Goal: Task Accomplishment & Management: Complete application form

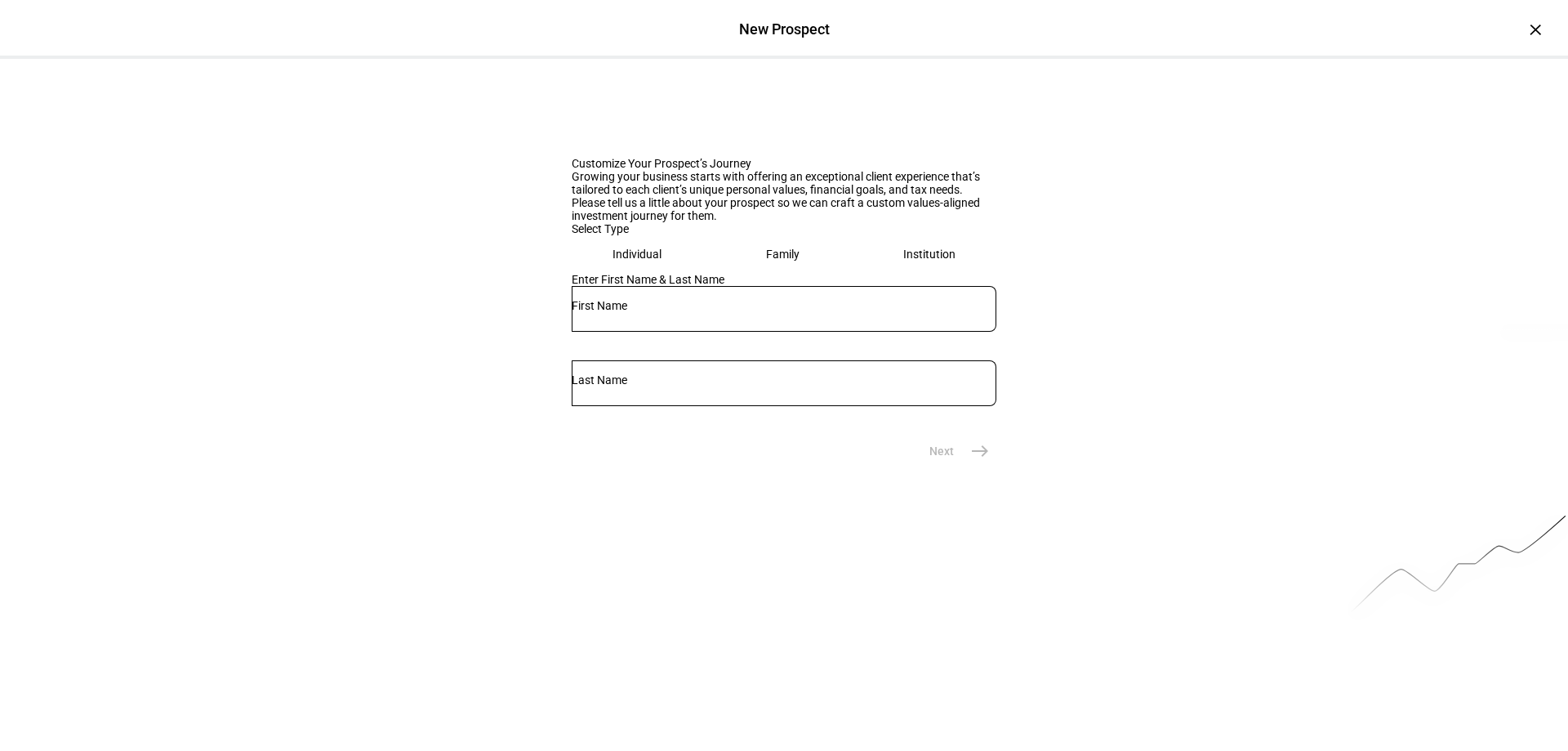
click at [360, 467] on div "Customize Your Prospect’s Journey Growing your business starts with offering an…" at bounding box center [784, 263] width 1568 height 408
click at [1522, 36] on div "×" at bounding box center [1536, 30] width 26 height 26
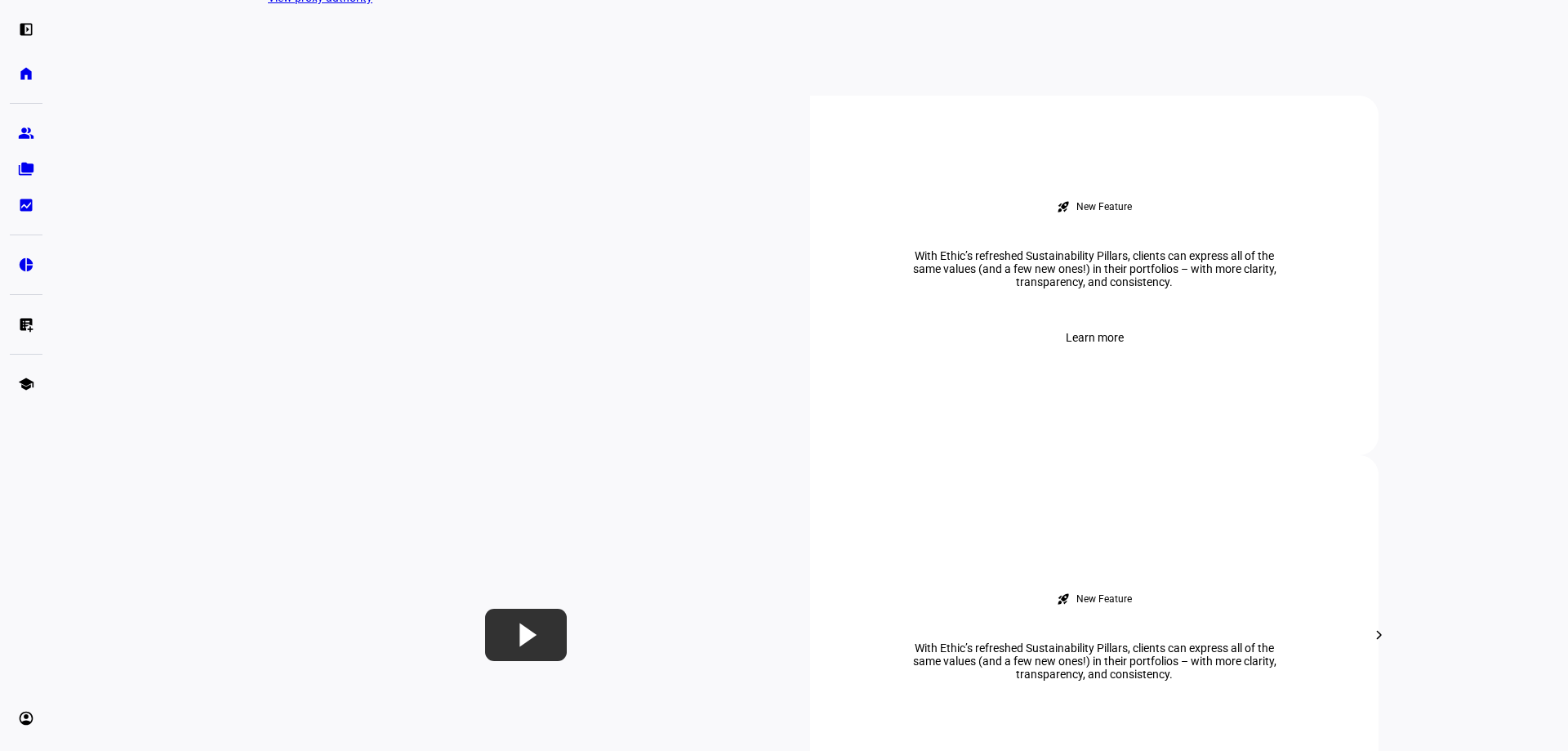
scroll to position [163, 0]
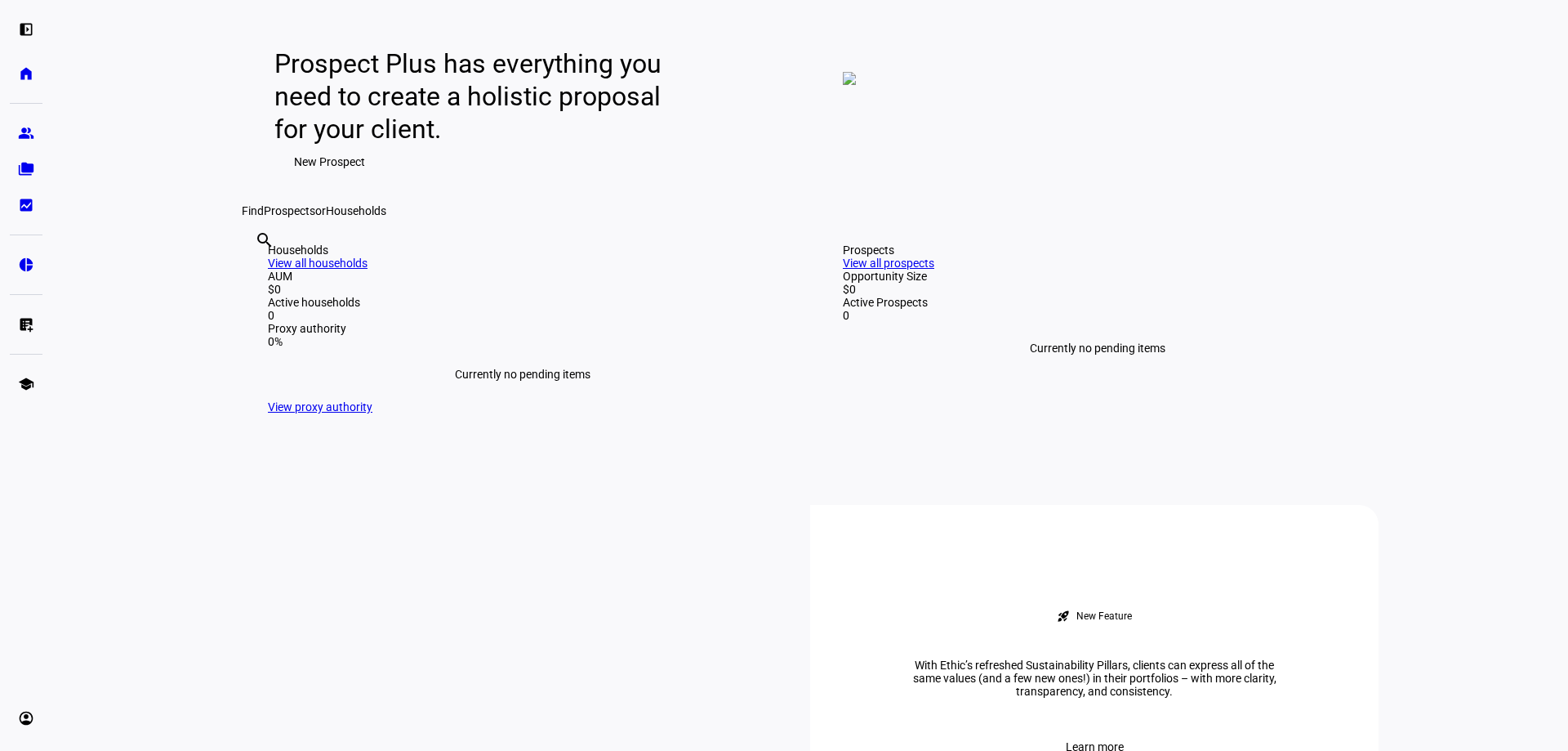
click at [306, 178] on span "New Prospect" at bounding box center [329, 161] width 71 height 32
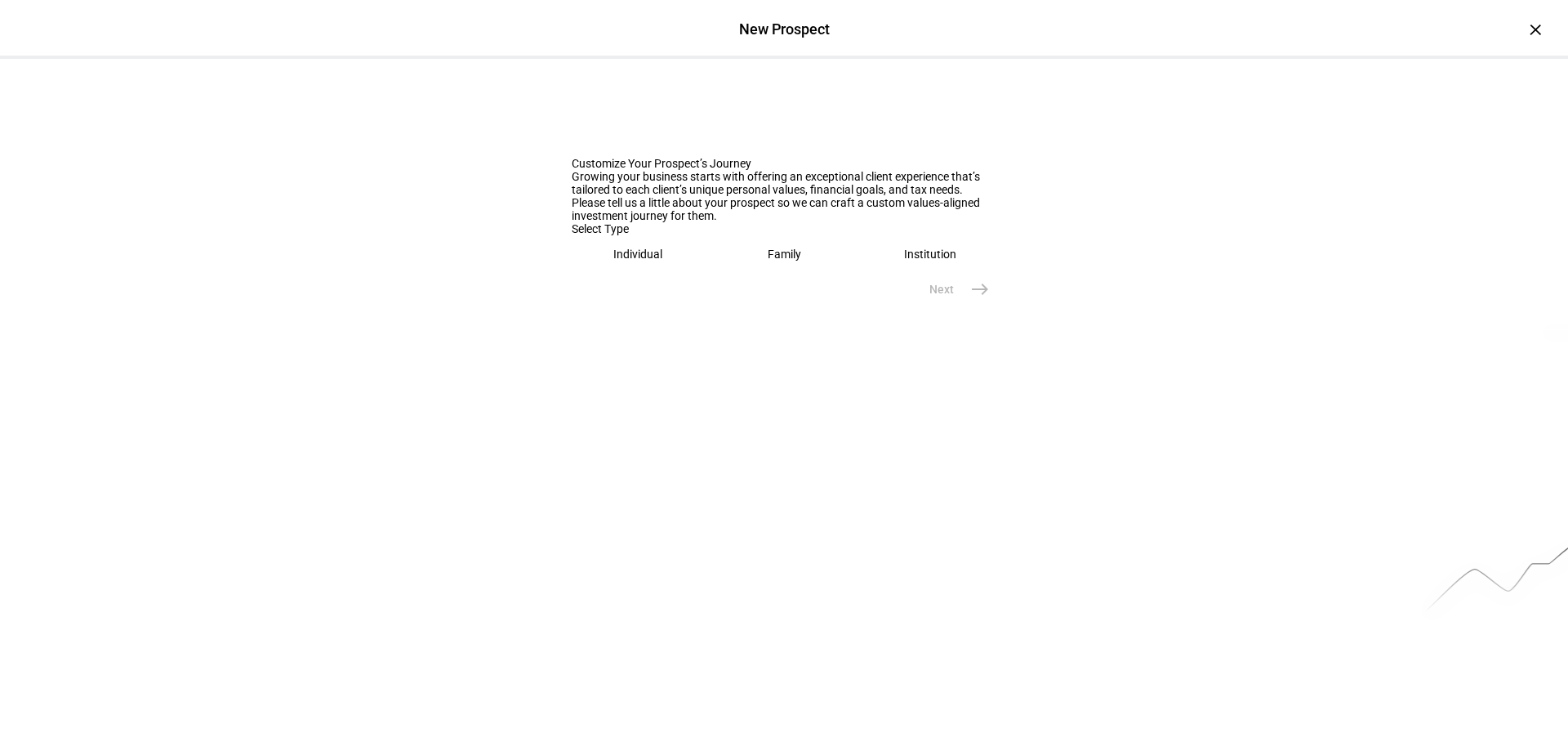
click at [768, 260] on div "Family" at bounding box center [785, 254] width 33 height 13
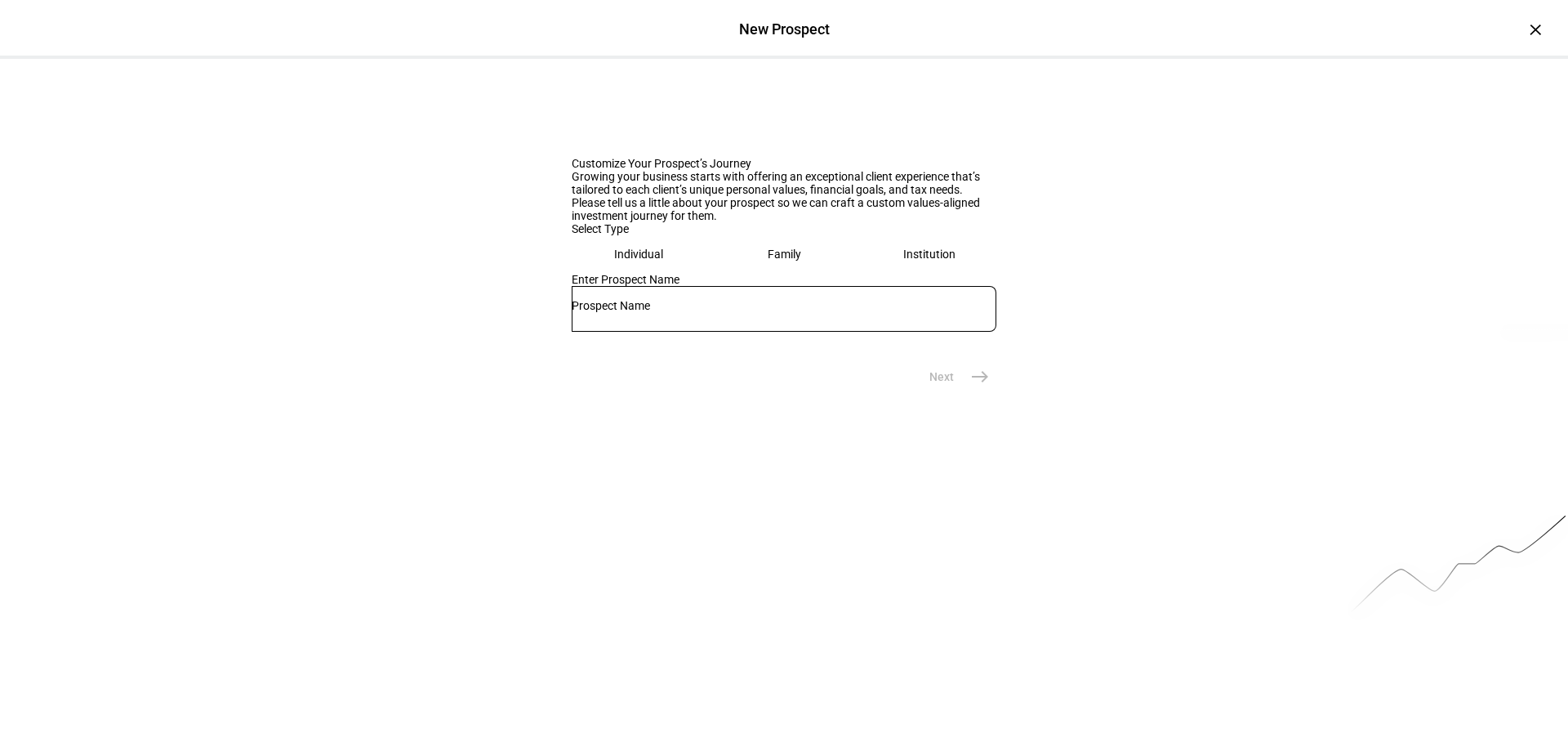
click at [736, 312] on input "text" at bounding box center [784, 305] width 425 height 13
click at [832, 312] on input "text" at bounding box center [784, 305] width 425 height 13
type input "[PERSON_NAME]"
click at [974, 386] on mat-icon "east" at bounding box center [980, 377] width 19 height 19
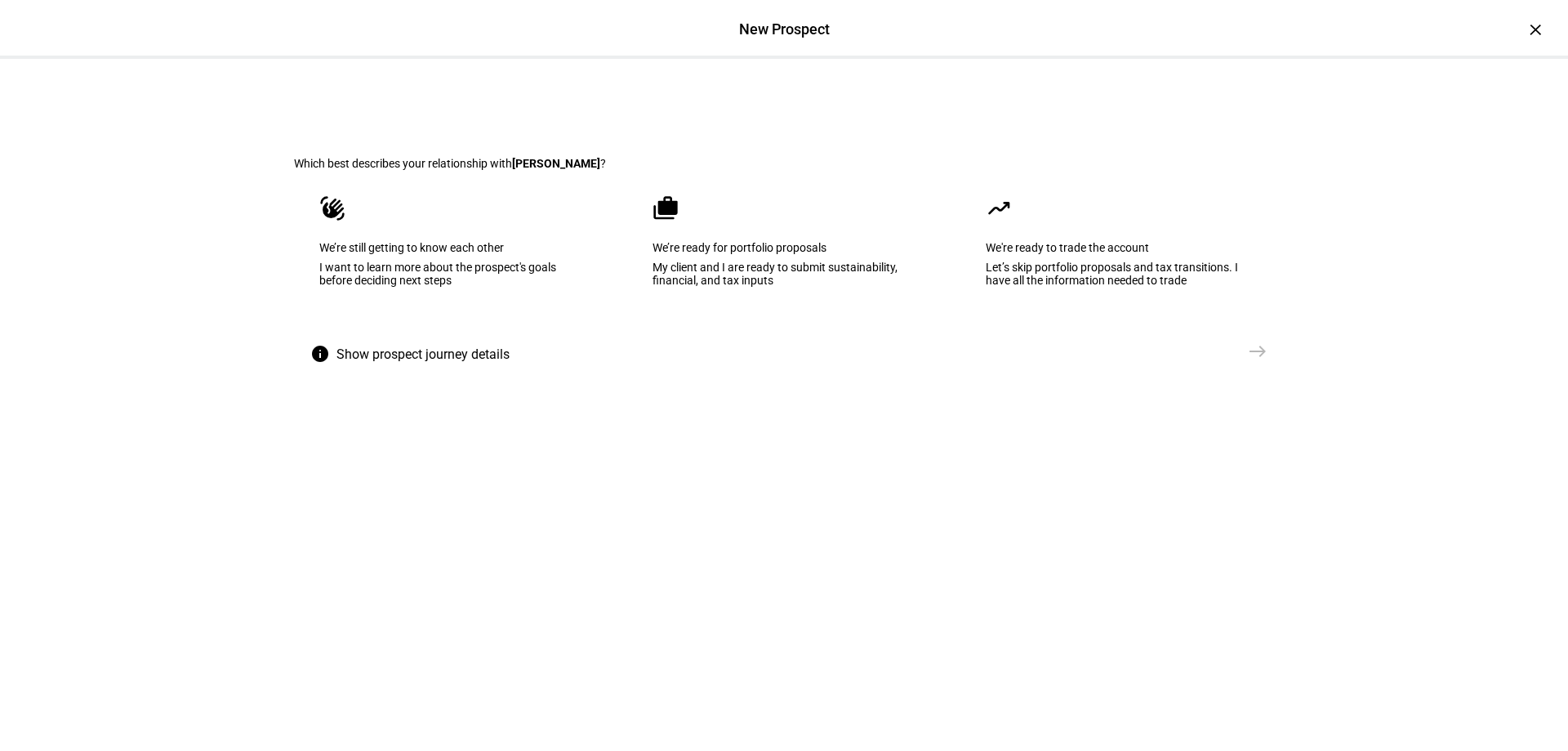
click at [755, 254] on div "We’re ready for portfolio proposals" at bounding box center [784, 247] width 263 height 13
click at [1253, 361] on mat-icon "east" at bounding box center [1258, 351] width 19 height 19
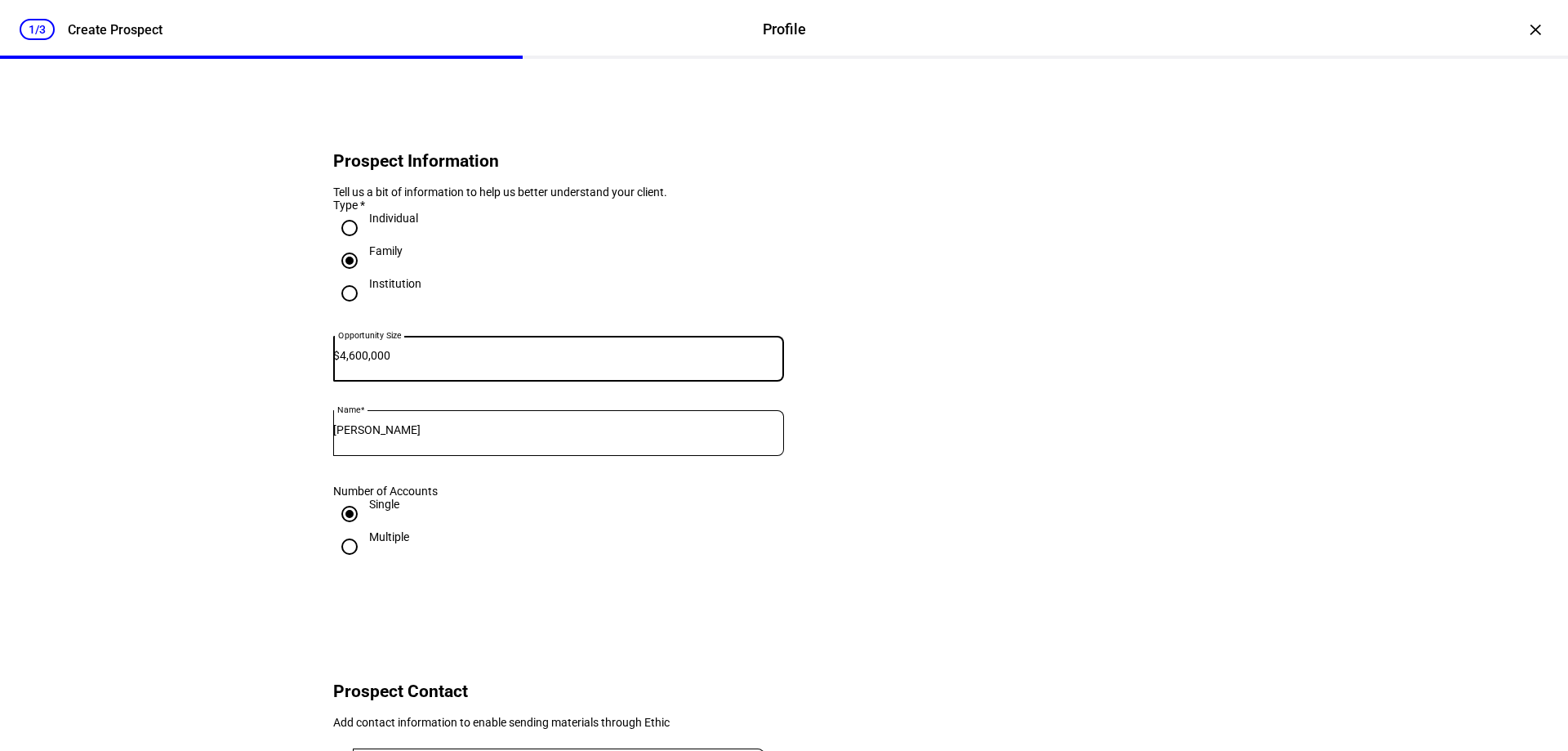
type input "4,600,000"
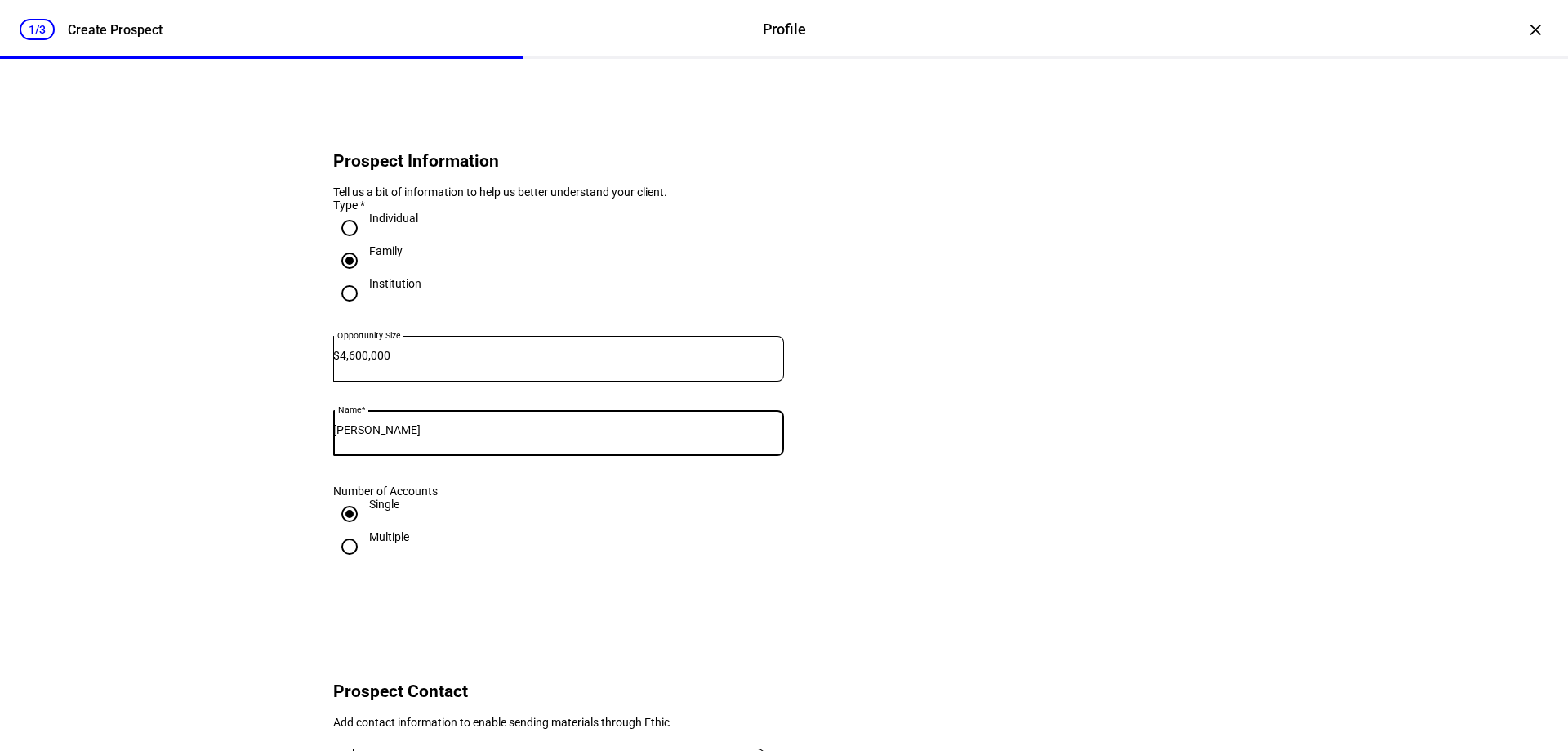
drag, startPoint x: 471, startPoint y: 456, endPoint x: 323, endPoint y: 465, distance: 148.3
click at [323, 465] on eth-form-card "Prospect Information Tell us a bit of information to help us better understand …" at bounding box center [784, 350] width 980 height 504
click at [595, 436] on input "[PERSON_NAME]" at bounding box center [558, 429] width 451 height 13
drag, startPoint x: 470, startPoint y: 432, endPoint x: 449, endPoint y: 454, distance: 30.4
click at [463, 443] on div "[PERSON_NAME]" at bounding box center [558, 433] width 451 height 46
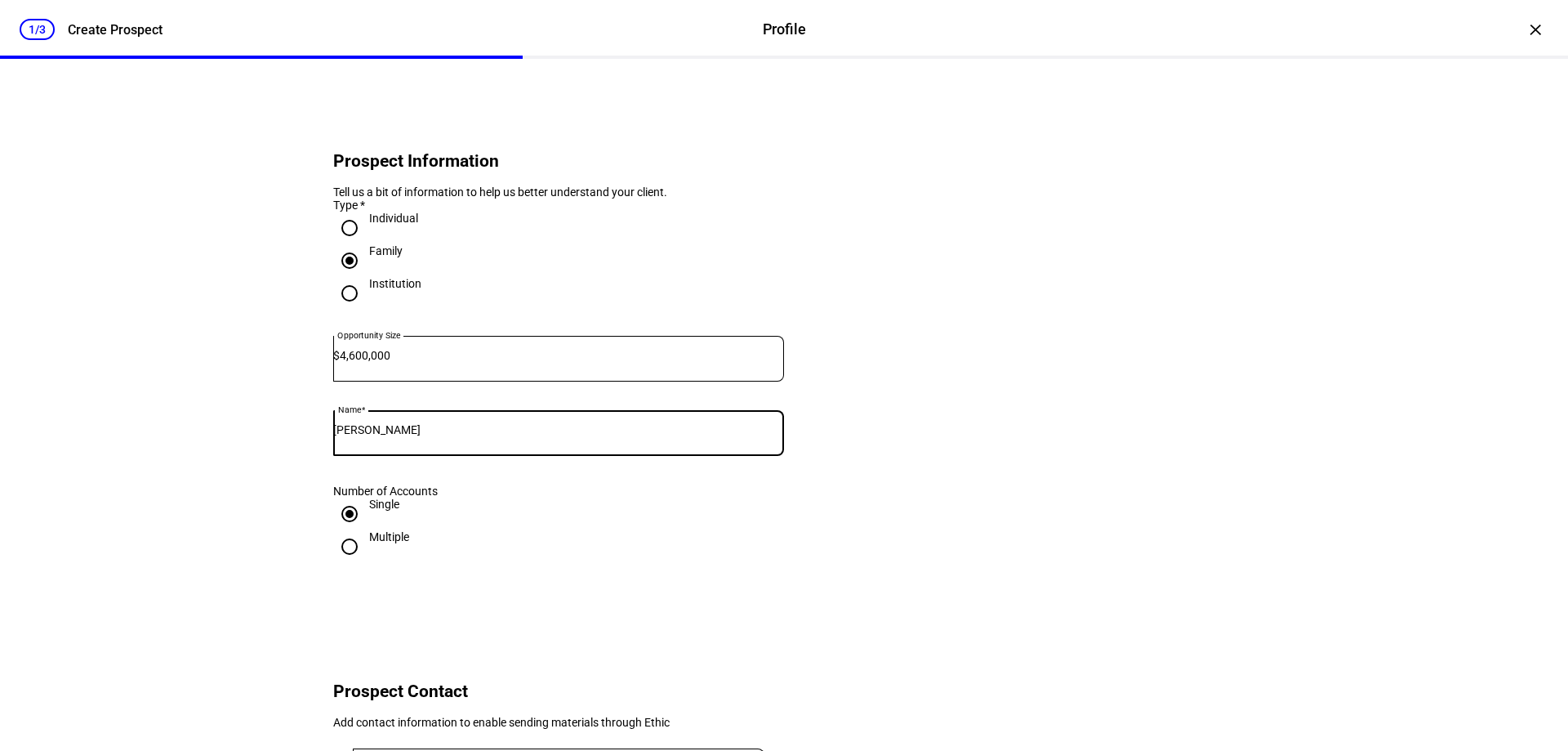
click at [405, 436] on input "[PERSON_NAME]" at bounding box center [558, 429] width 451 height 13
click at [375, 436] on input "[PERSON_NAME]" at bounding box center [558, 429] width 451 height 13
click at [427, 456] on div "[PERSON_NAME]" at bounding box center [558, 433] width 451 height 46
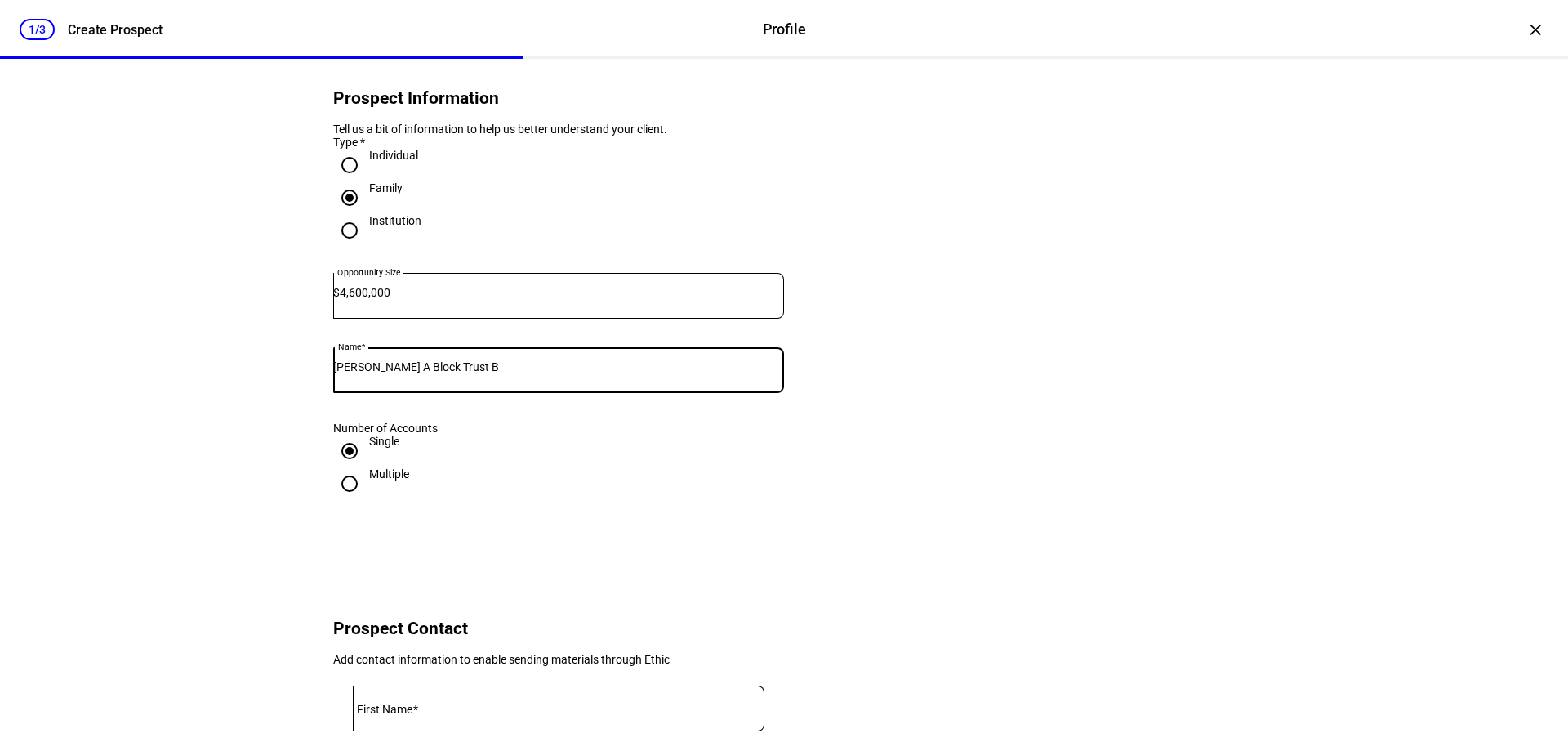
scroll to position [81, 0]
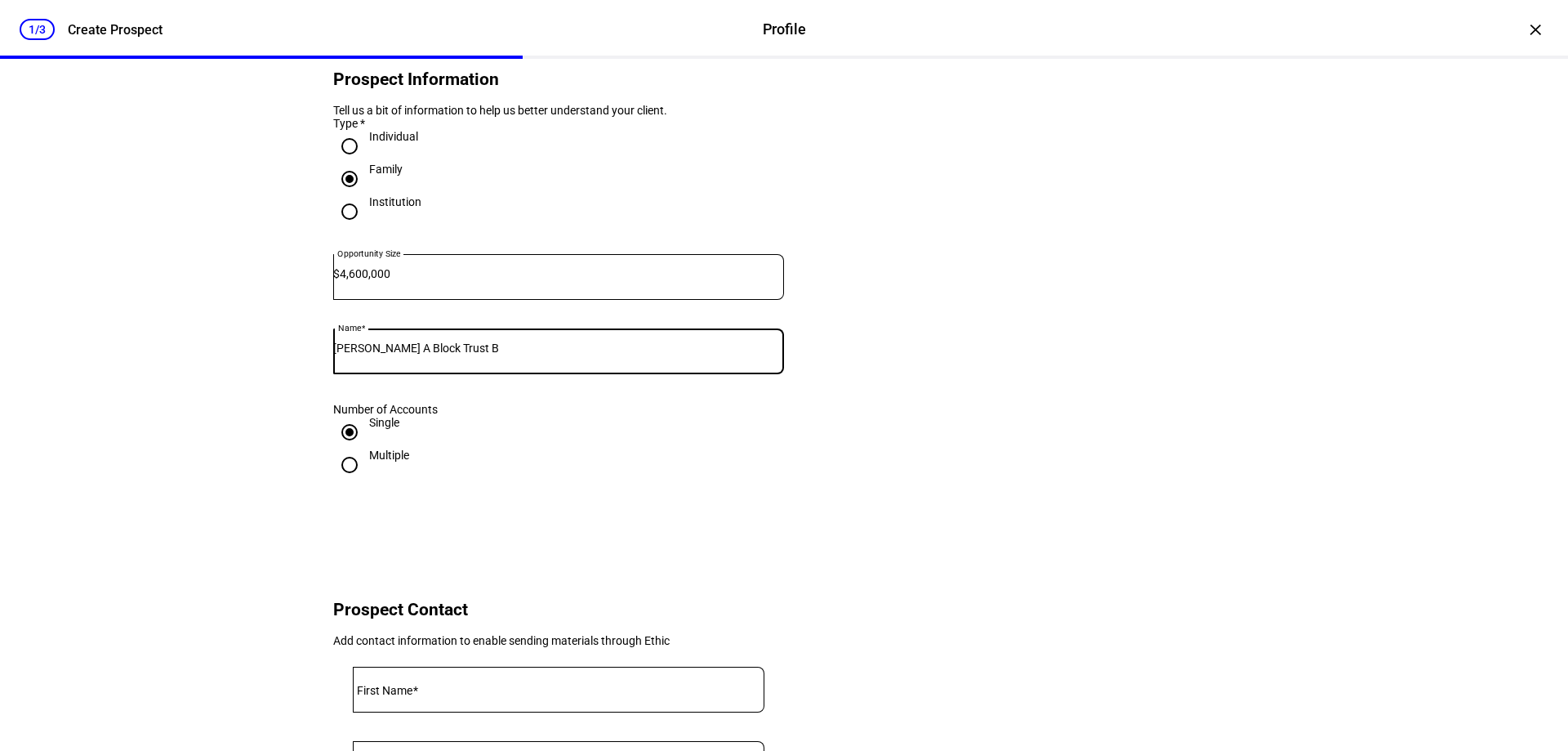
type input "[PERSON_NAME] A Block Trust B"
click at [339, 481] on input "Multiple" at bounding box center [349, 464] width 32 height 32
radio input "true"
click at [414, 355] on input "[PERSON_NAME] A Block Trust B" at bounding box center [558, 348] width 451 height 13
click at [555, 355] on input "[PERSON_NAME] A Block Property Trust B" at bounding box center [558, 348] width 451 height 13
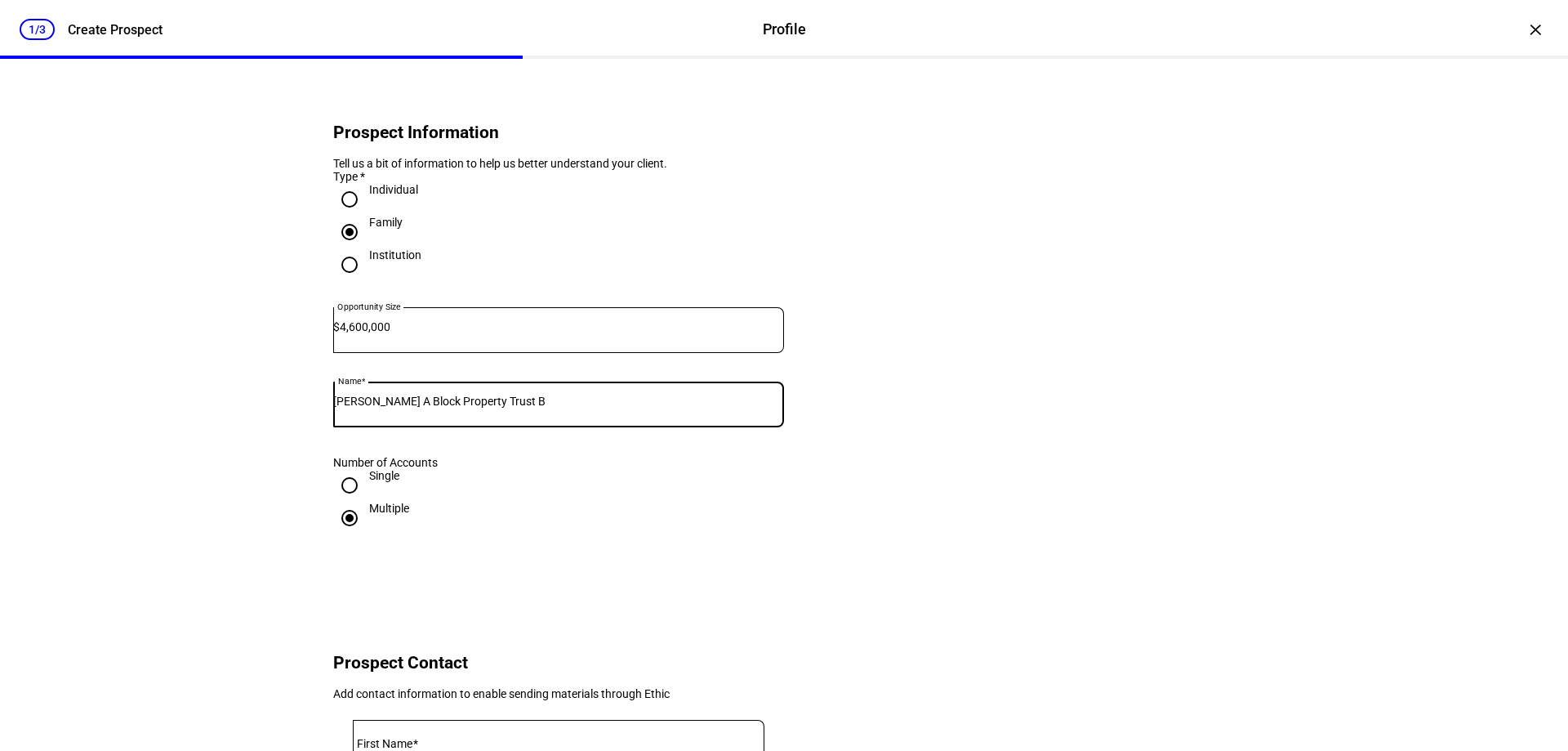
scroll to position [0, 0]
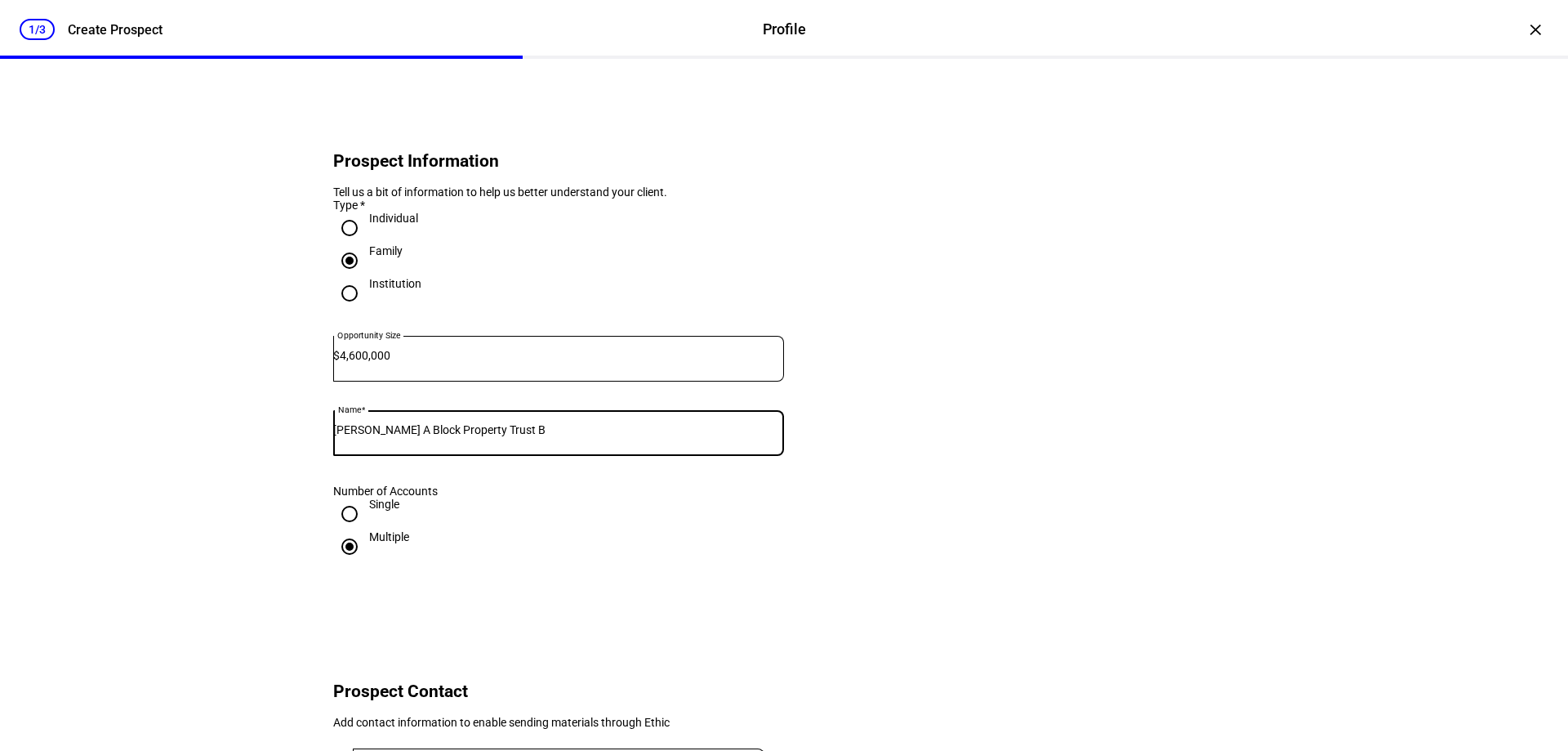
type input "[PERSON_NAME] A Block Property Trust B"
click at [346, 530] on input "Single" at bounding box center [349, 514] width 32 height 32
radio input "true"
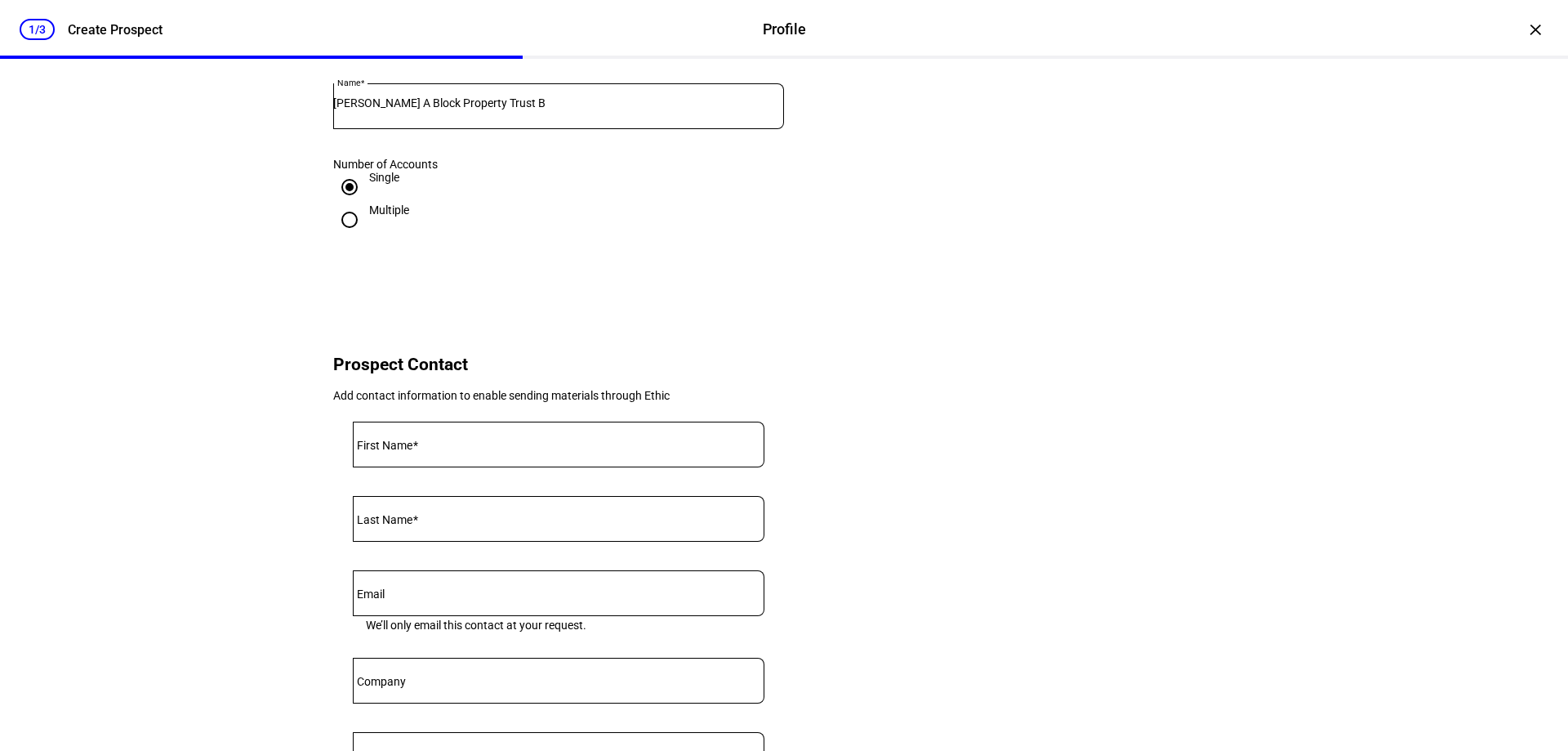
scroll to position [408, 0]
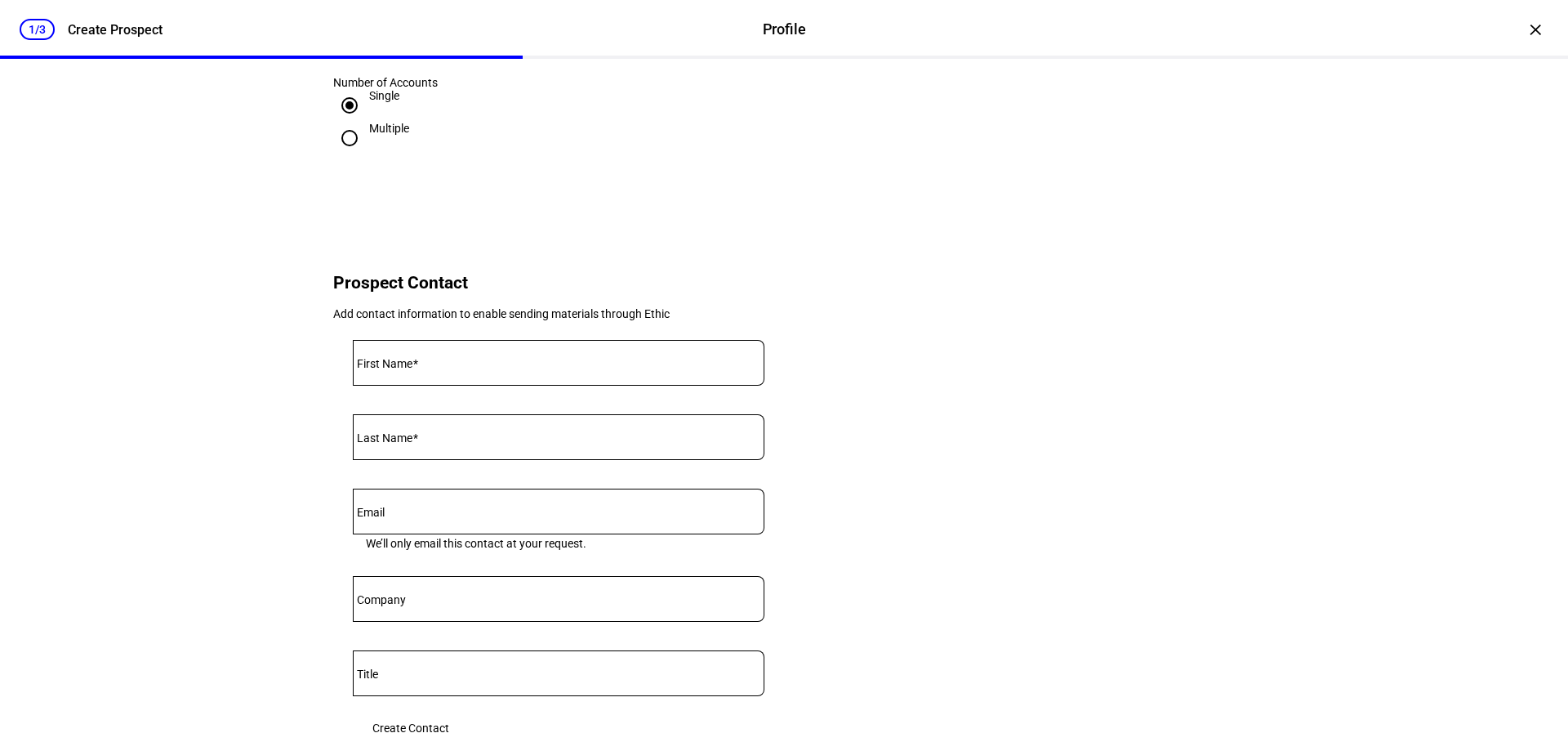
click at [431, 366] on input "First Name" at bounding box center [559, 359] width 412 height 13
type input "[PERSON_NAME]"
type input "Block"
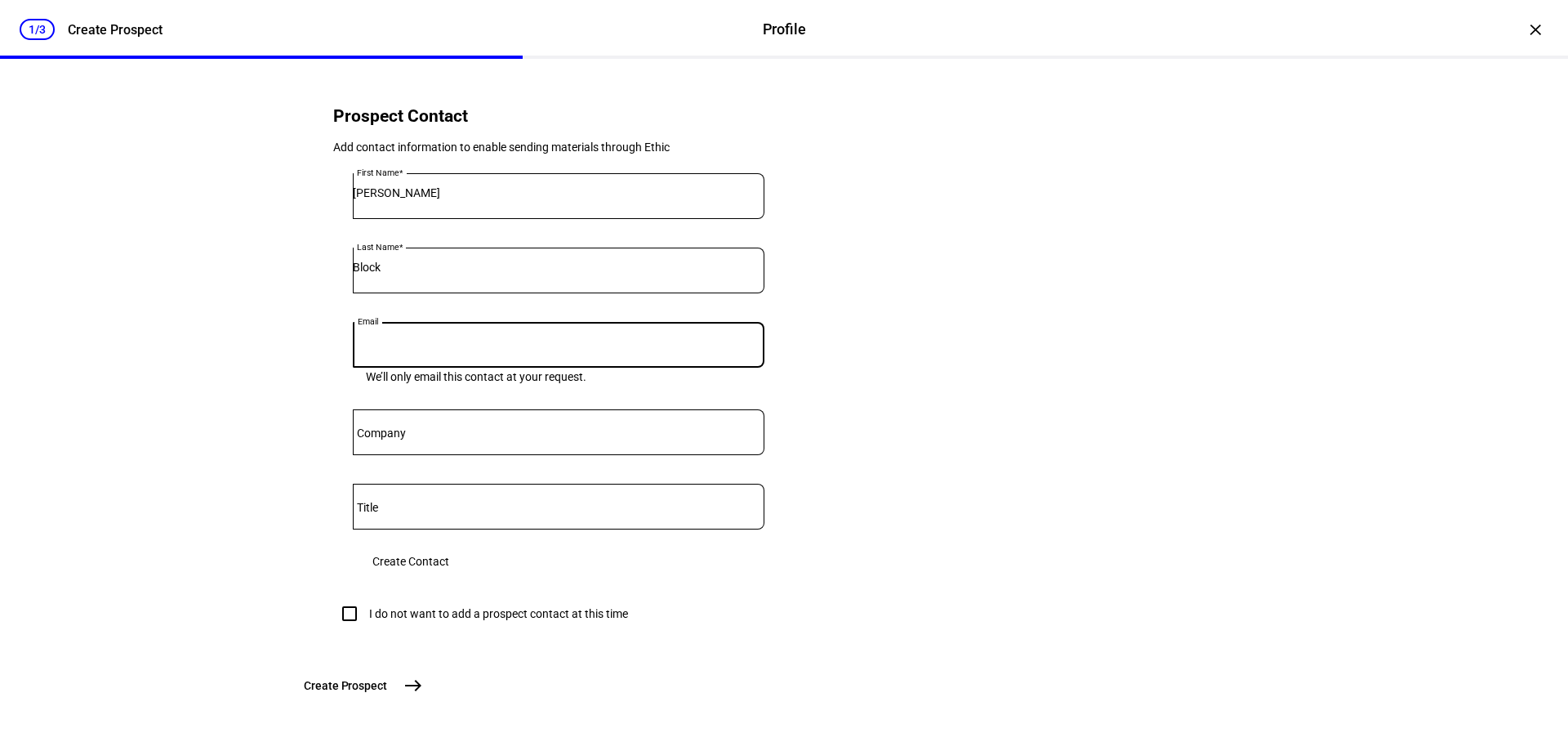
scroll to position [698, 0]
click at [911, 459] on eth-form-card "Prospect Contact Add contact information to enable sending materials through Et…" at bounding box center [784, 361] width 980 height 616
click at [449, 545] on span "Create Contact" at bounding box center [411, 561] width 77 height 32
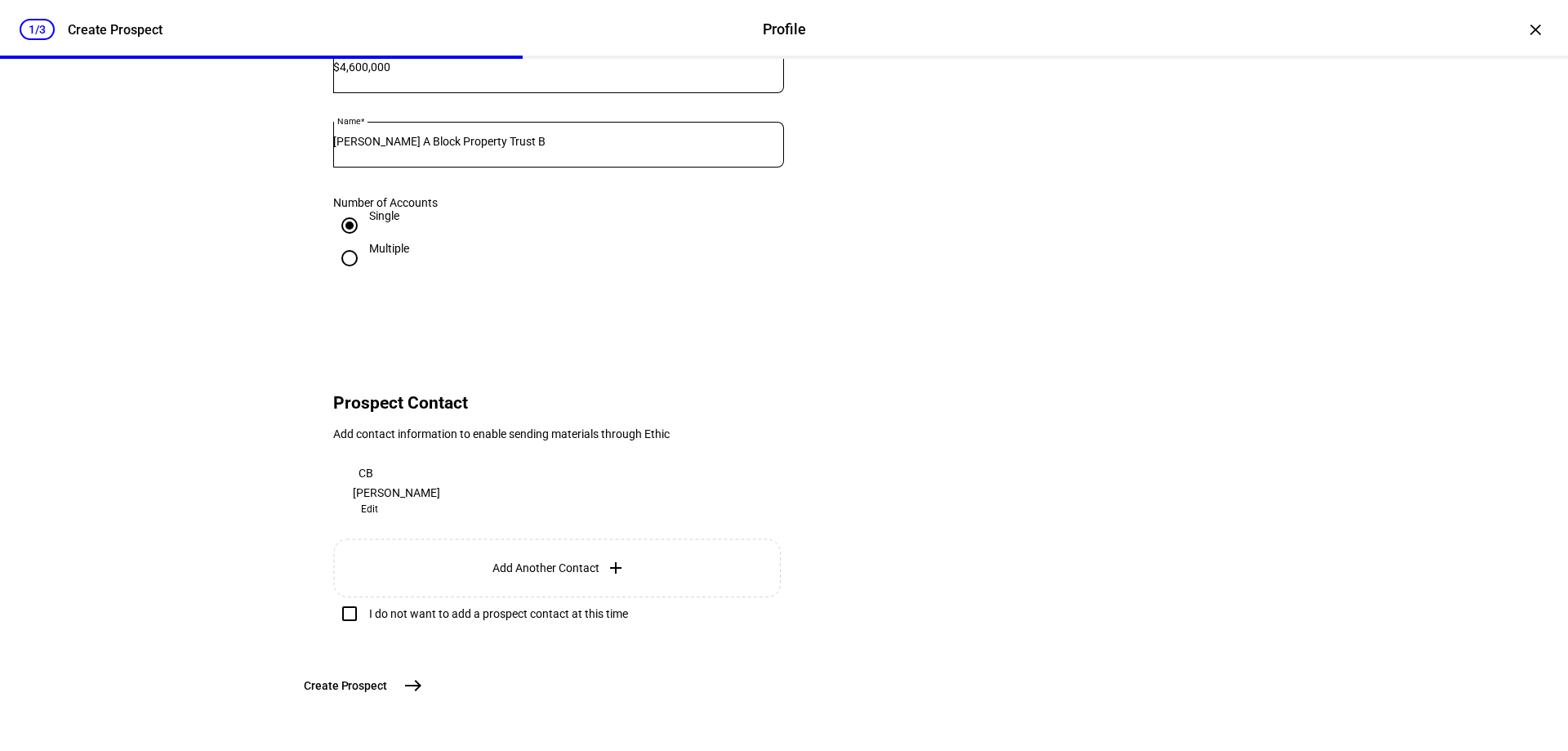
scroll to position [405, 0]
click at [423, 690] on mat-icon "east" at bounding box center [413, 685] width 19 height 19
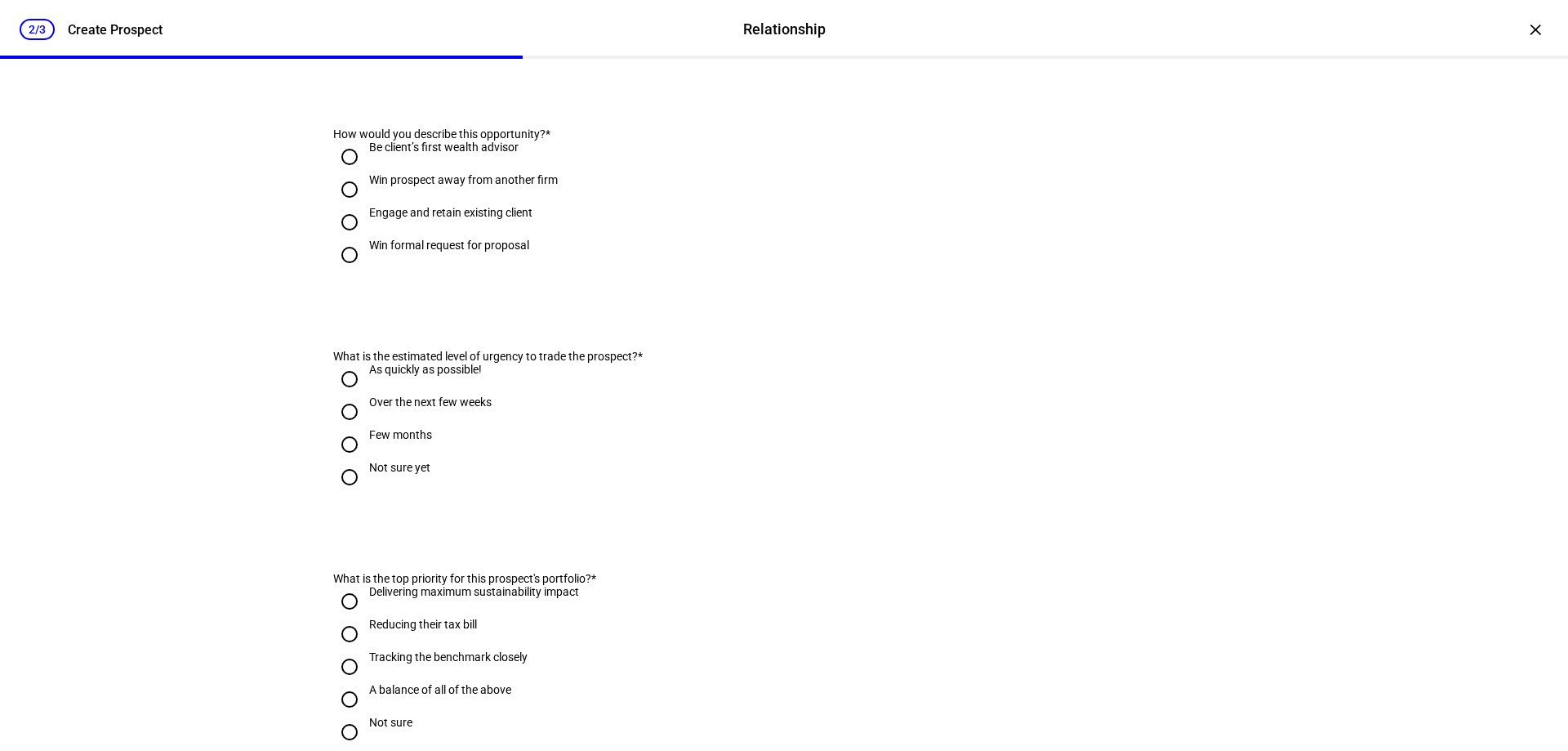
scroll to position [0, 0]
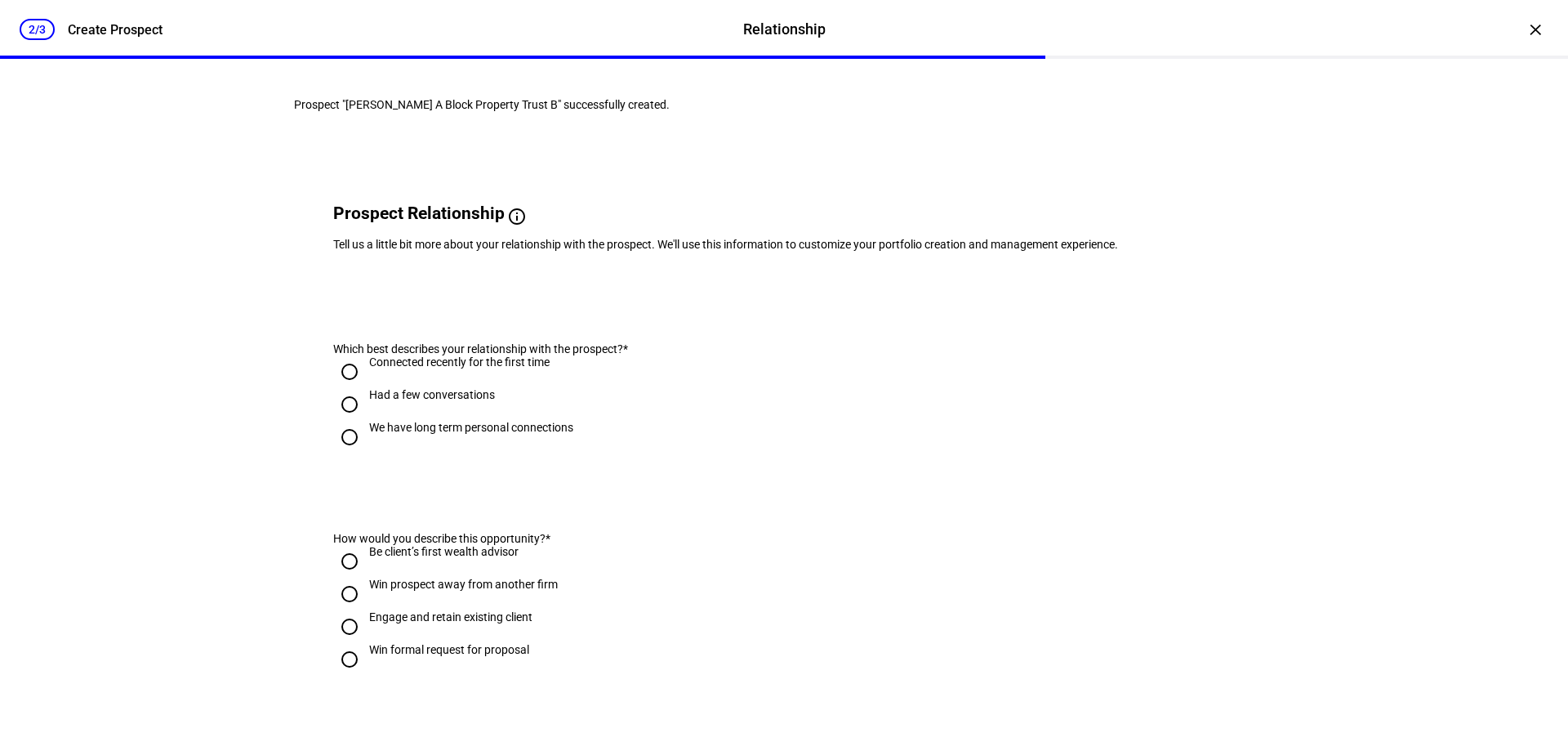
click at [347, 454] on input "We have long term personal connections" at bounding box center [349, 436] width 32 height 32
radio input "true"
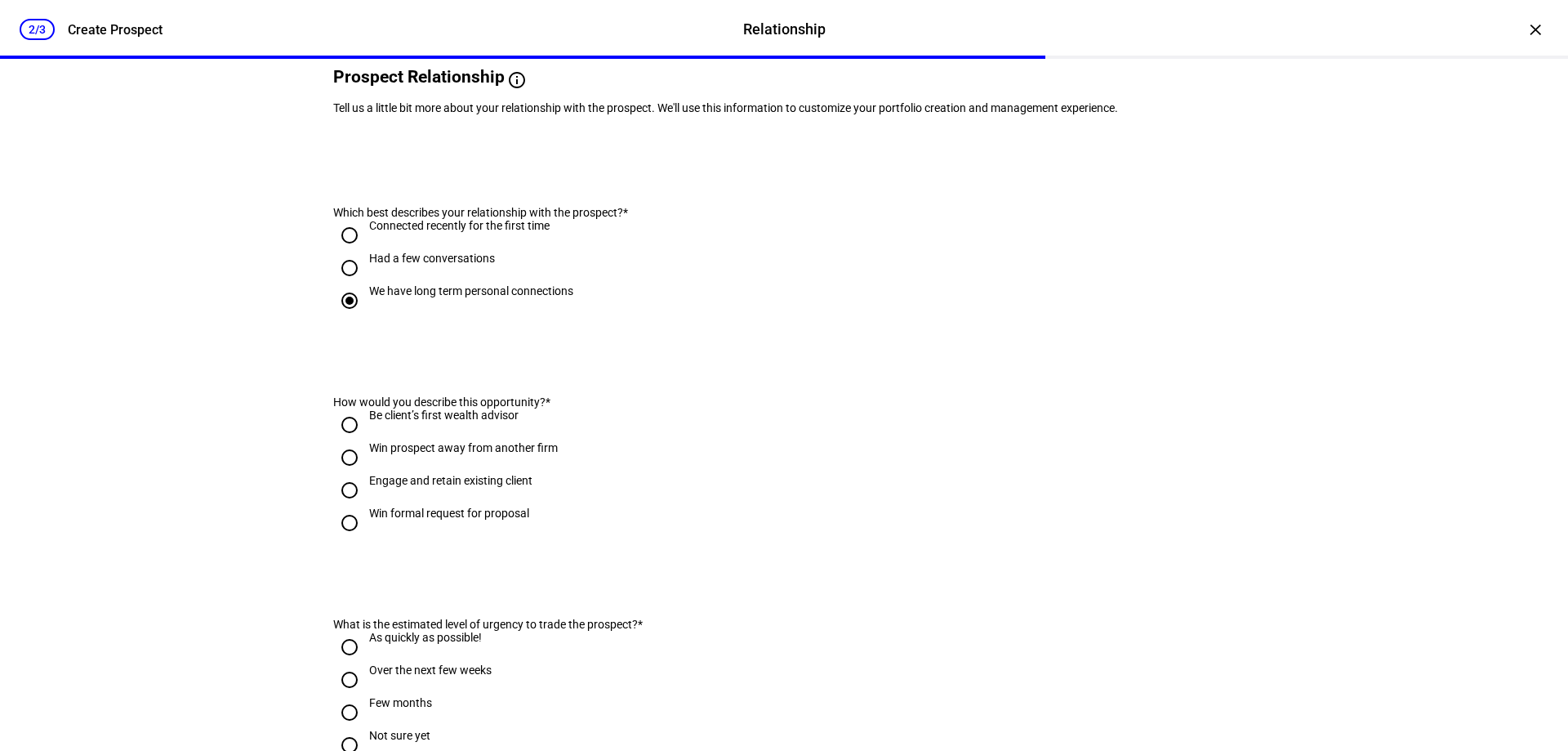
scroll to position [163, 0]
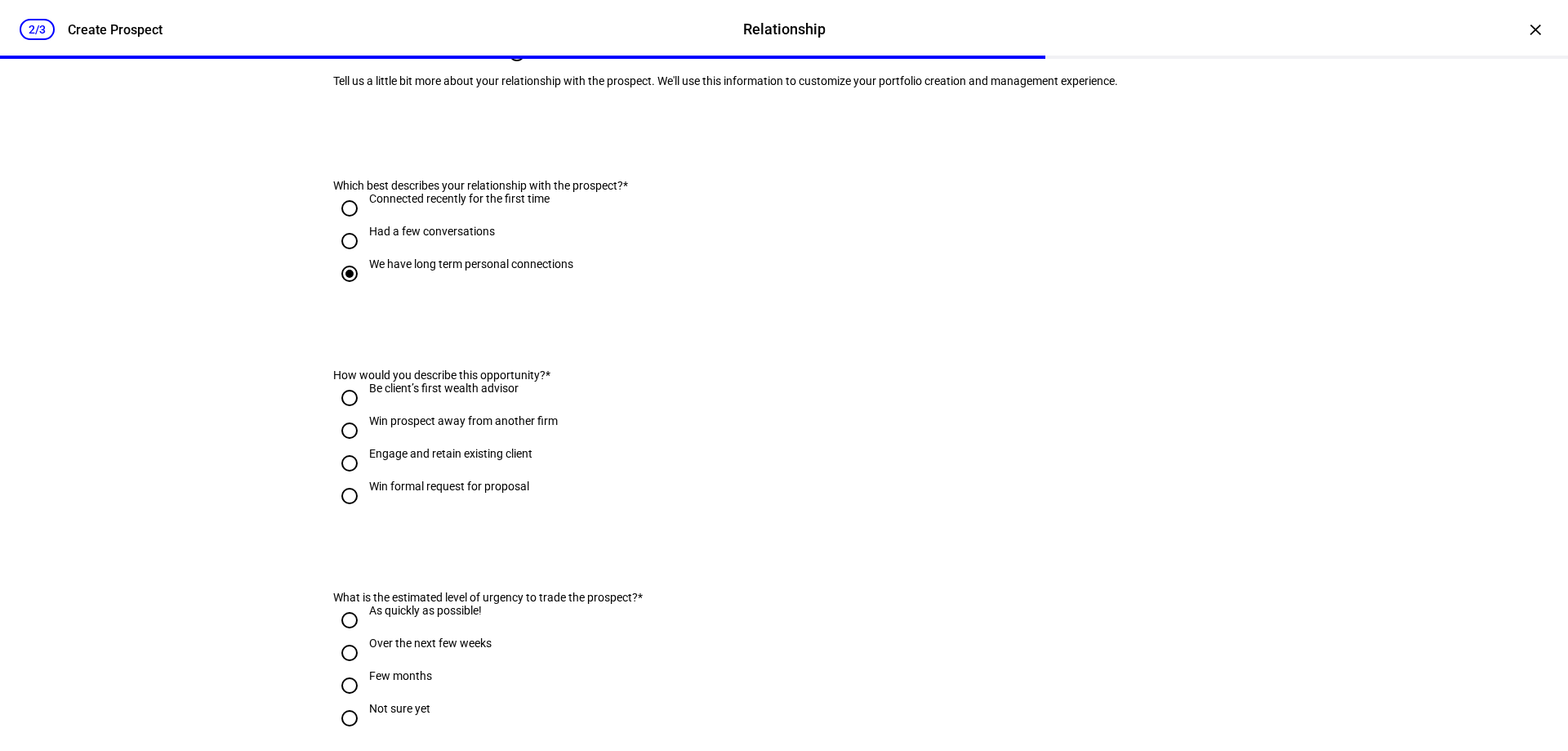
click at [345, 479] on input "Engage and retain existing client" at bounding box center [349, 463] width 32 height 32
radio input "true"
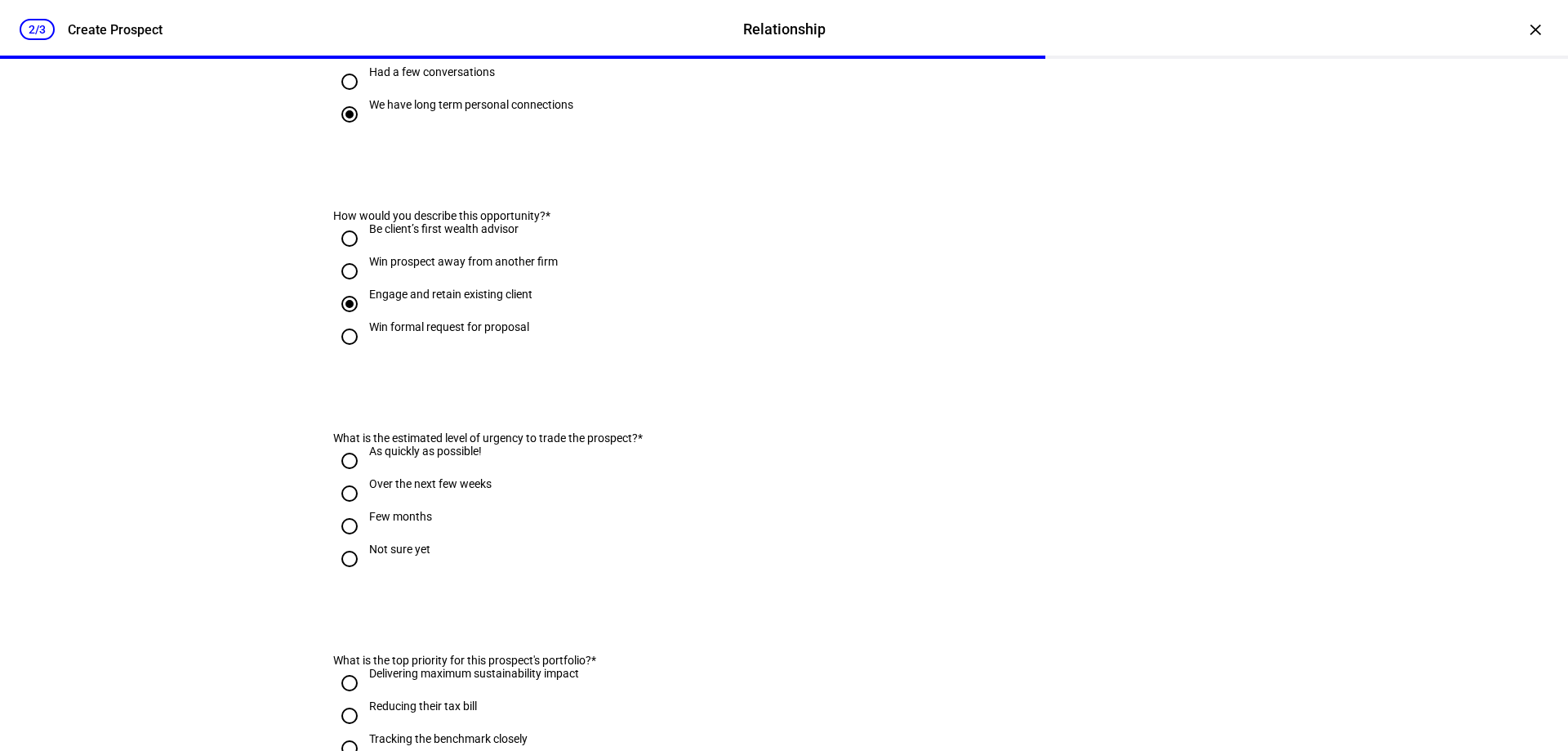
scroll to position [327, 0]
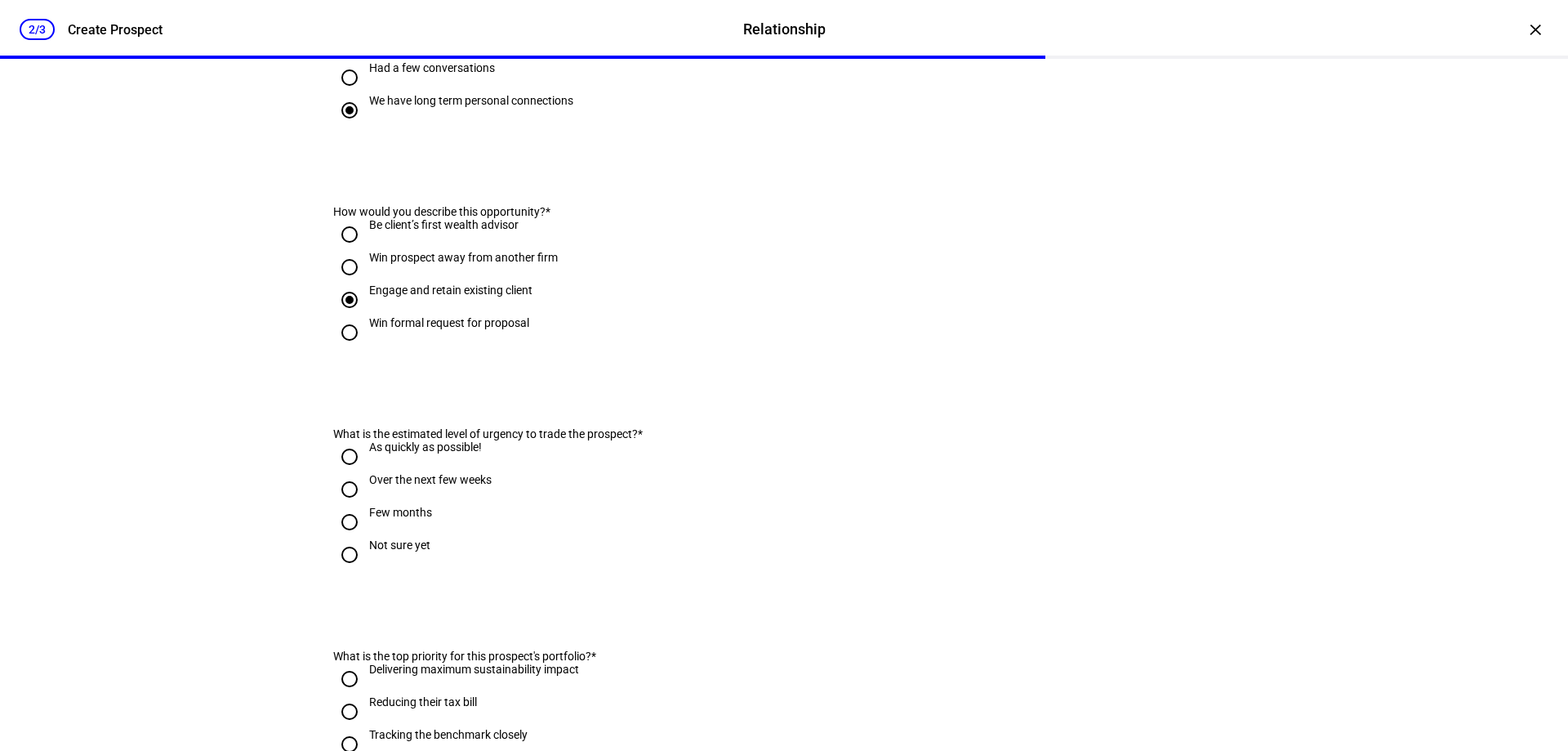
click at [353, 539] on input "Few months" at bounding box center [349, 521] width 32 height 32
radio input "true"
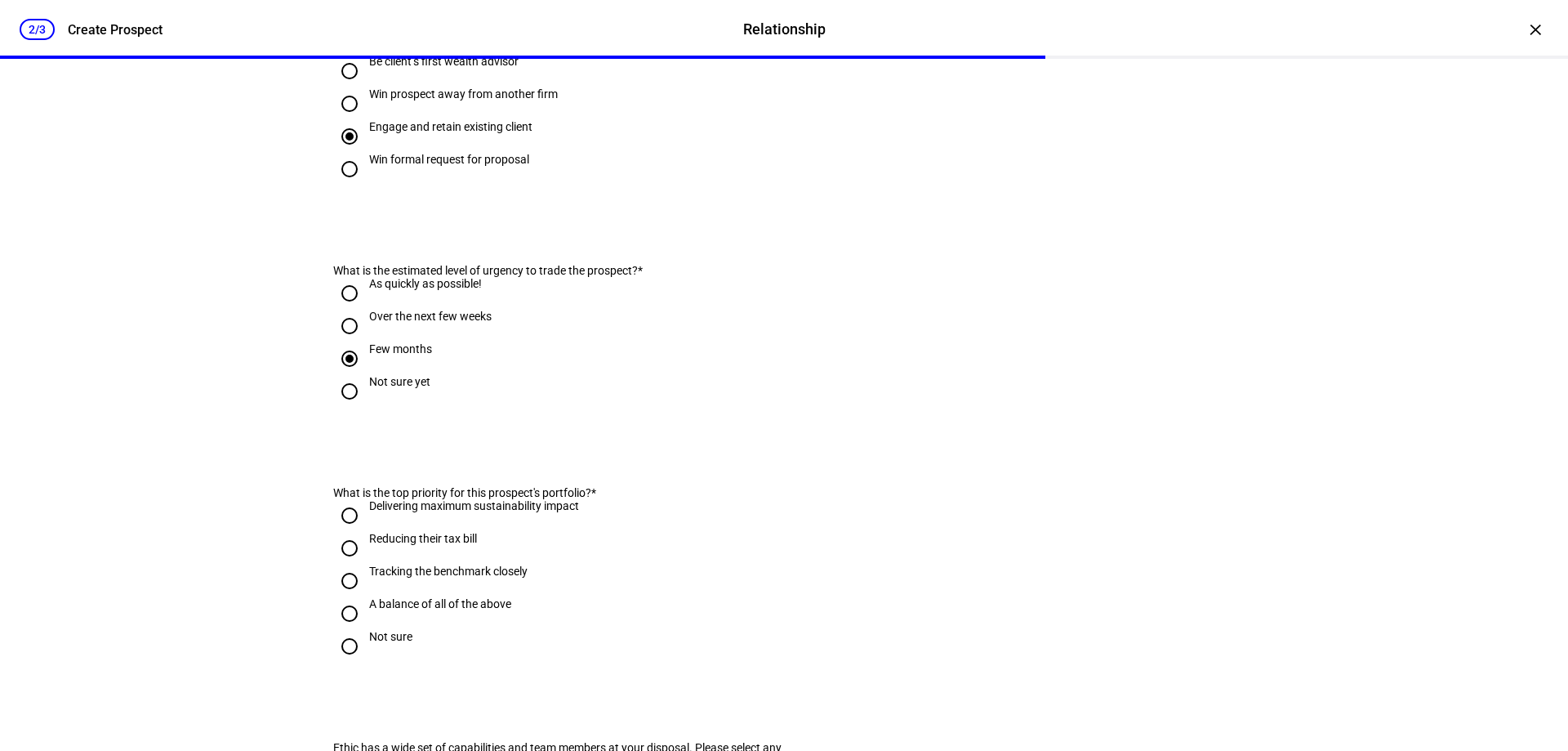
scroll to position [572, 0]
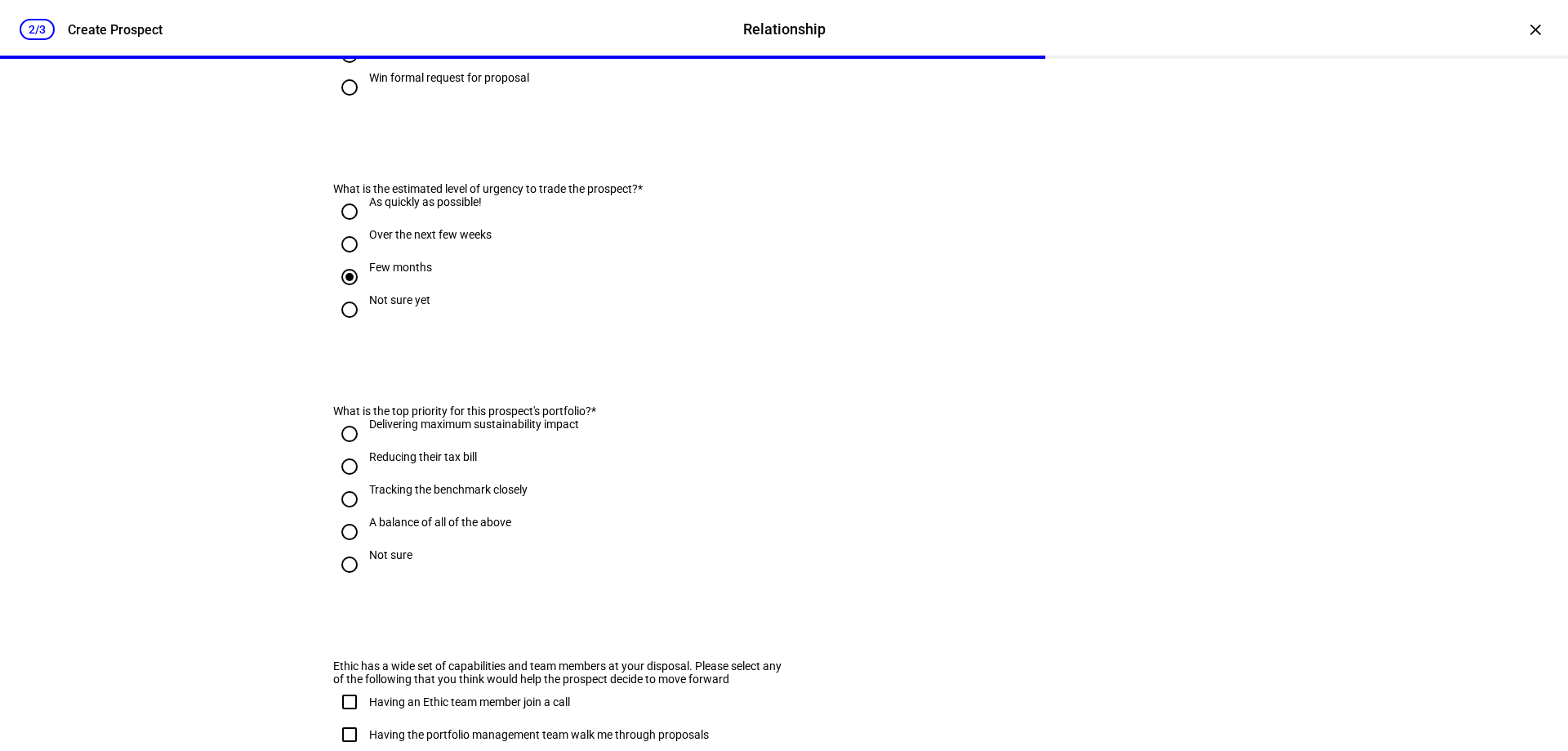
click at [349, 549] on input "A balance of all of the above" at bounding box center [349, 531] width 32 height 32
radio input "true"
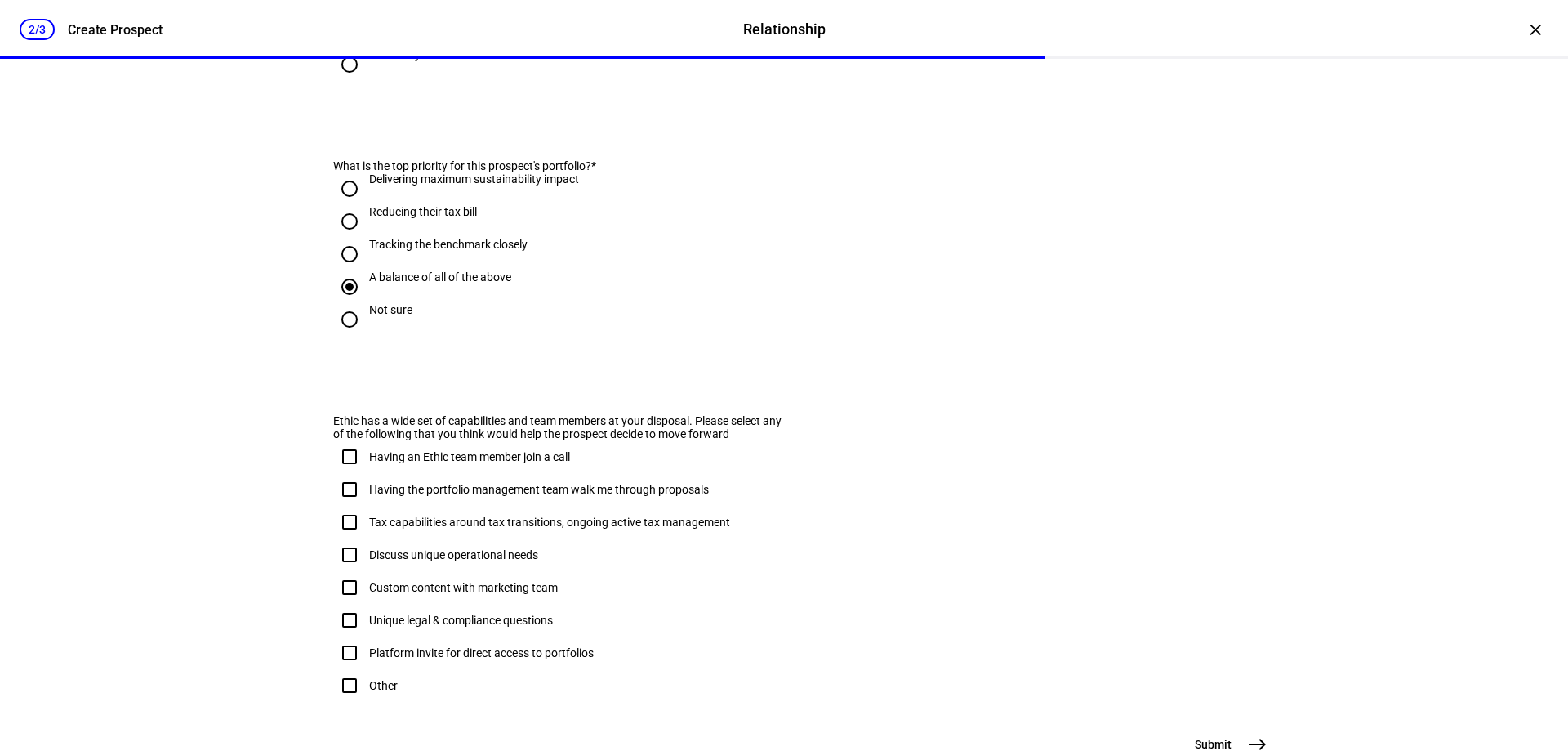
scroll to position [899, 0]
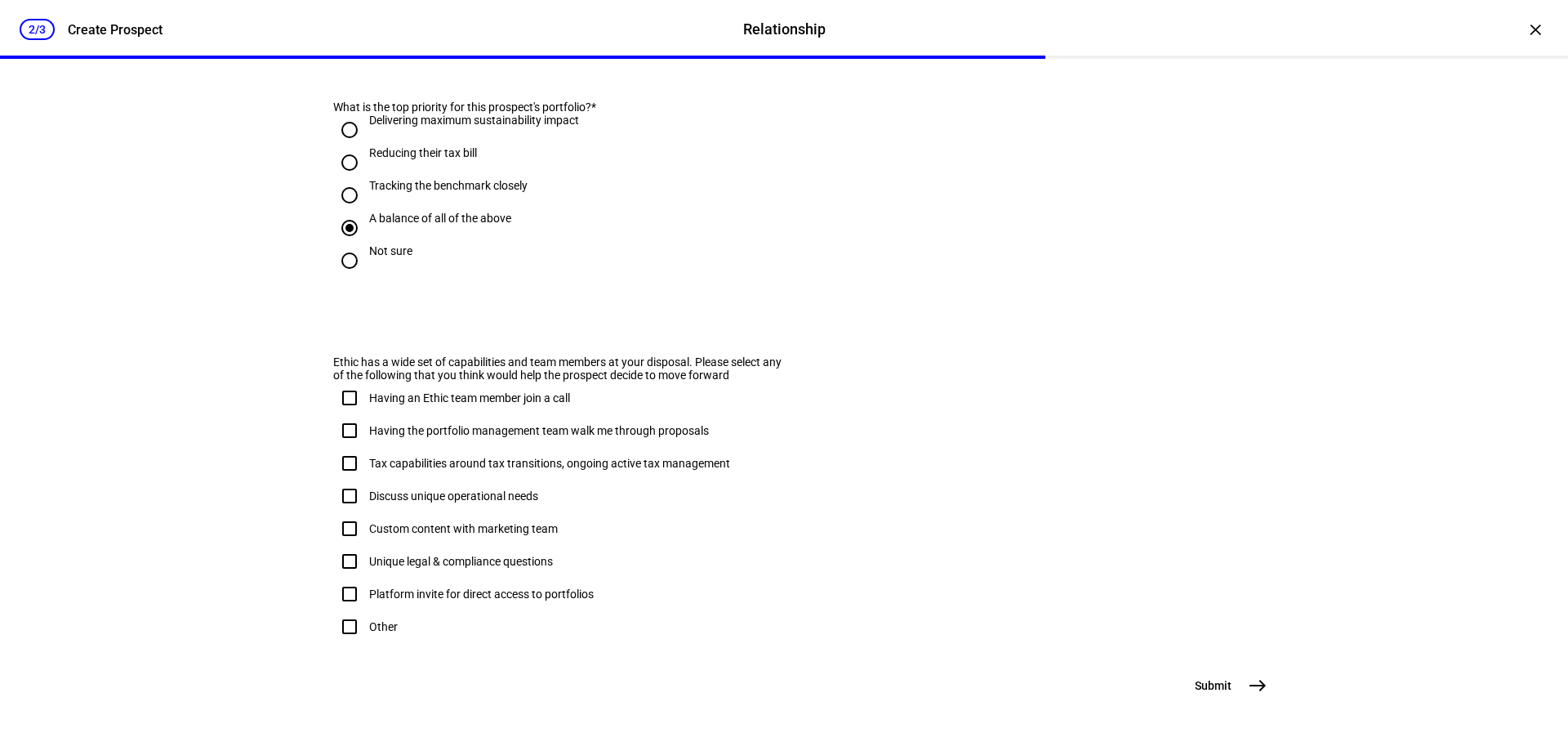
click at [348, 643] on input "Other" at bounding box center [349, 627] width 32 height 32
checkbox input "true"
click at [1253, 684] on mat-icon "east" at bounding box center [1258, 685] width 19 height 19
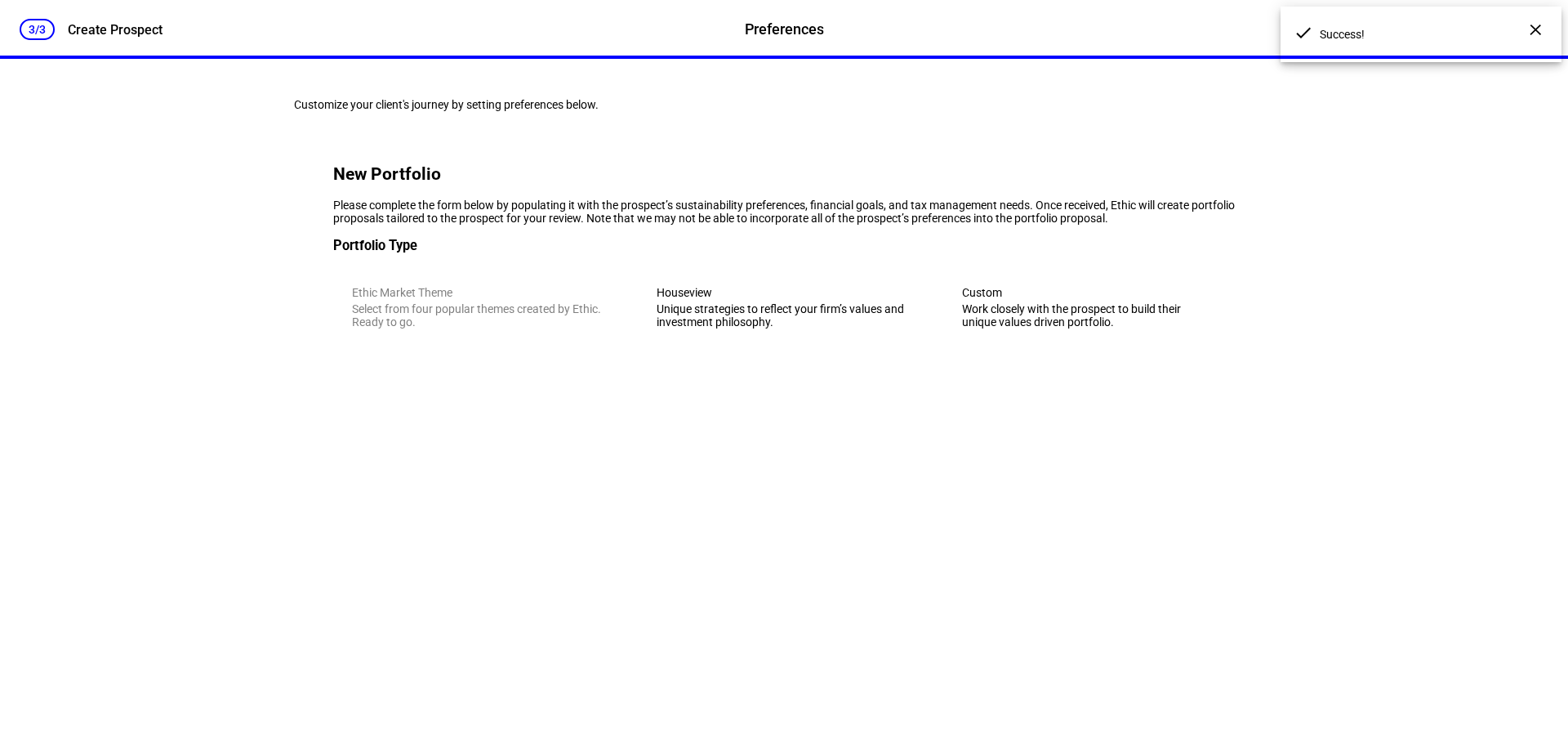
scroll to position [0, 0]
click at [1031, 299] on div "Custom" at bounding box center [1089, 292] width 254 height 13
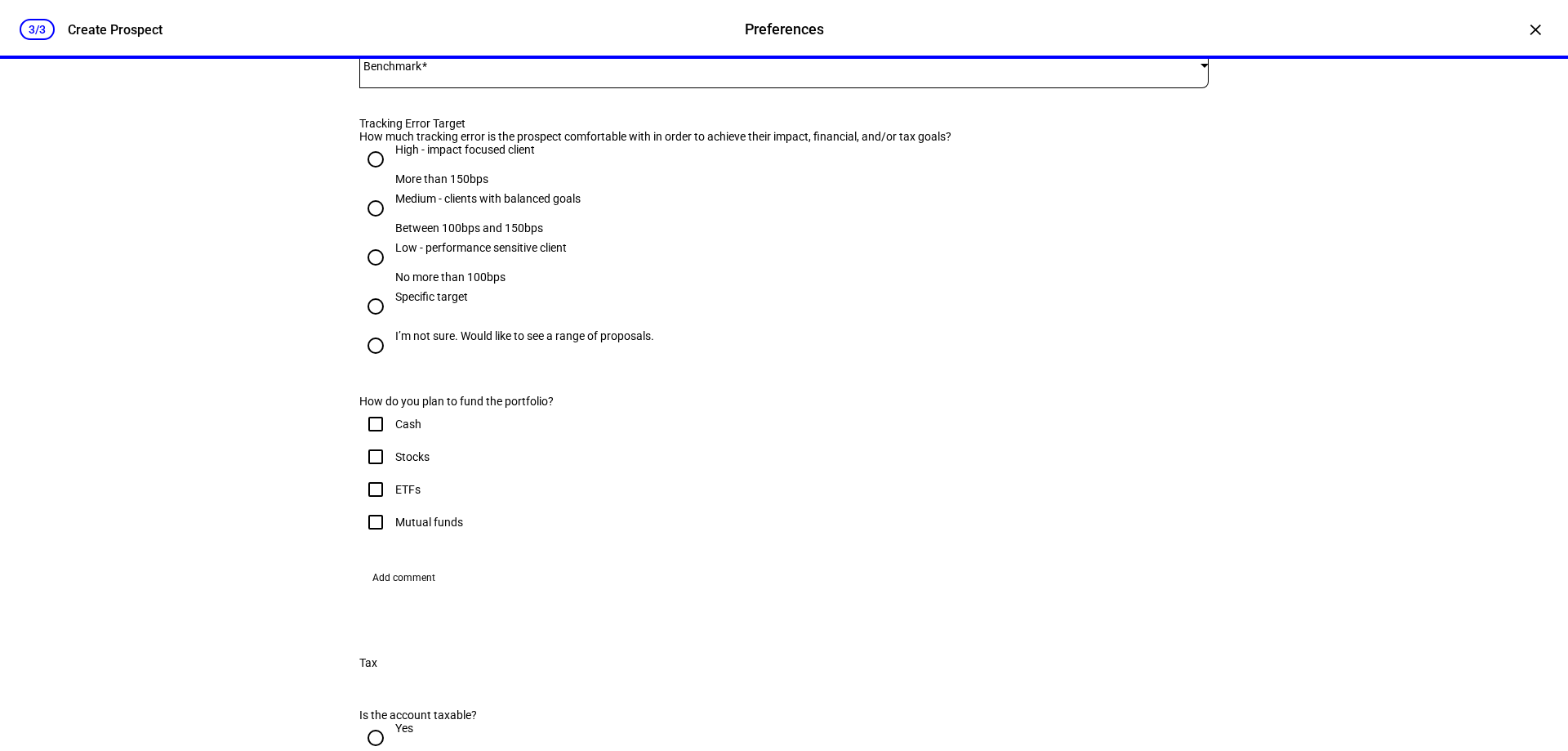
scroll to position [1144, 0]
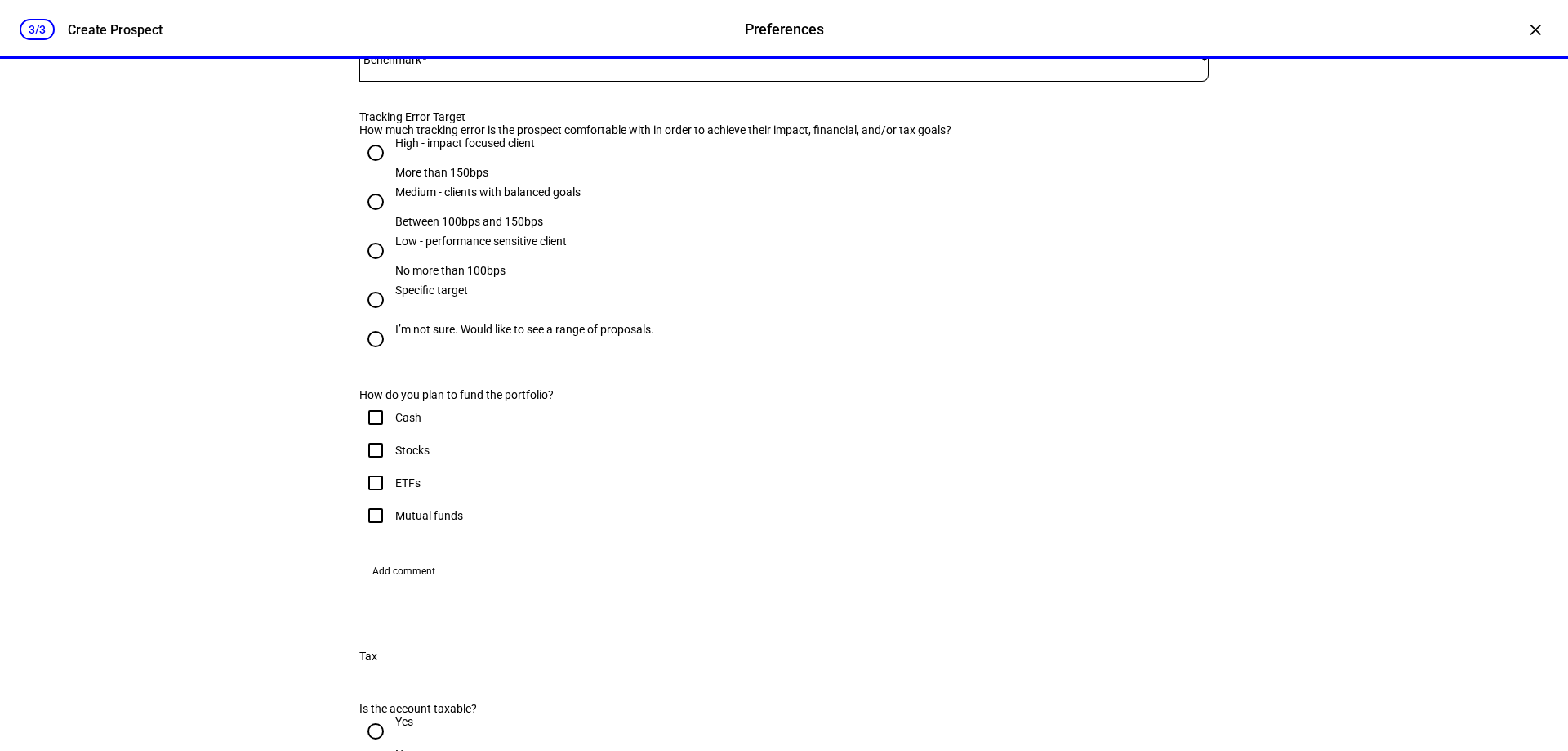
click at [417, 81] on div at bounding box center [784, 59] width 850 height 46
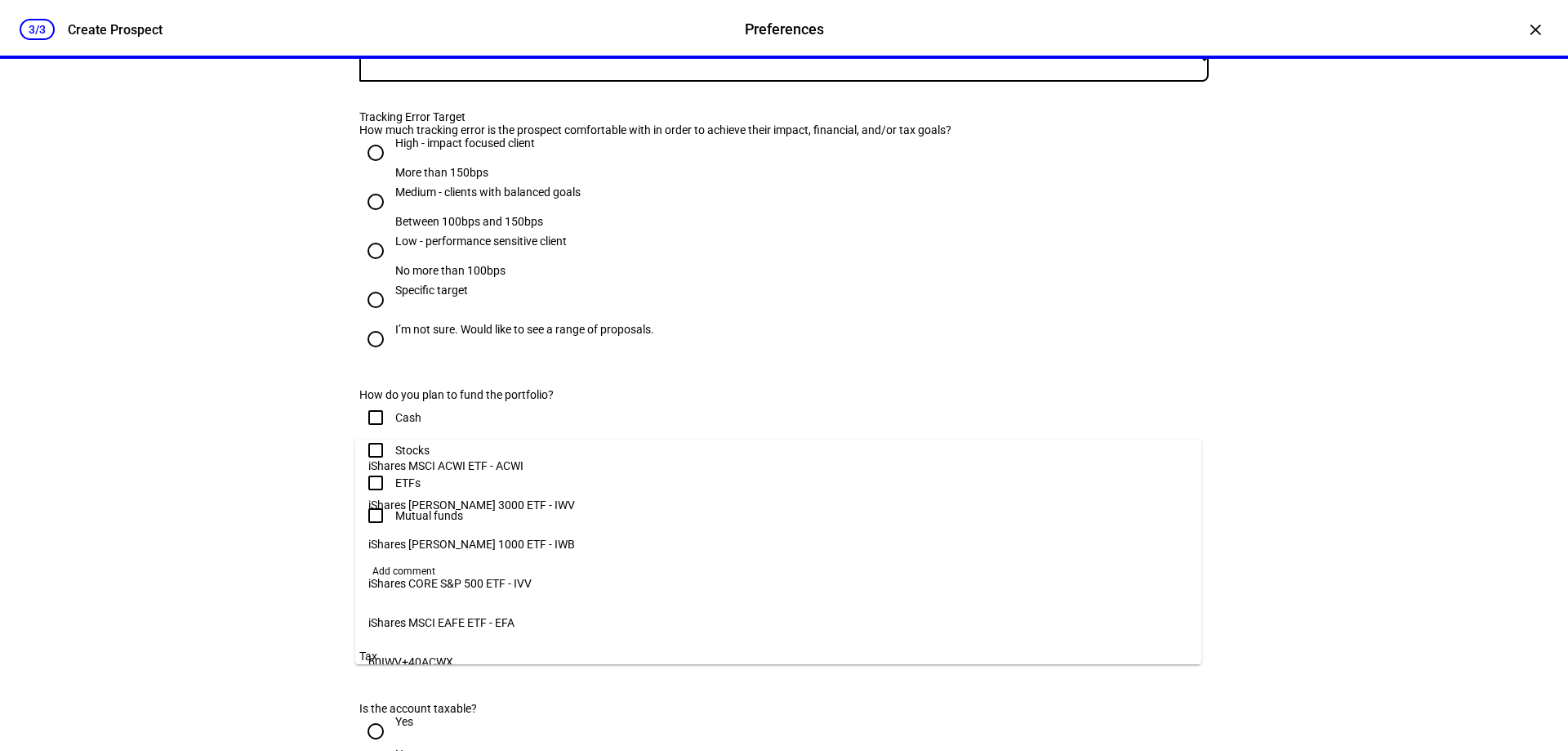
click at [445, 418] on div at bounding box center [784, 375] width 1568 height 751
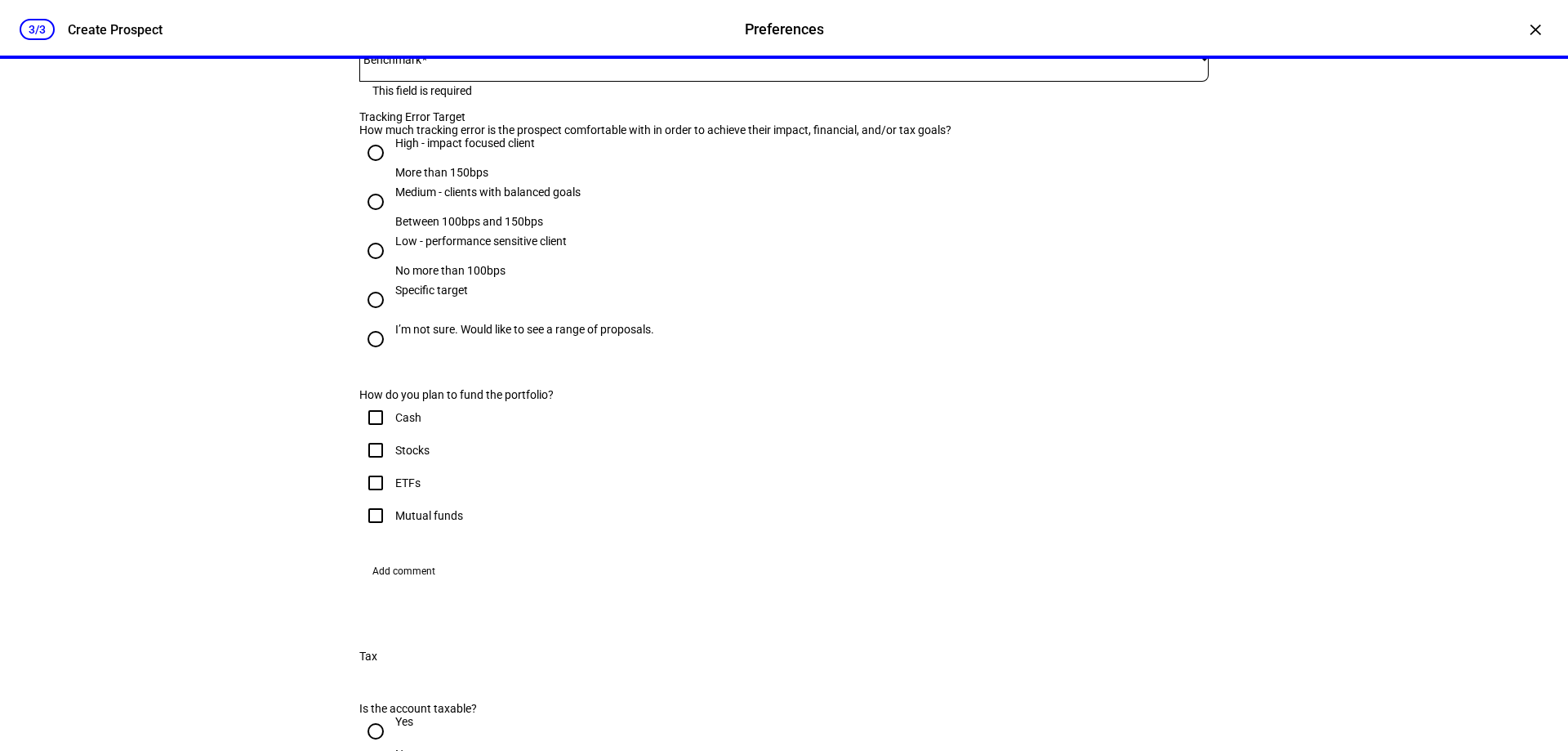
click at [445, 66] on span at bounding box center [780, 59] width 841 height 13
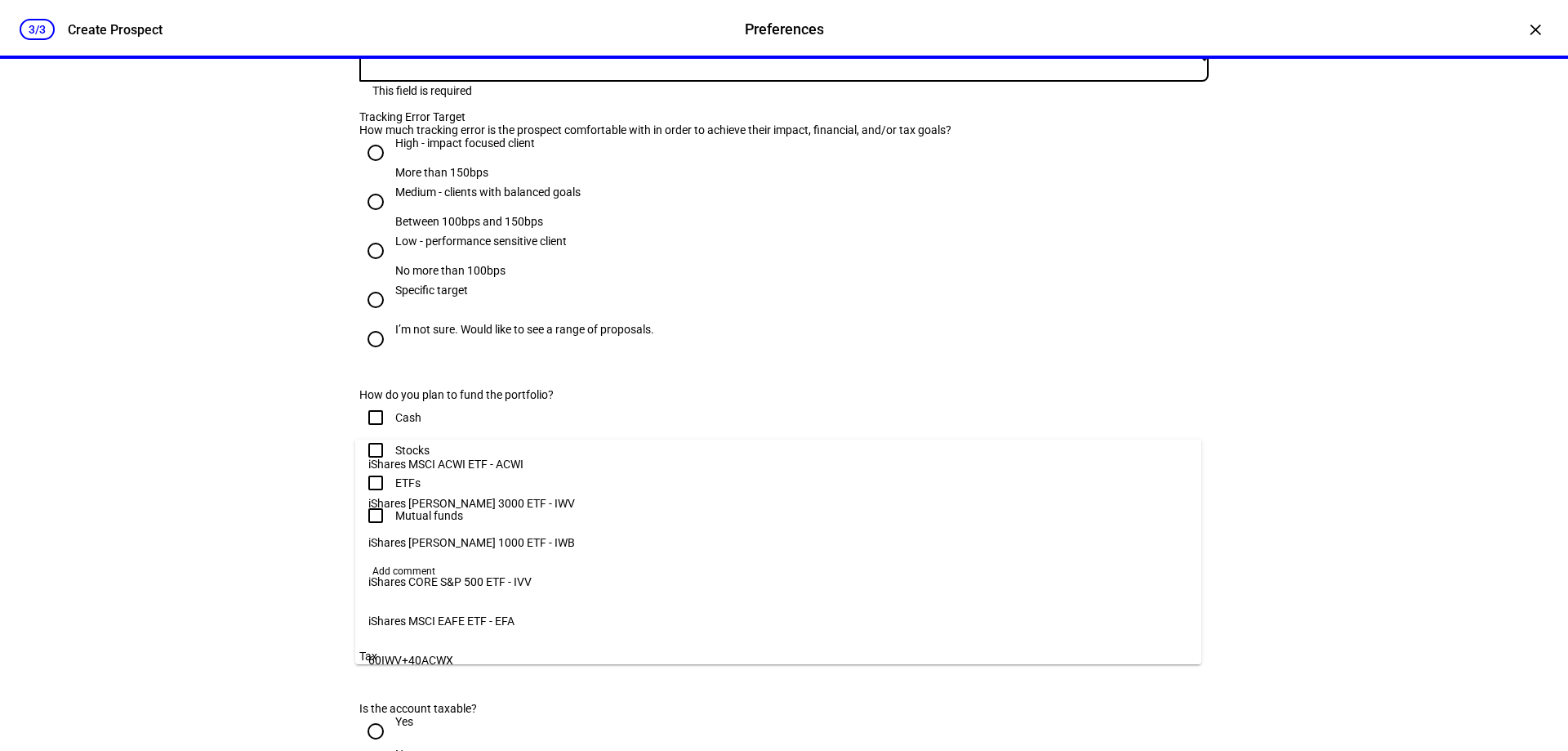
scroll to position [0, 0]
click at [503, 463] on span "iShares MSCI ACWI ETF - ACWI" at bounding box center [446, 465] width 155 height 13
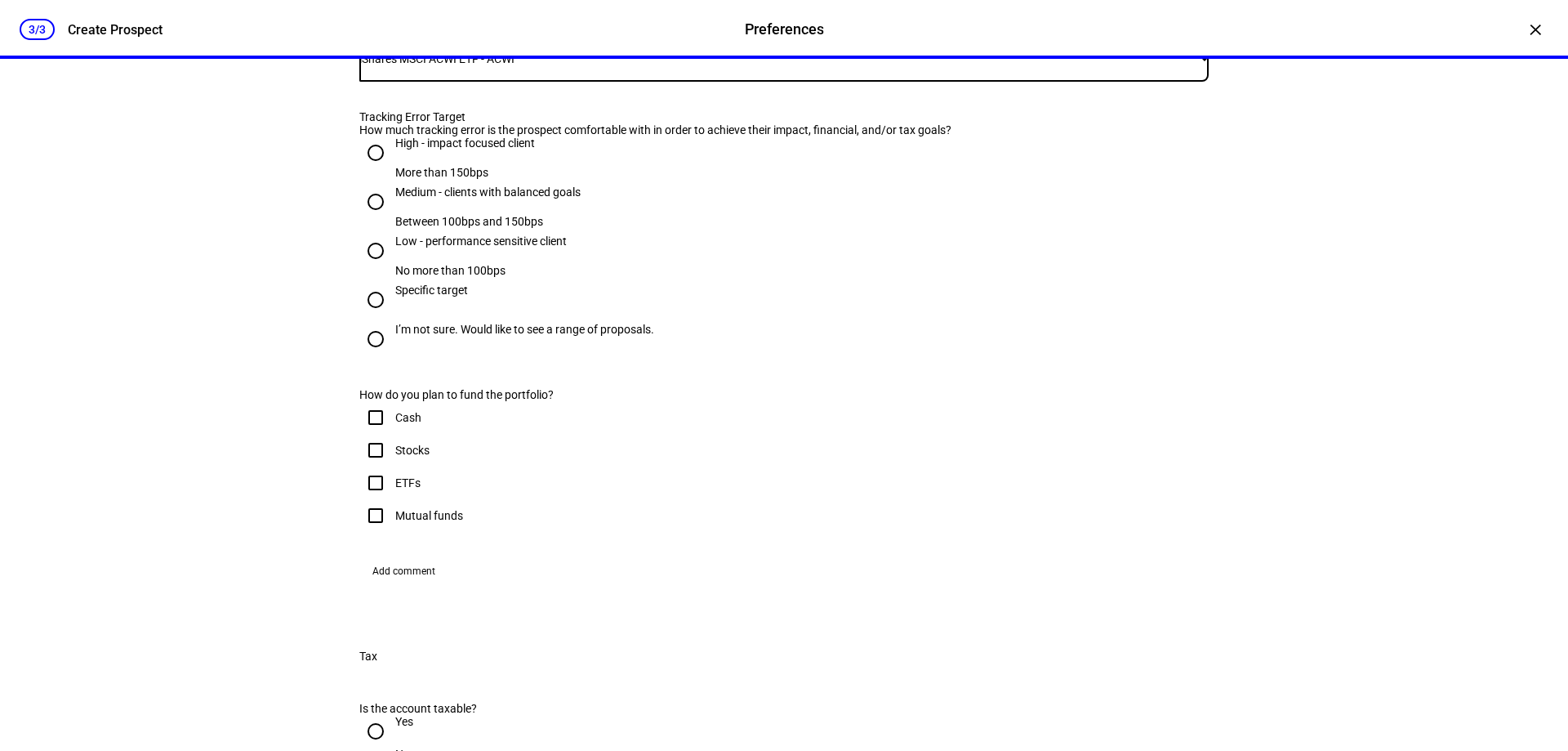
scroll to position [1226, 0]
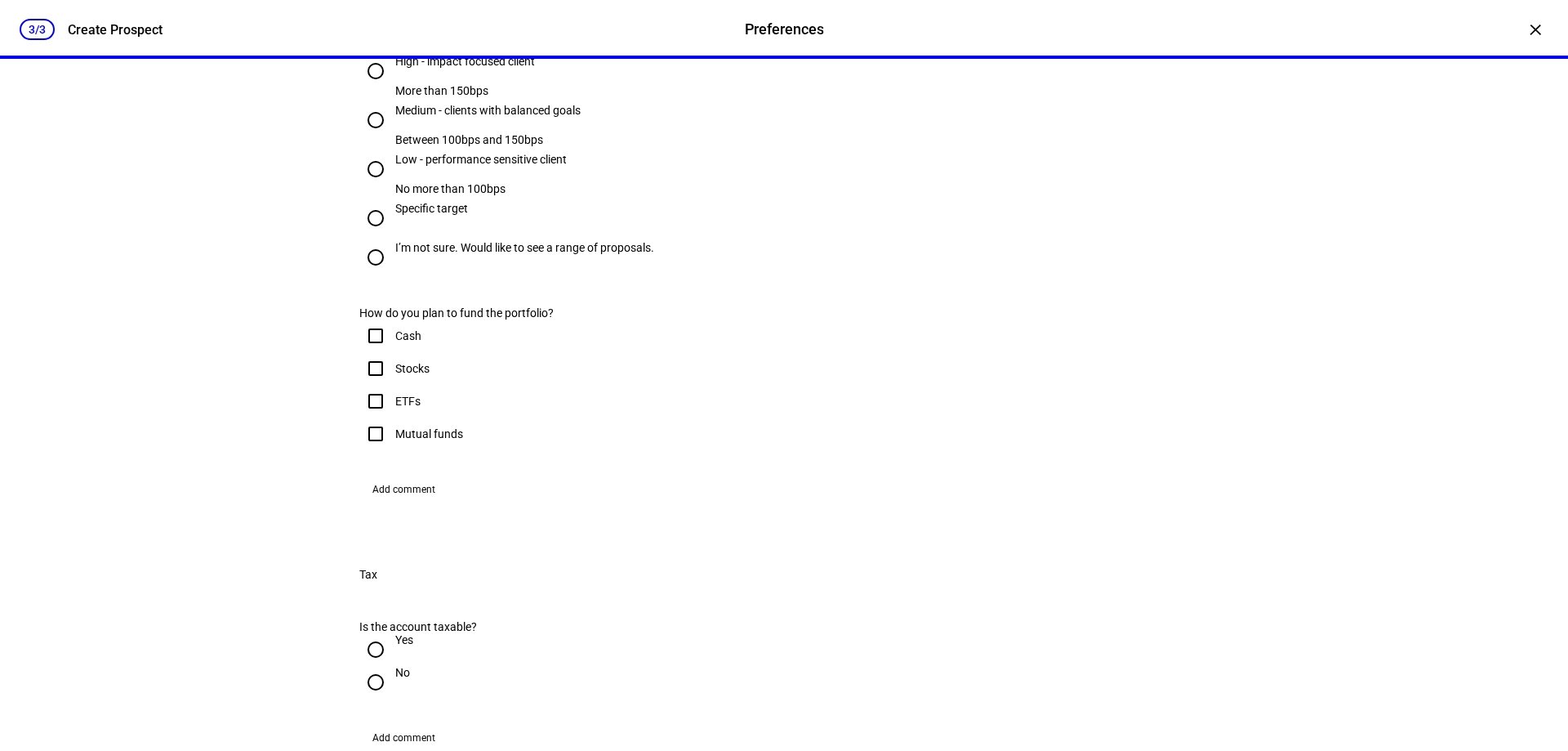
click at [372, 273] on input "I’m not sure. Would like to see a range of proposals." at bounding box center [375, 257] width 32 height 32
radio input "true"
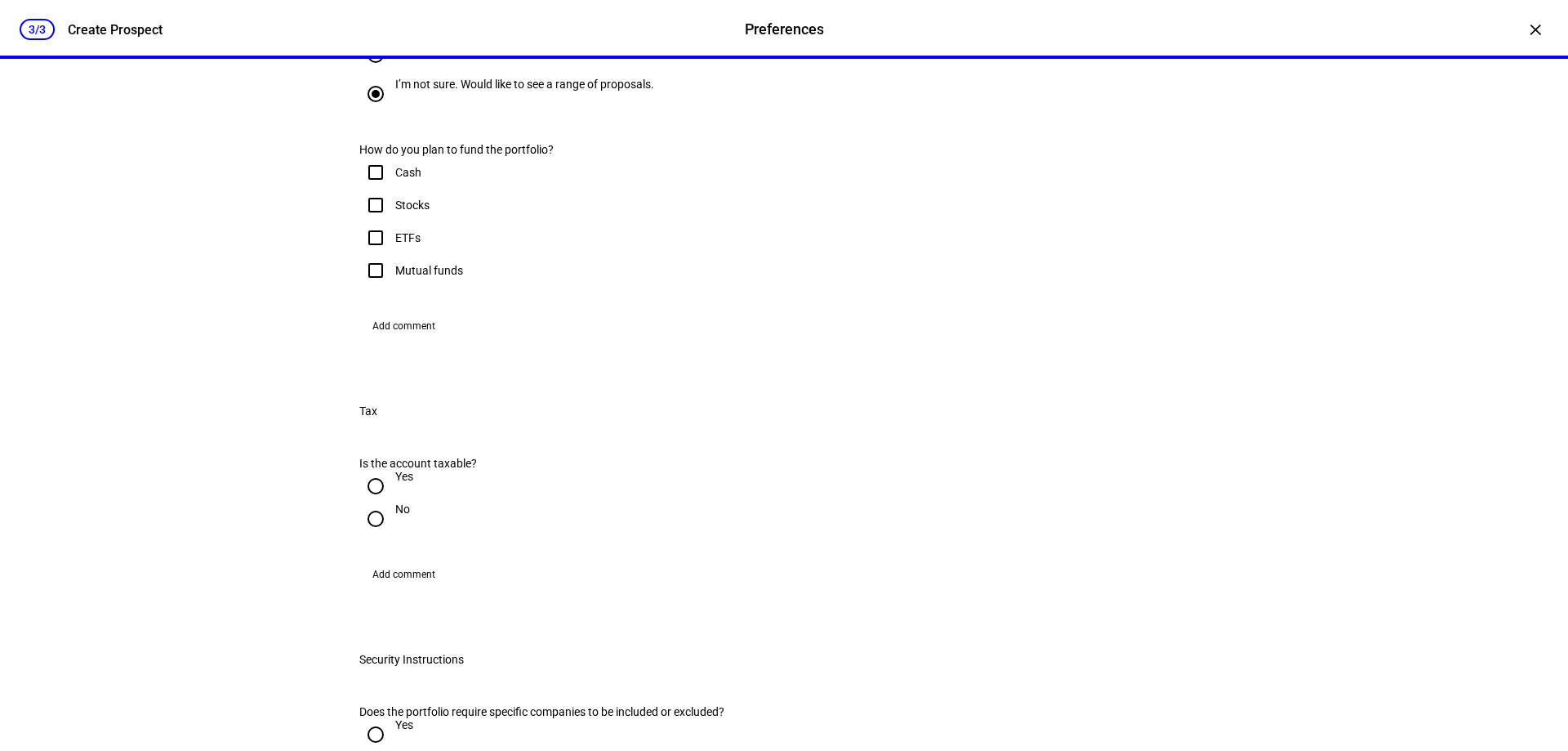
scroll to position [1470, 0]
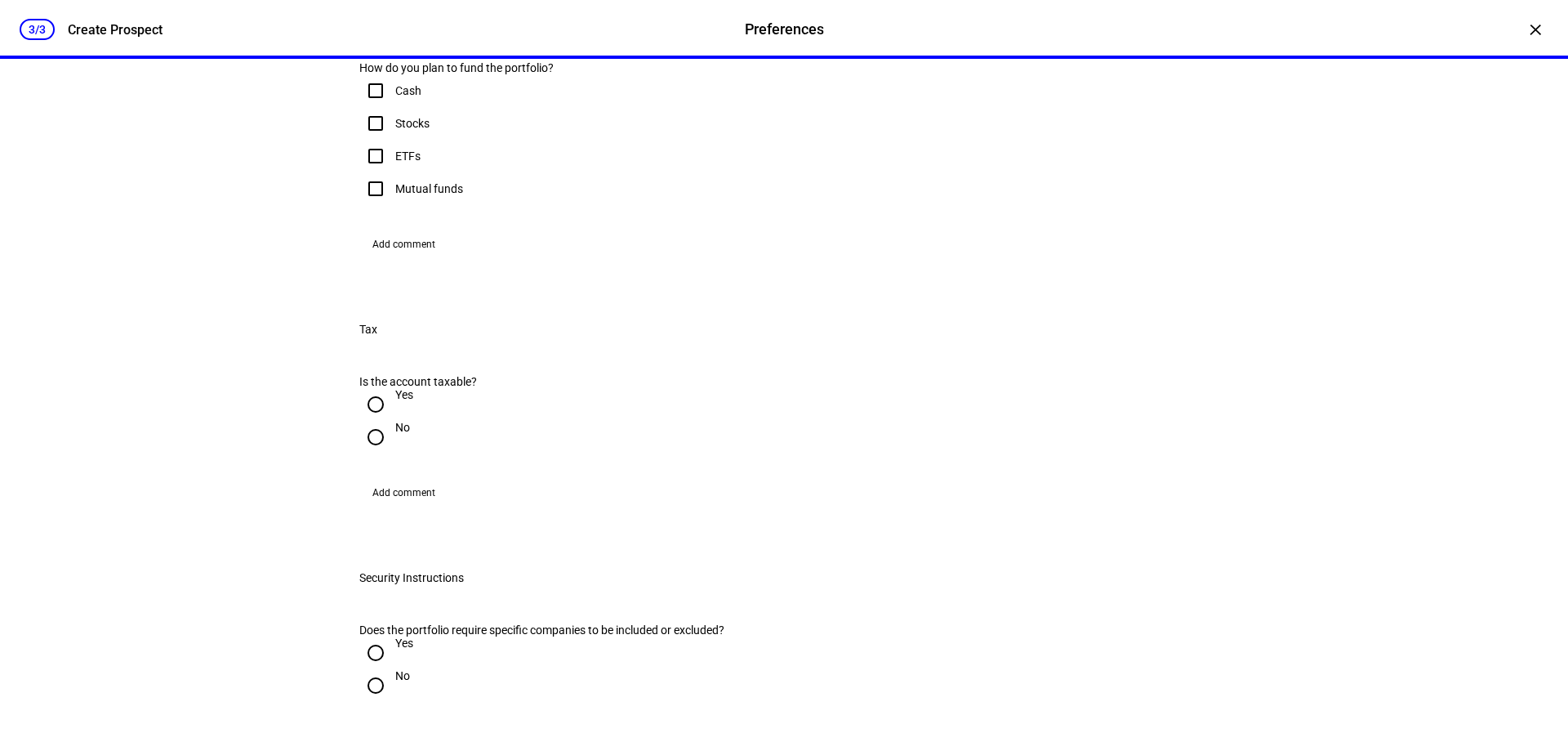
click at [375, 139] on input "Stocks" at bounding box center [375, 123] width 32 height 32
checkbox input "true"
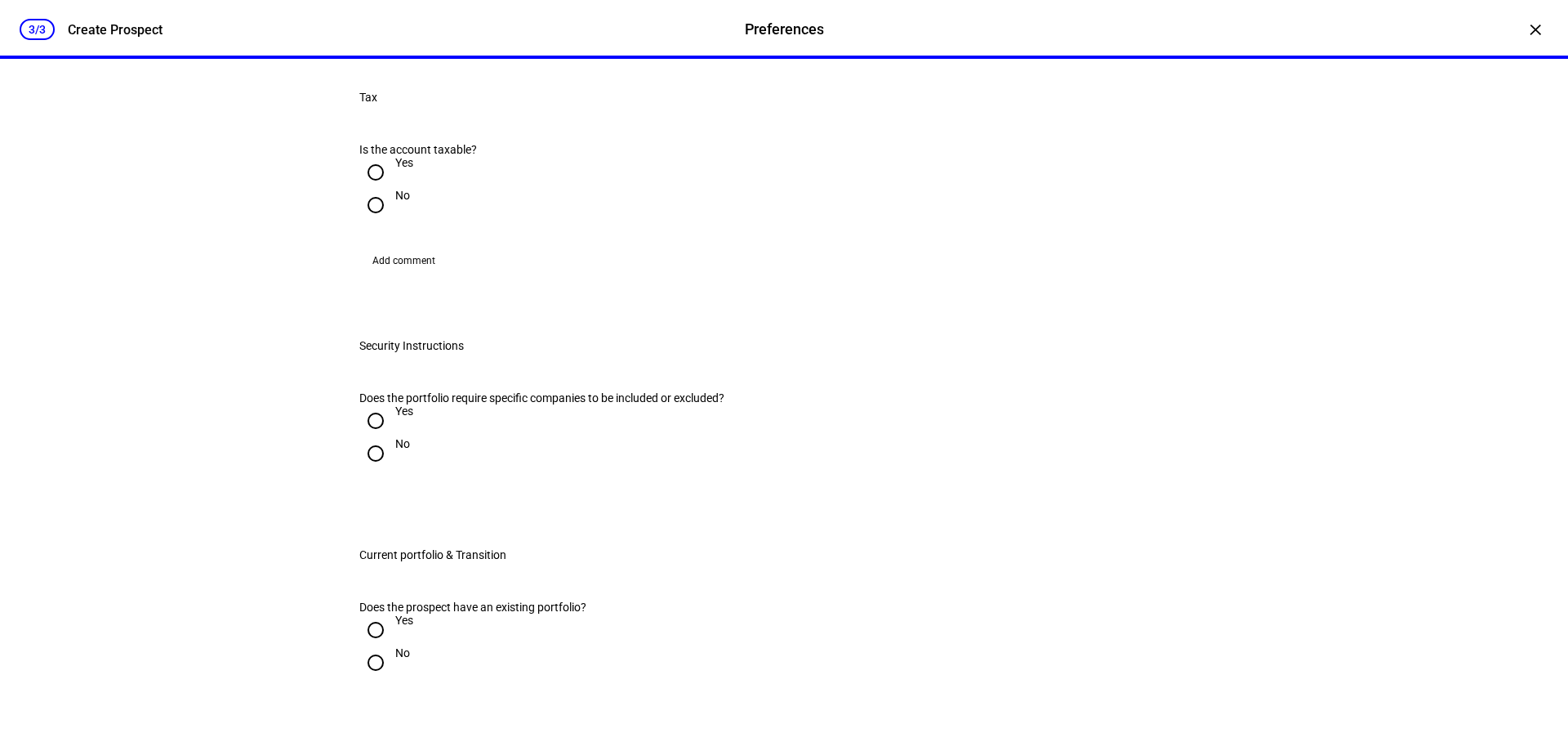
scroll to position [1797, 0]
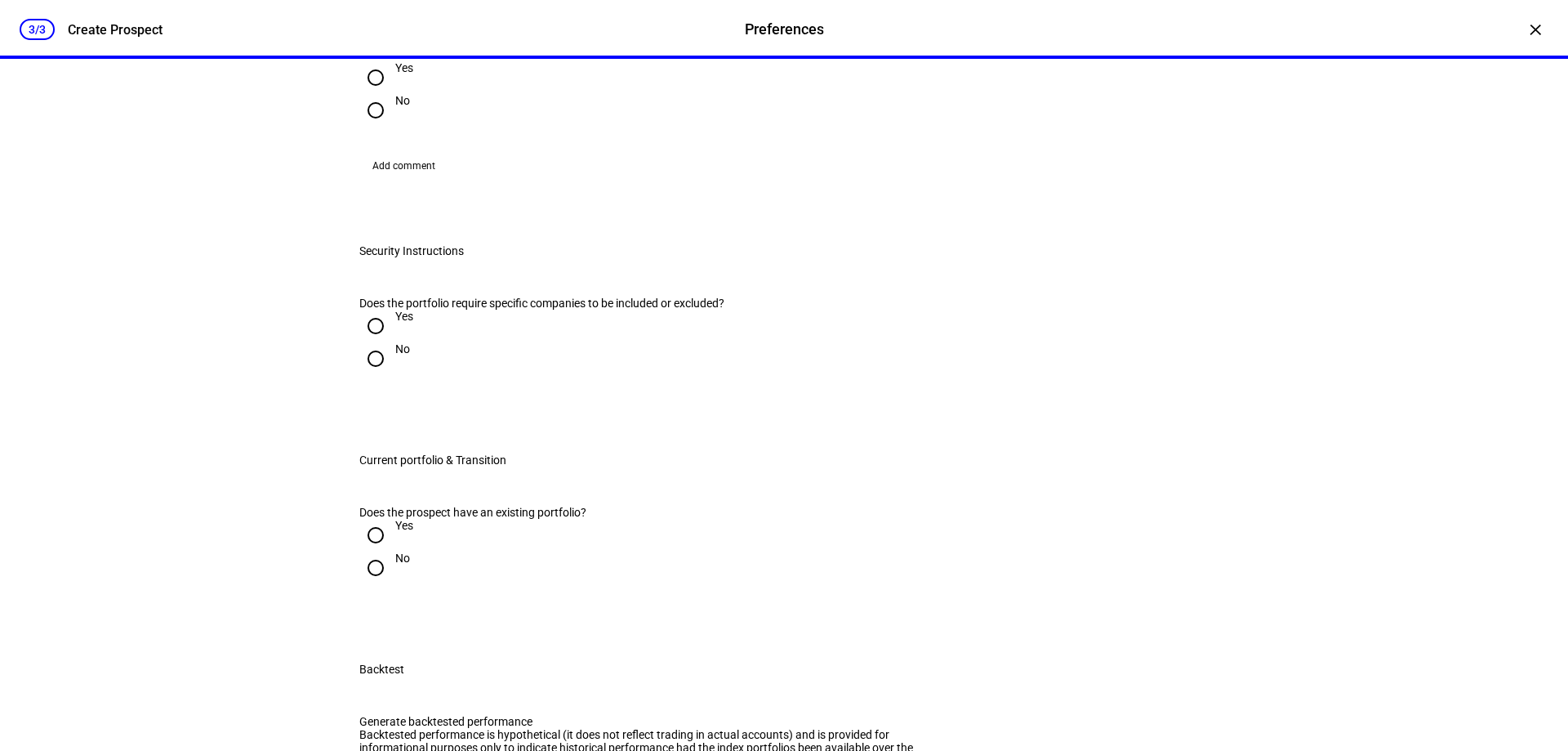
click at [368, 94] on input "Yes" at bounding box center [375, 77] width 32 height 32
radio input "true"
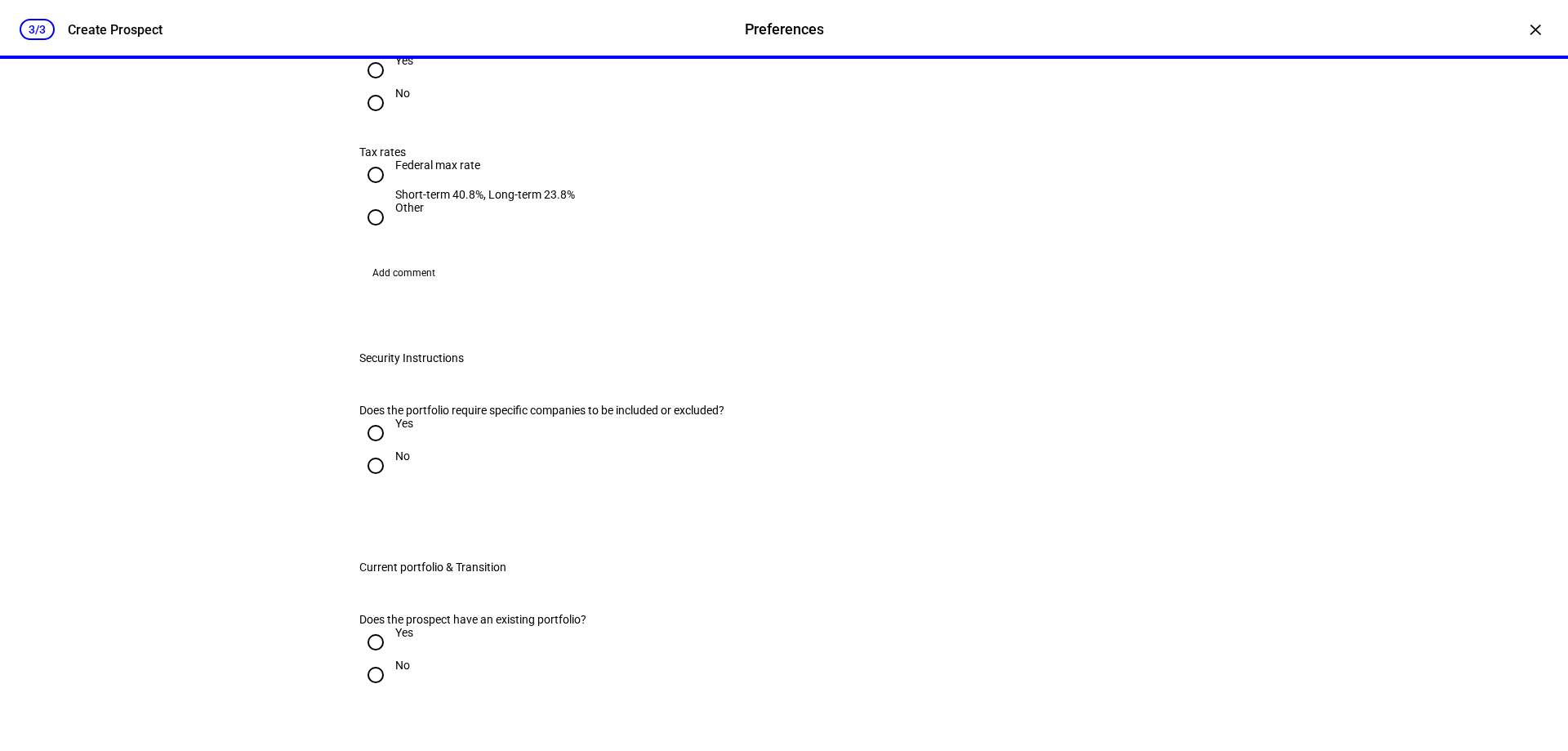
scroll to position [1961, 0]
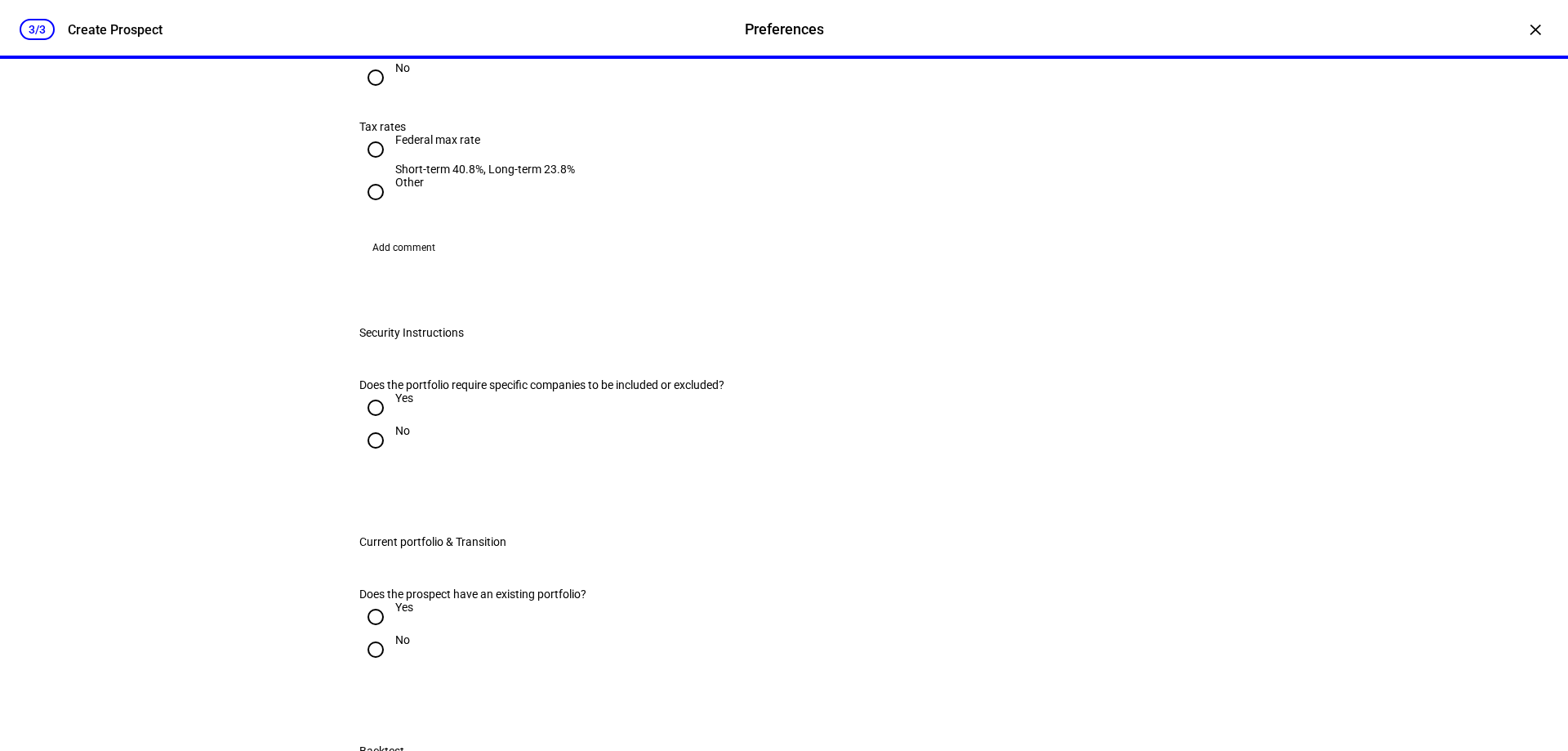
click at [370, 61] on input "Yes" at bounding box center [375, 45] width 32 height 32
radio input "true"
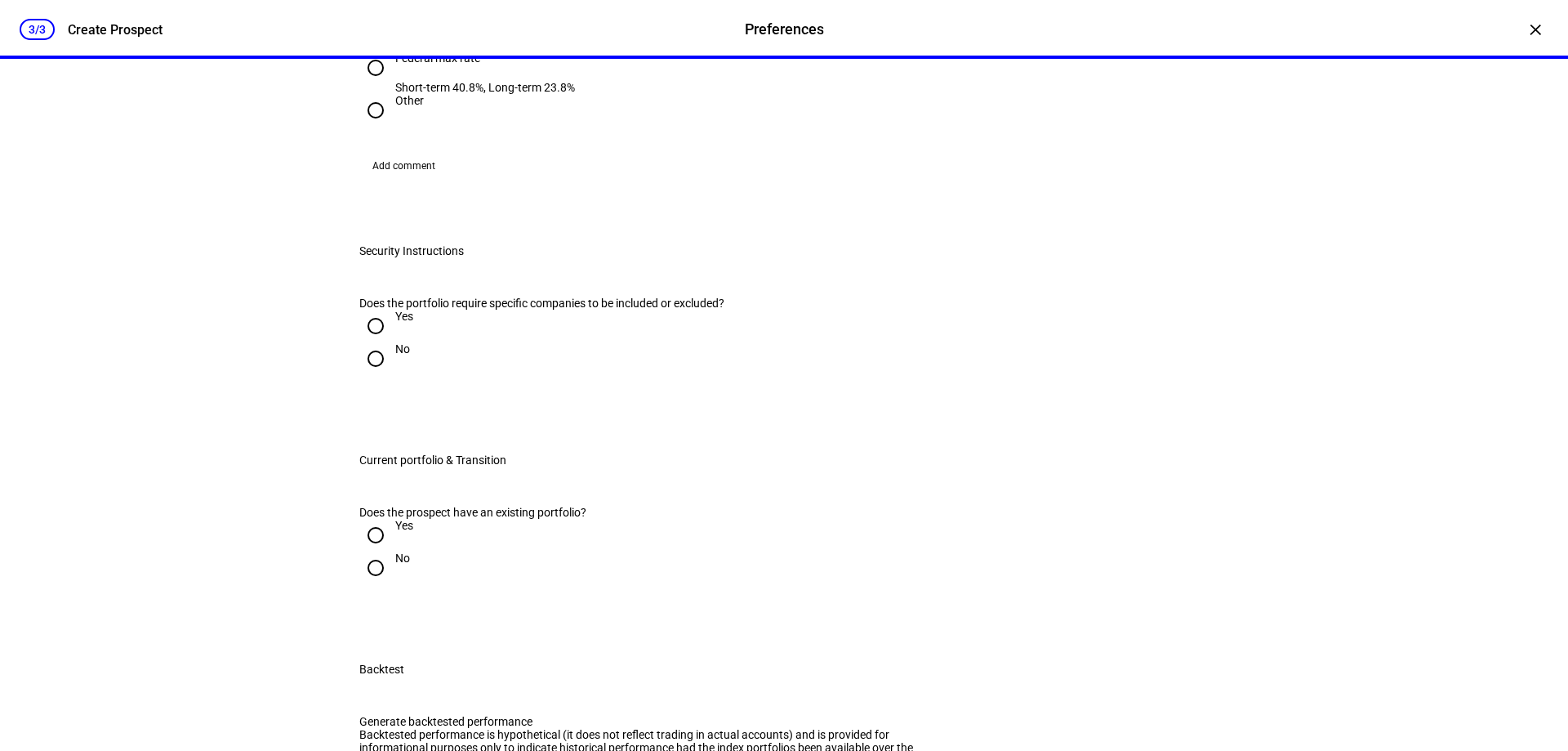
click at [369, 84] on input "Federal max rate Short-term 40.8%, Long-term 23.8%" at bounding box center [375, 67] width 32 height 32
radio input "true"
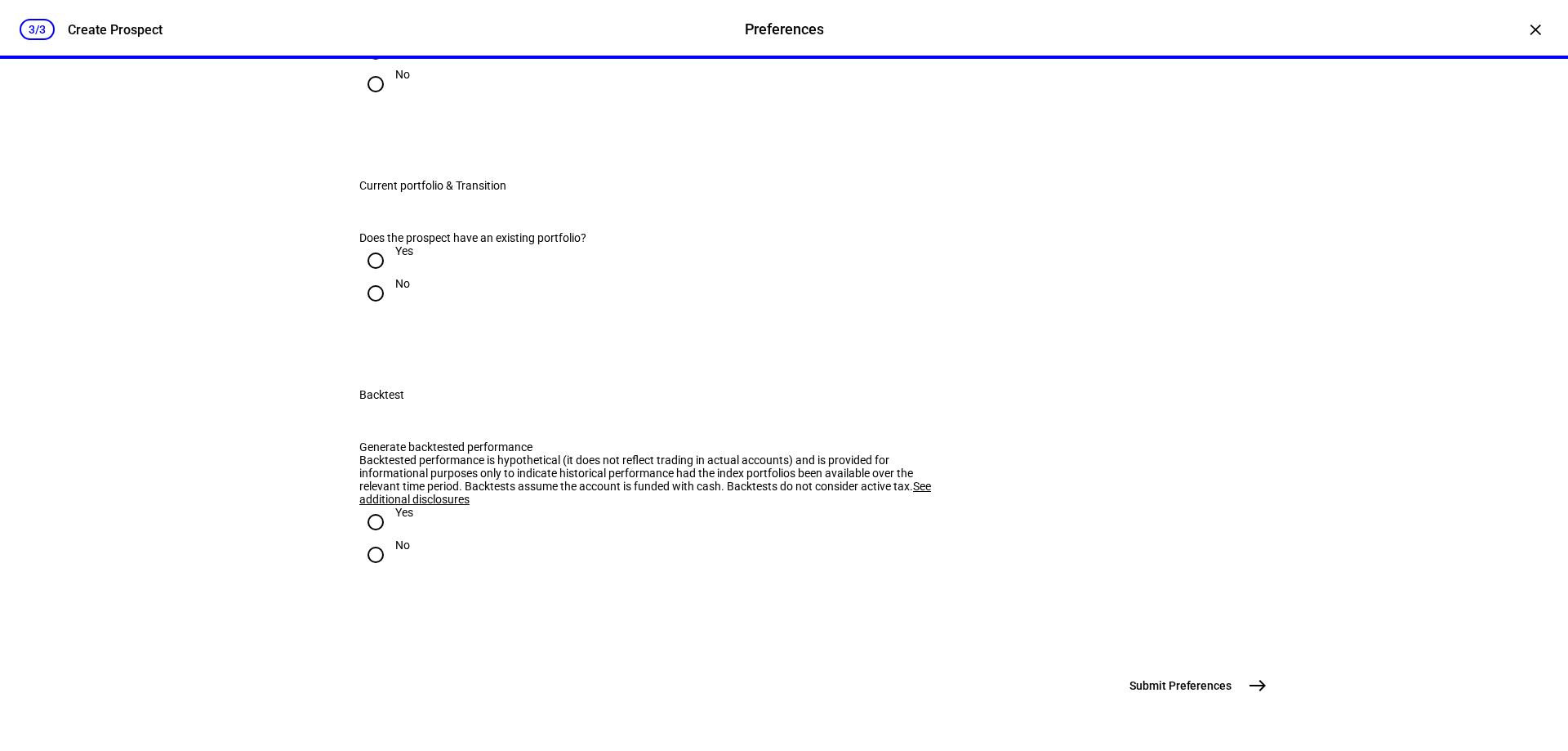
scroll to position [2370, 0]
click at [368, 67] on input "Yes" at bounding box center [375, 51] width 32 height 32
radio input "true"
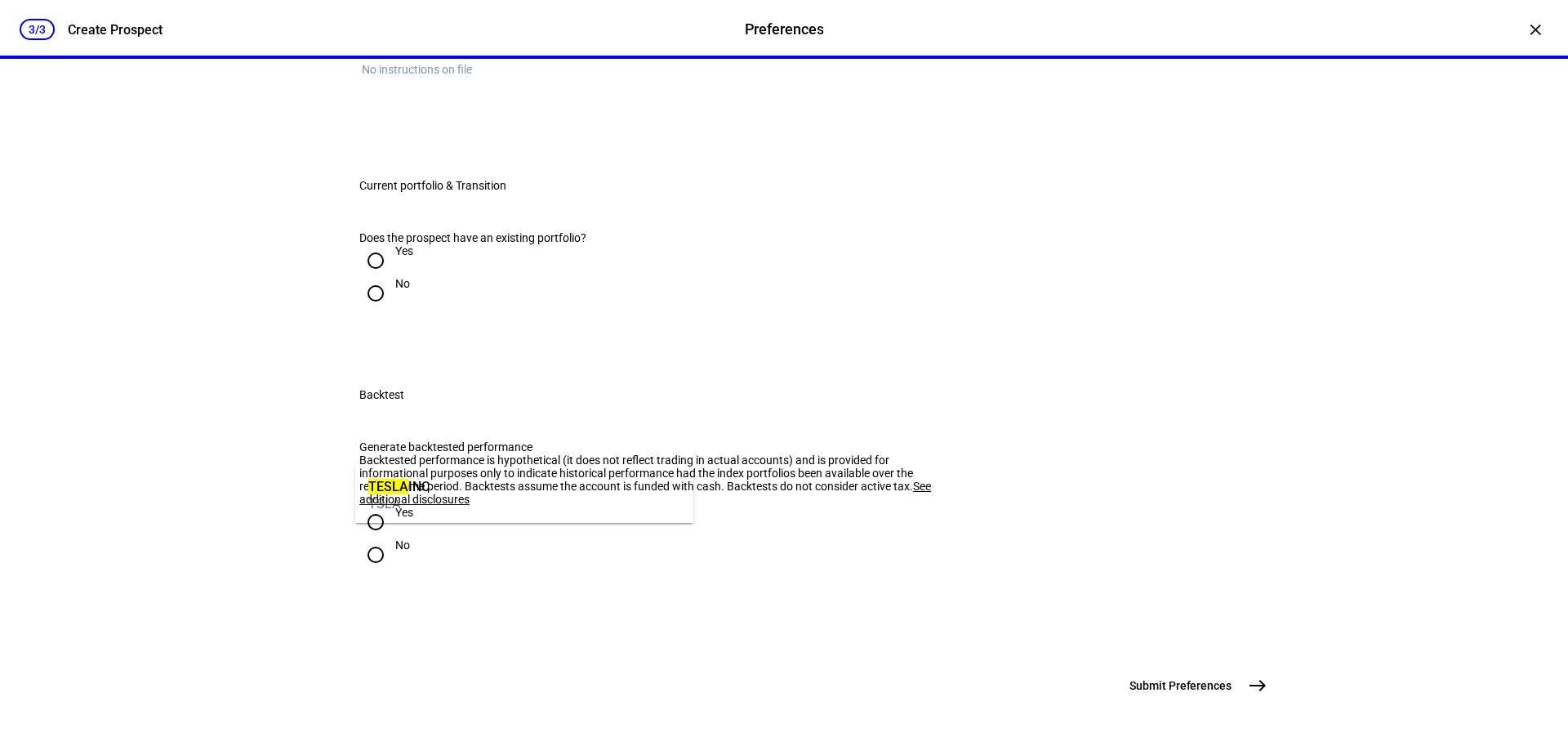
type input "tesla"
click at [468, 485] on mat-option "TESLA INC TSLA" at bounding box center [525, 493] width 338 height 46
click at [814, 559] on mat-option "Do Not Buy" at bounding box center [880, 569] width 321 height 39
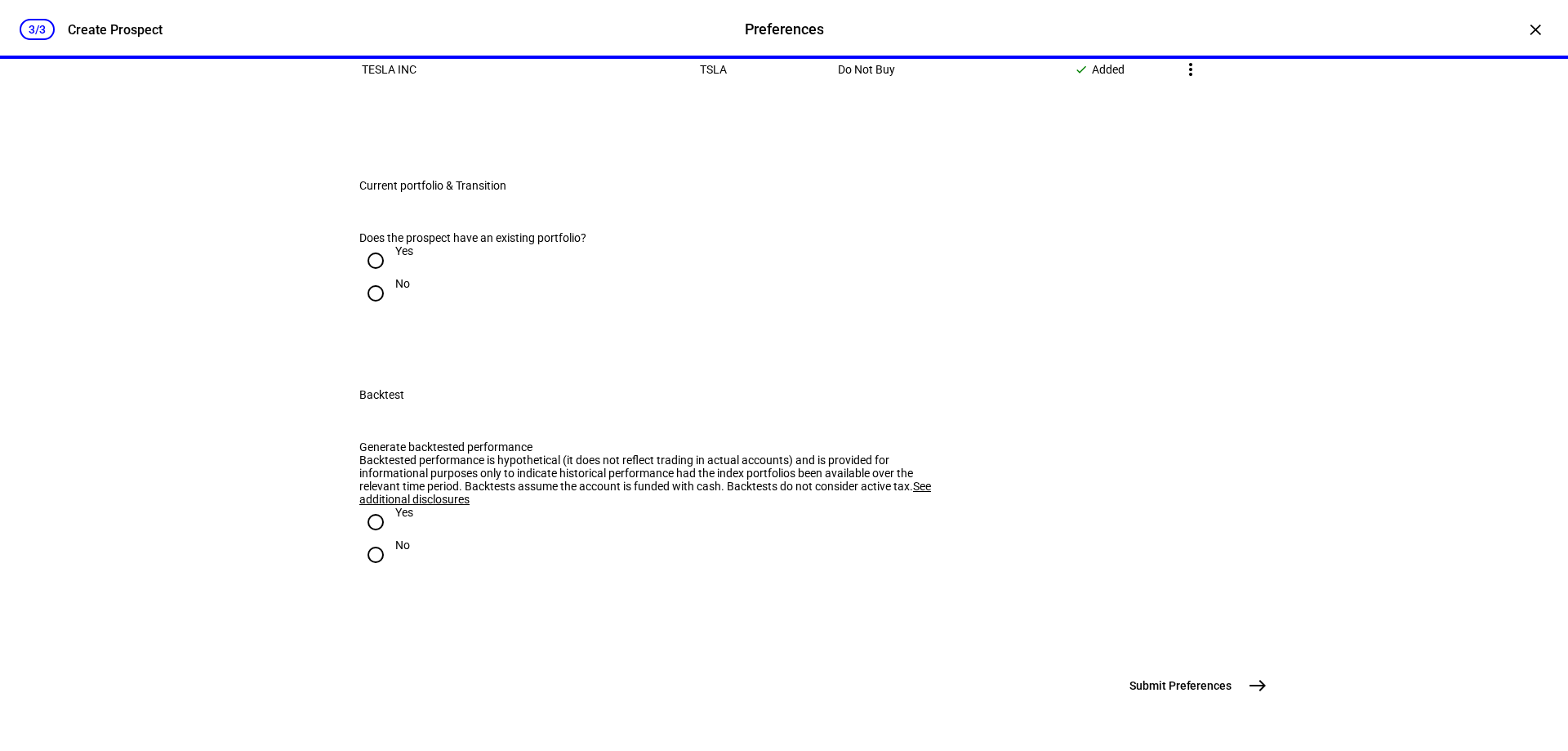
scroll to position [2778, 0]
click at [366, 277] on input "Yes" at bounding box center [375, 260] width 32 height 32
radio input "true"
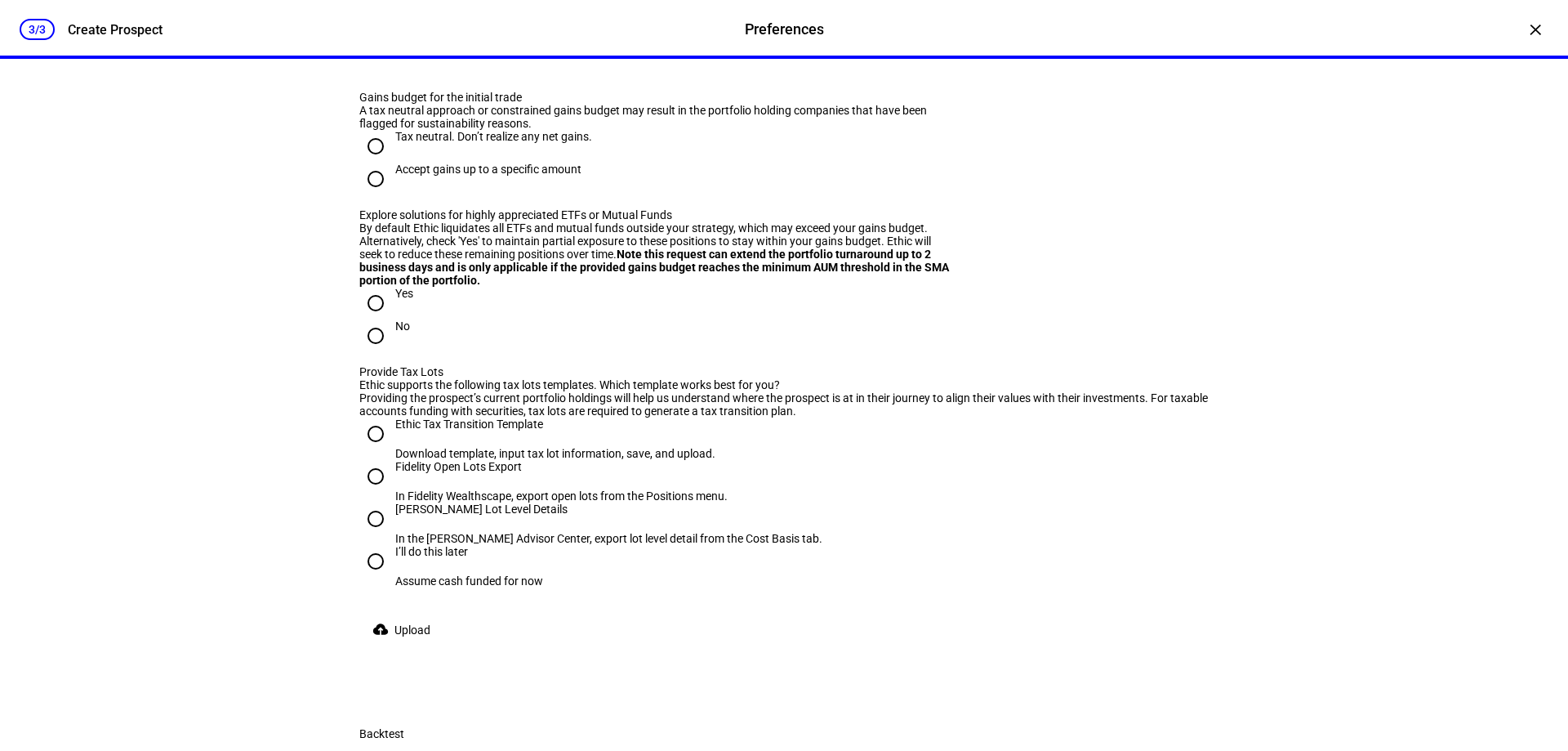
scroll to position [2860, 0]
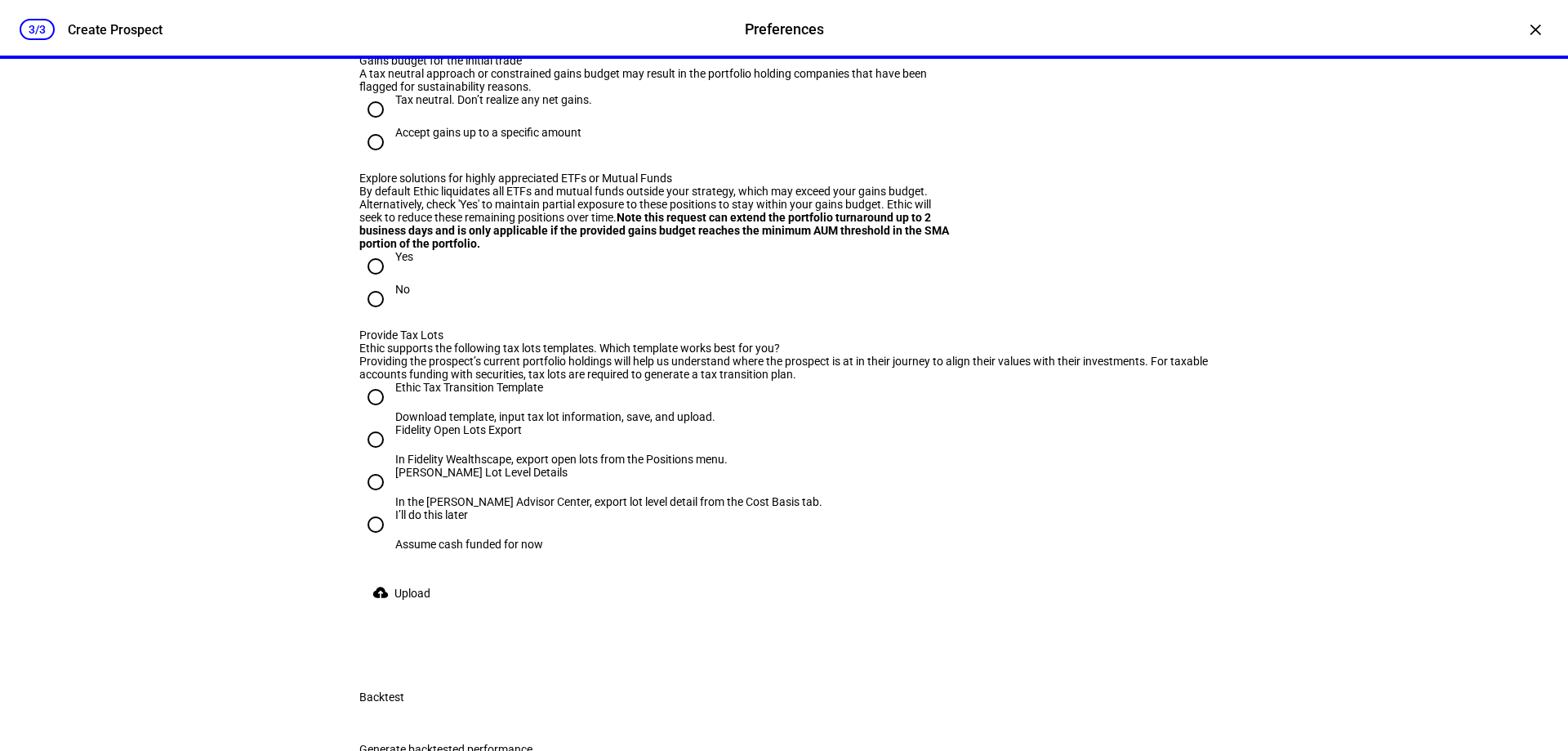
radio input "true"
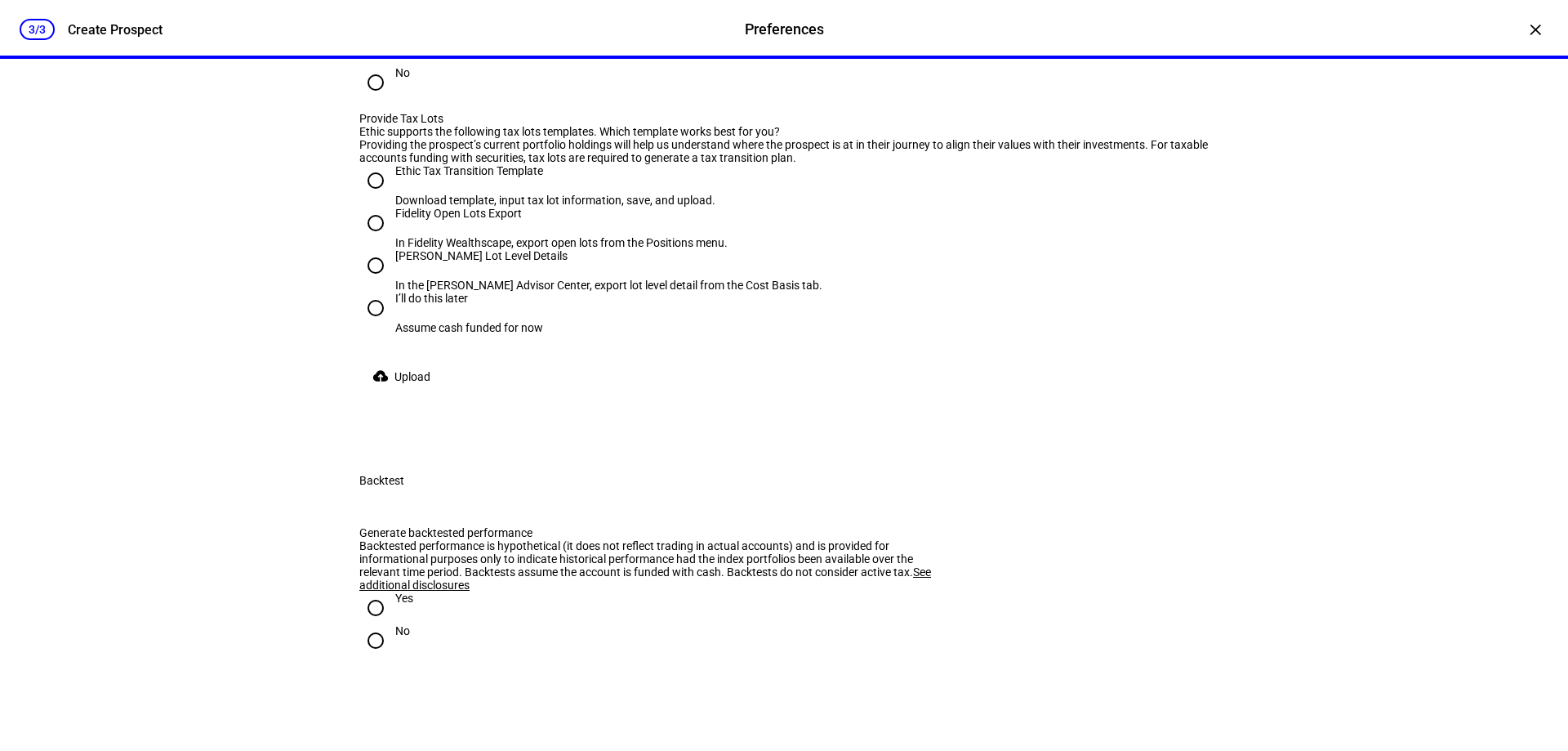
scroll to position [3105, 0]
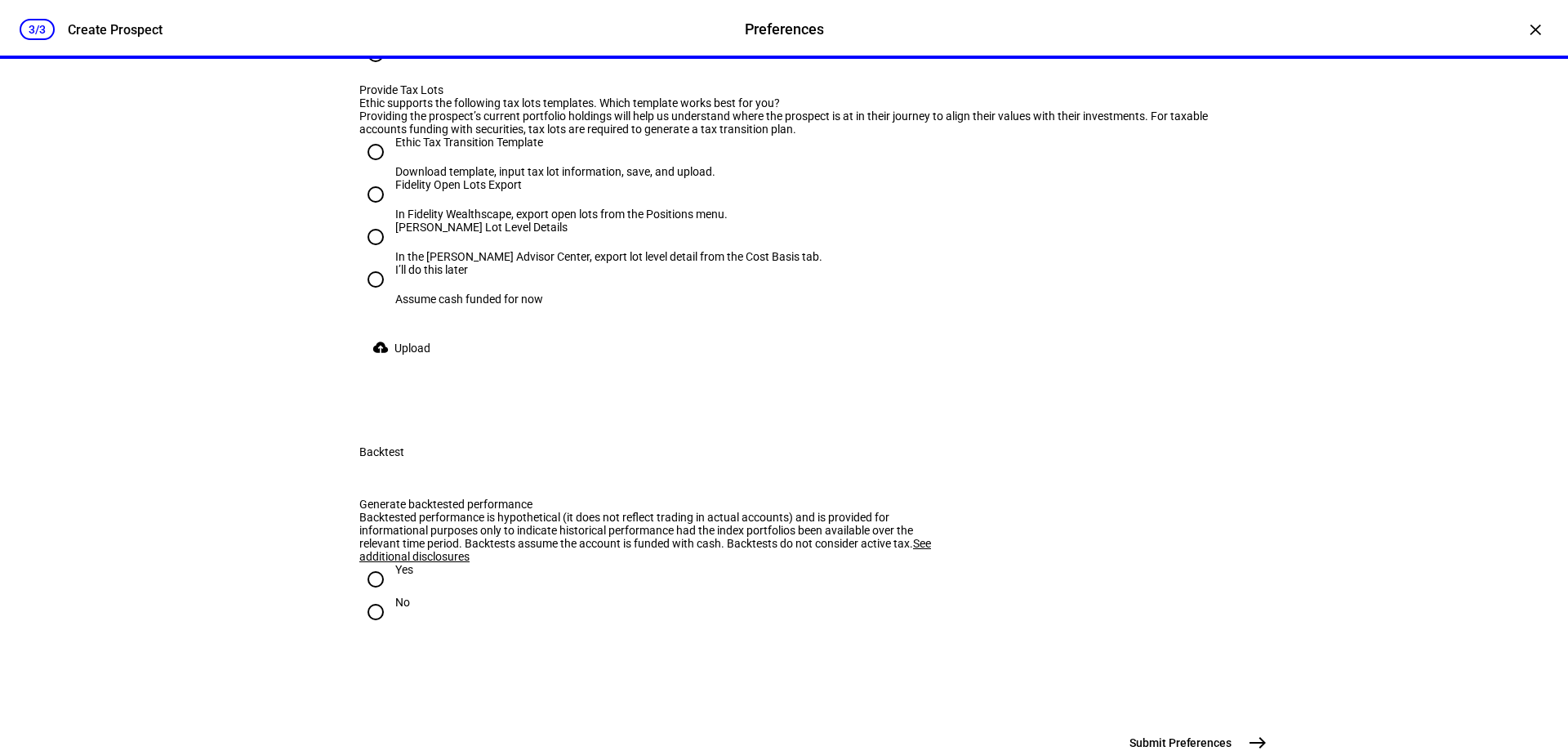
radio input "true"
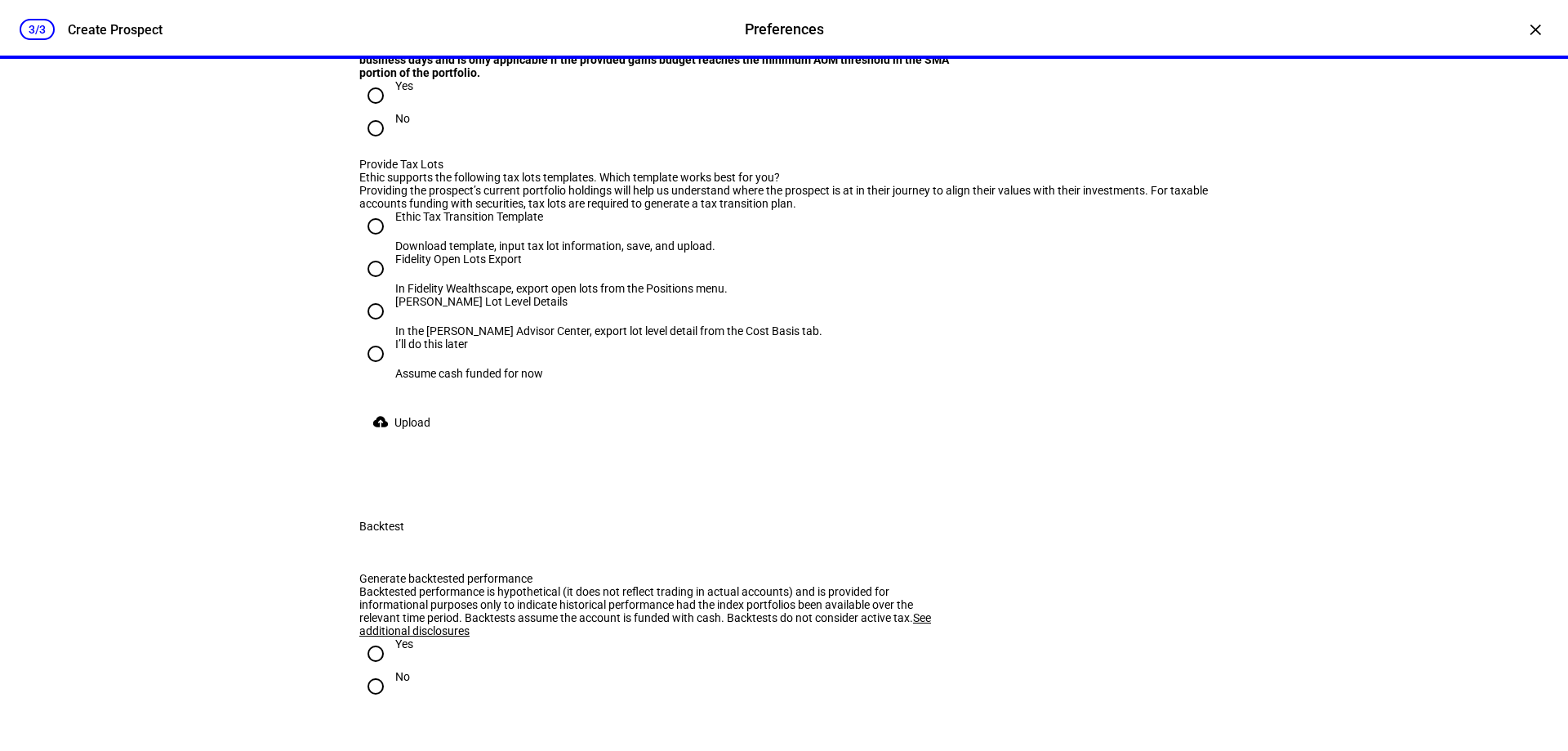
radio input "true"
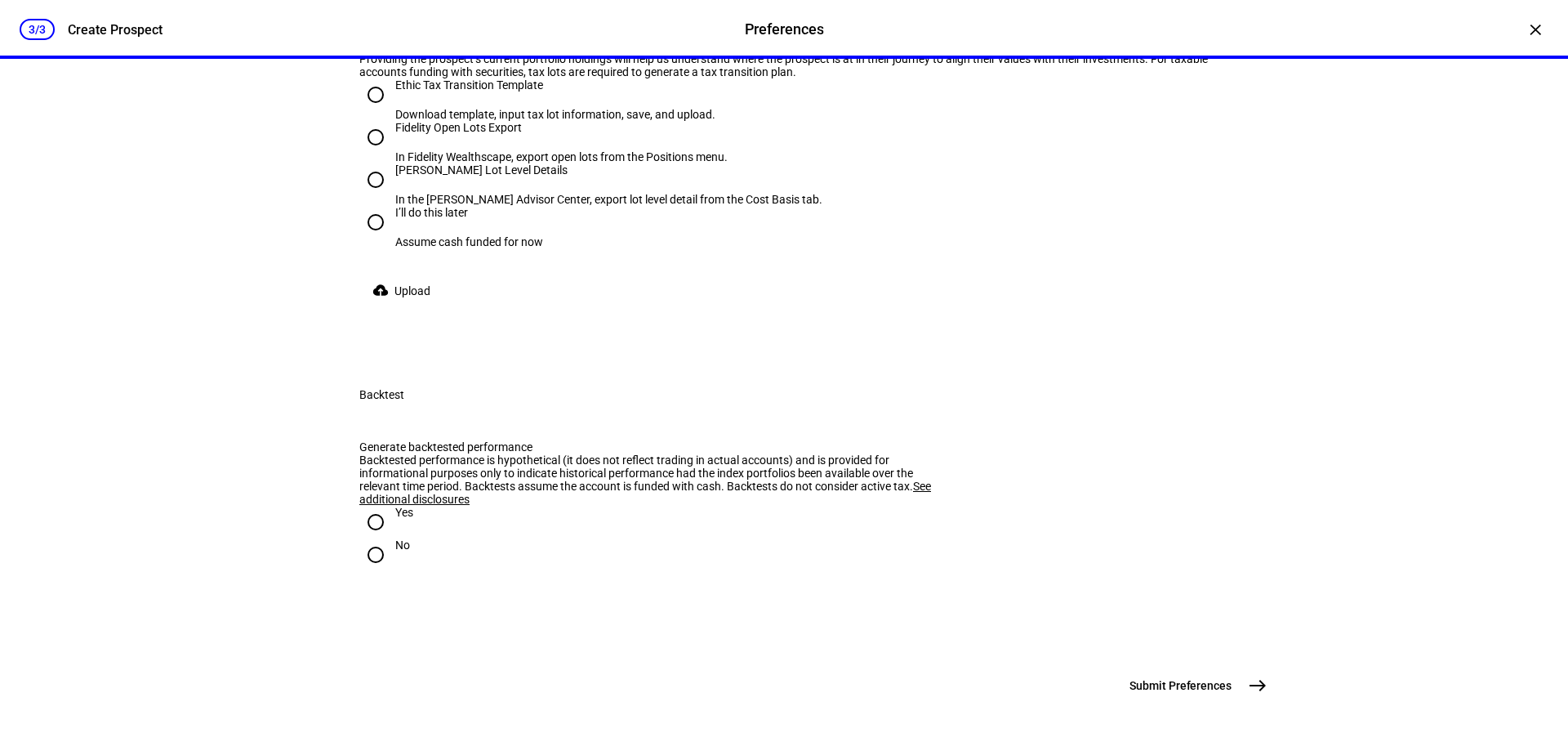
scroll to position [3269, 0]
radio input "true"
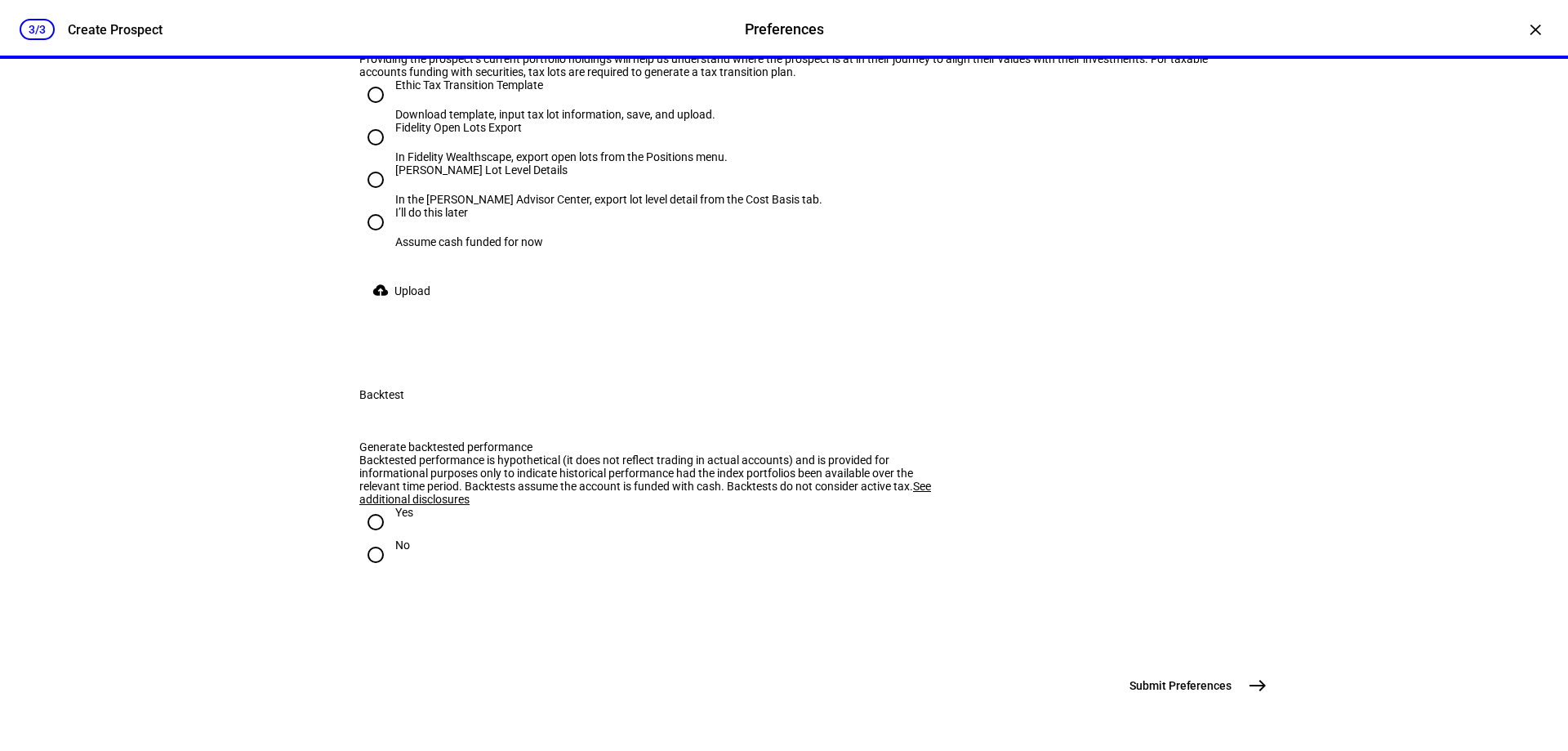
radio input "true"
click at [149, 413] on div "3/3 Create Prospect Preferences Preferences Create Prospect × Customize your cl…" at bounding box center [784, 375] width 1568 height 751
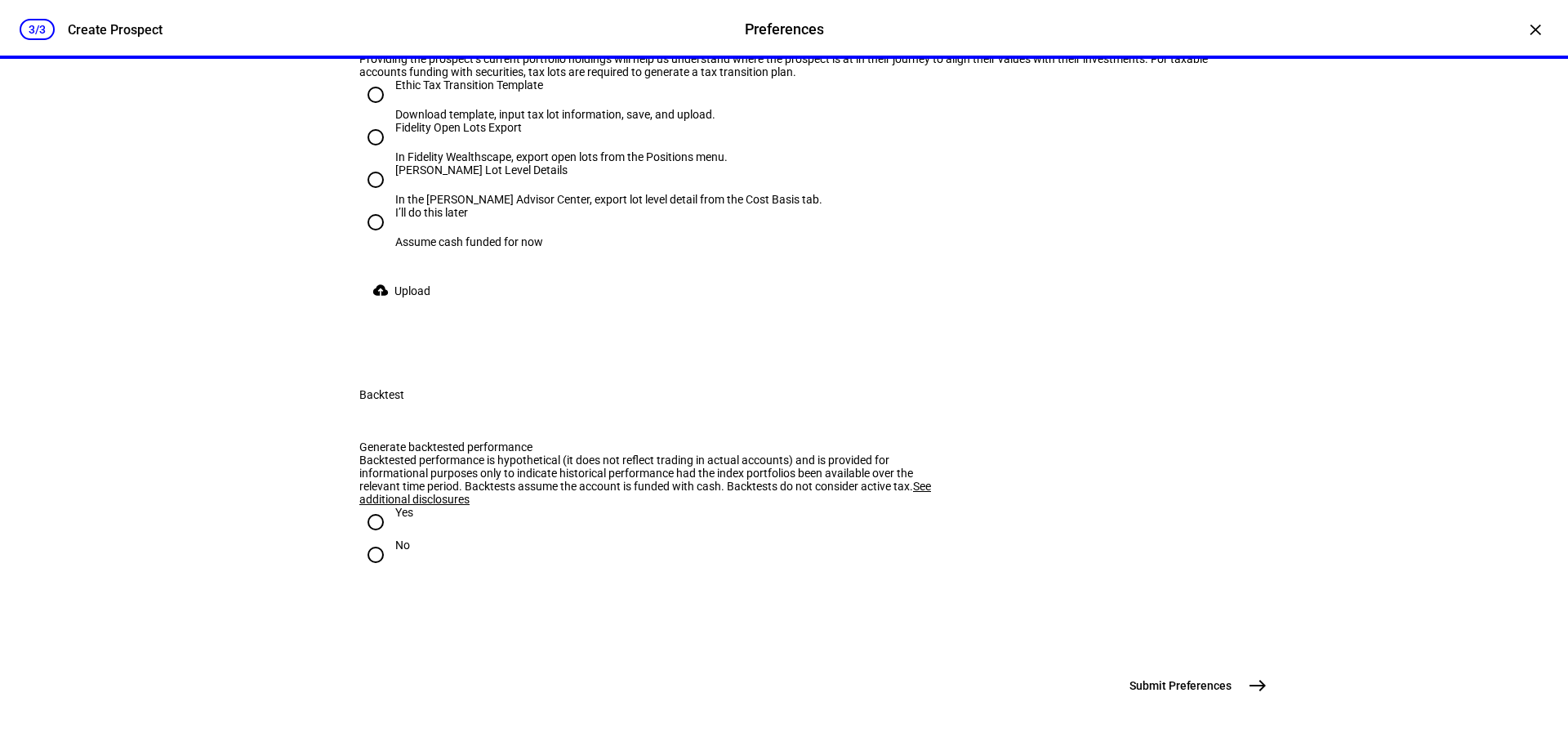
click at [372, 196] on input "[PERSON_NAME] Lot Level Details In the [PERSON_NAME] Advisor Center, export lot…" at bounding box center [375, 179] width 32 height 32
radio input "true"
click at [374, 506] on input "Yes" at bounding box center [375, 521] width 32 height 32
radio input "true"
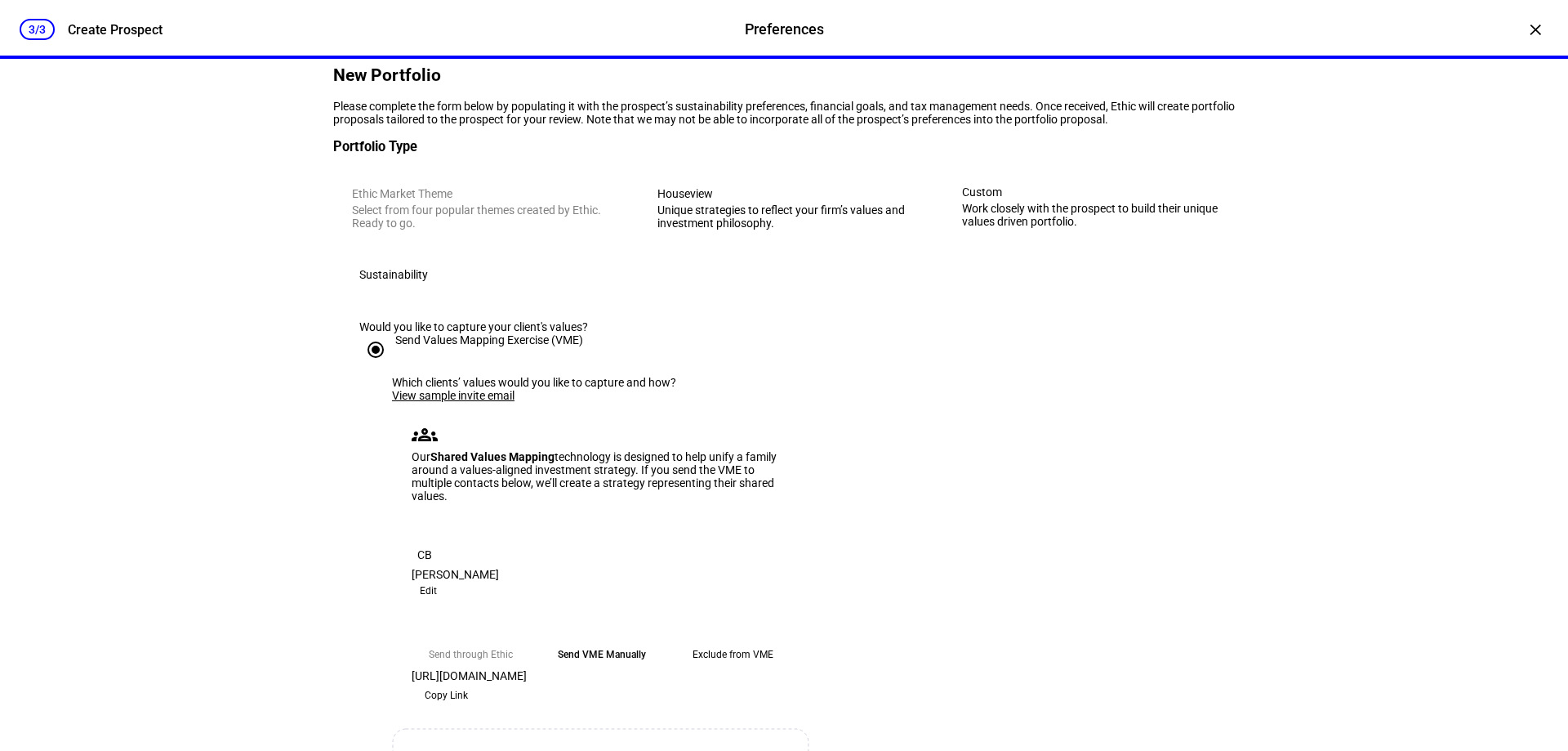
scroll to position [71, 0]
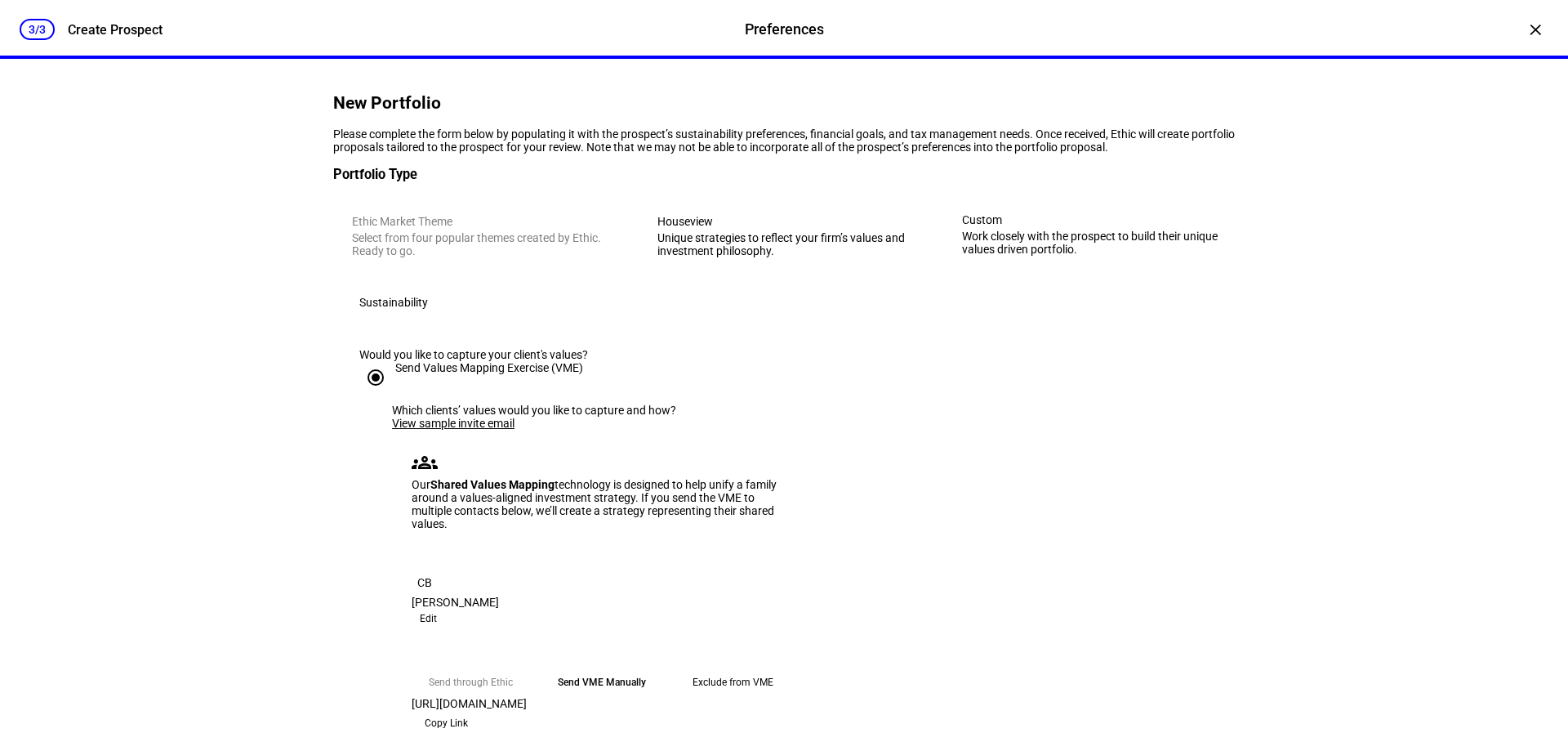
click at [189, 217] on div "3/3 Create Prospect Preferences Preferences Create Prospect × Customize your cl…" at bounding box center [784, 375] width 1568 height 751
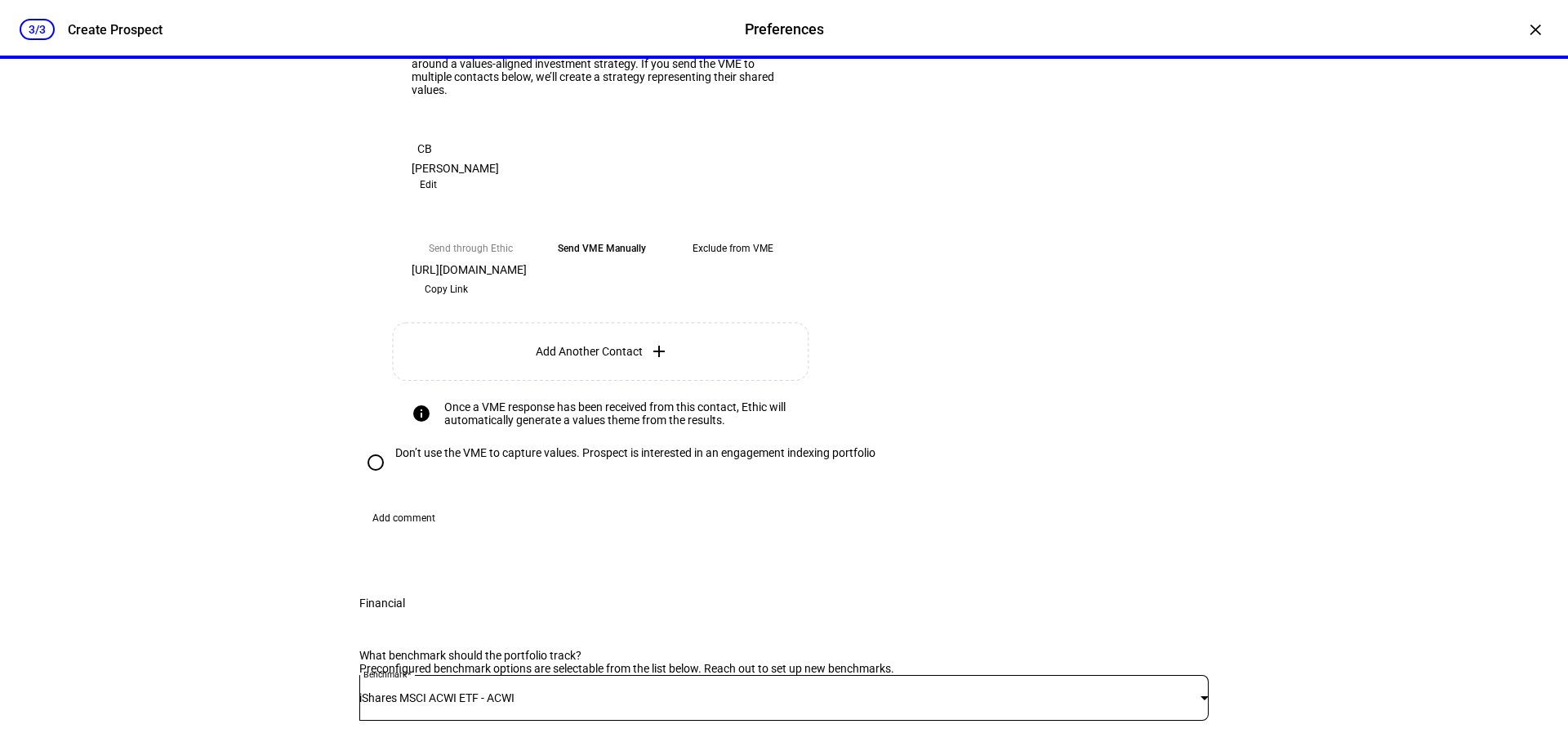
scroll to position [479, 0]
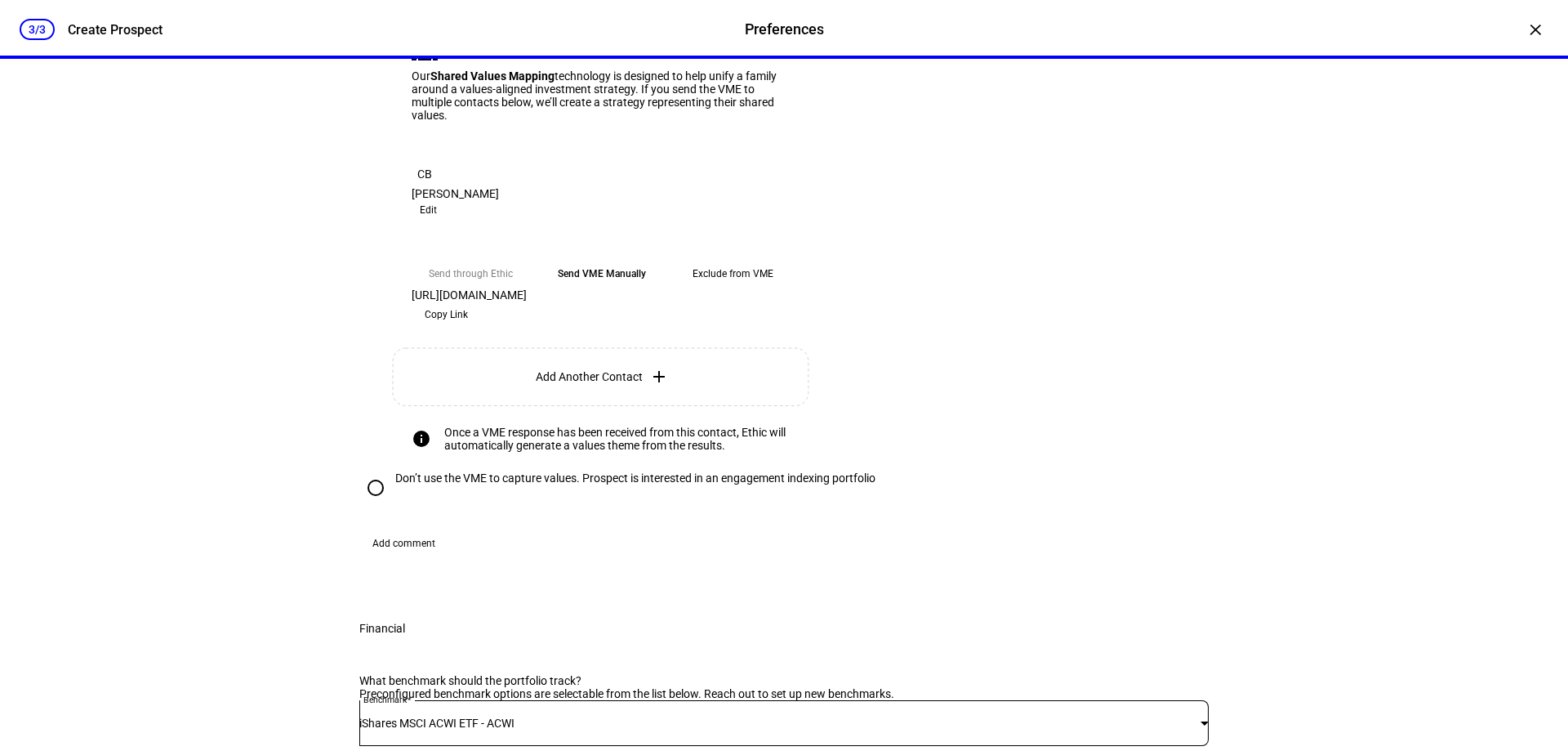
click at [604, 288] on eth-mega-radio-button "Send VME Manually" at bounding box center [602, 274] width 117 height 30
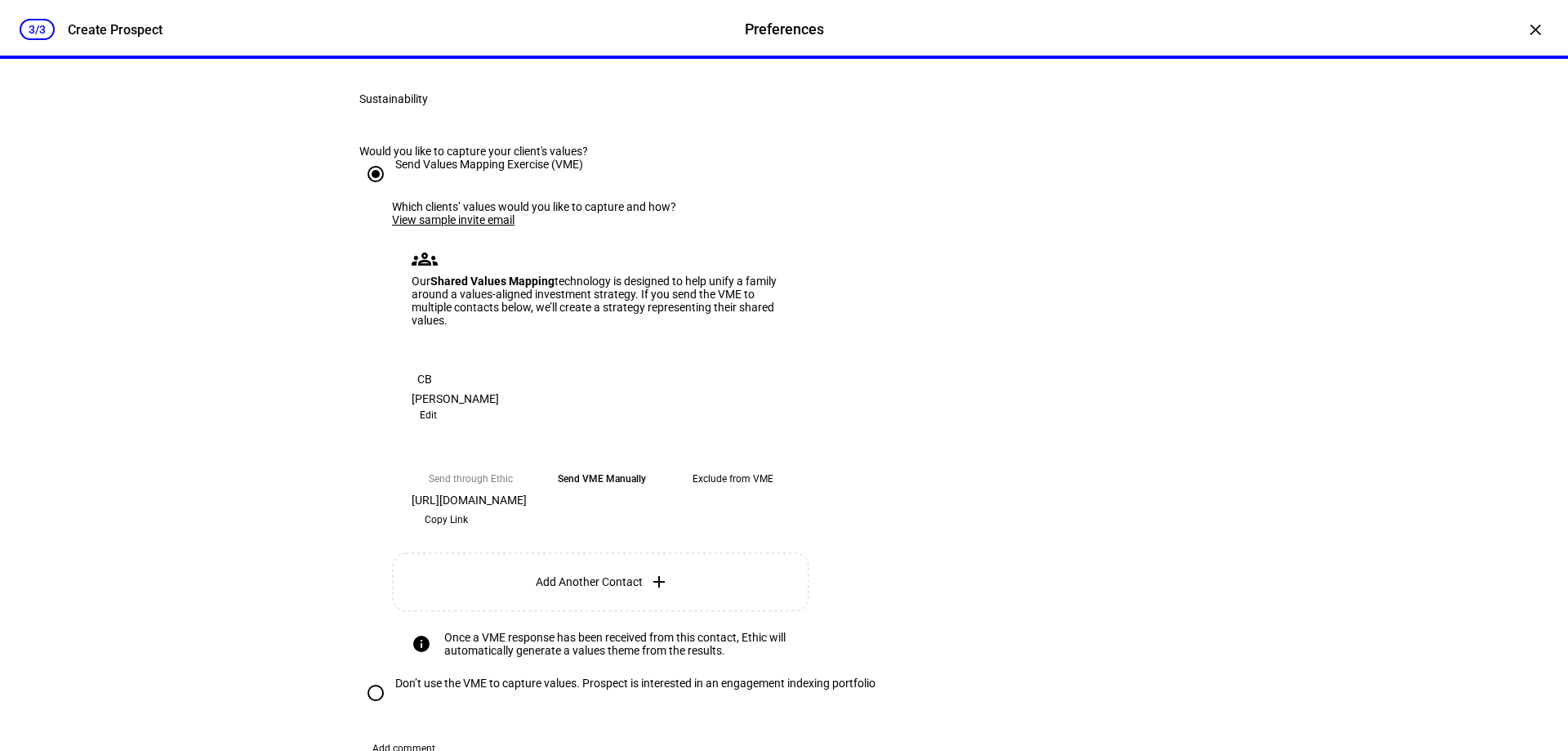
scroll to position [406, 0]
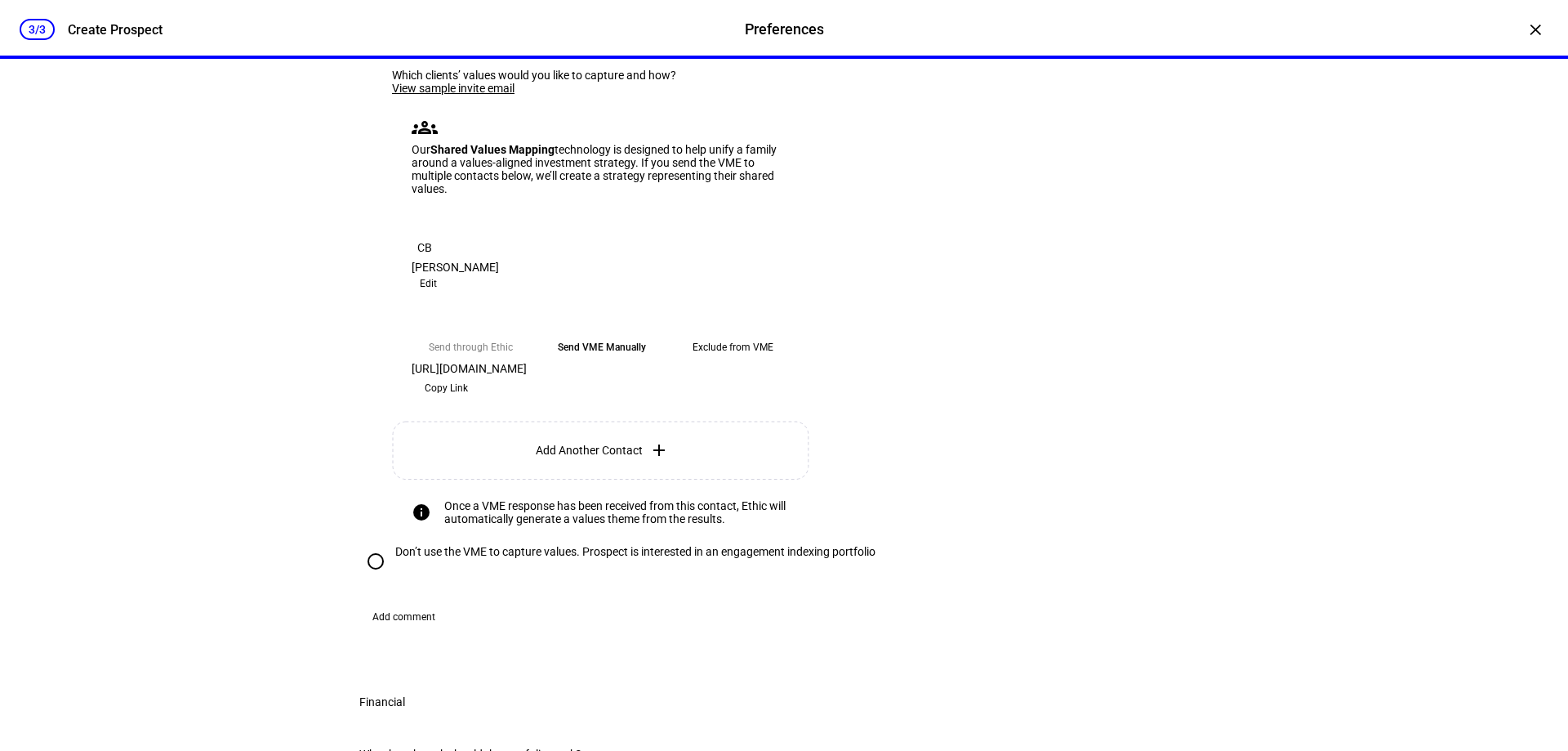
click at [371, 59] on input "Send Values Mapping Exercise (VME)" at bounding box center [375, 42] width 32 height 32
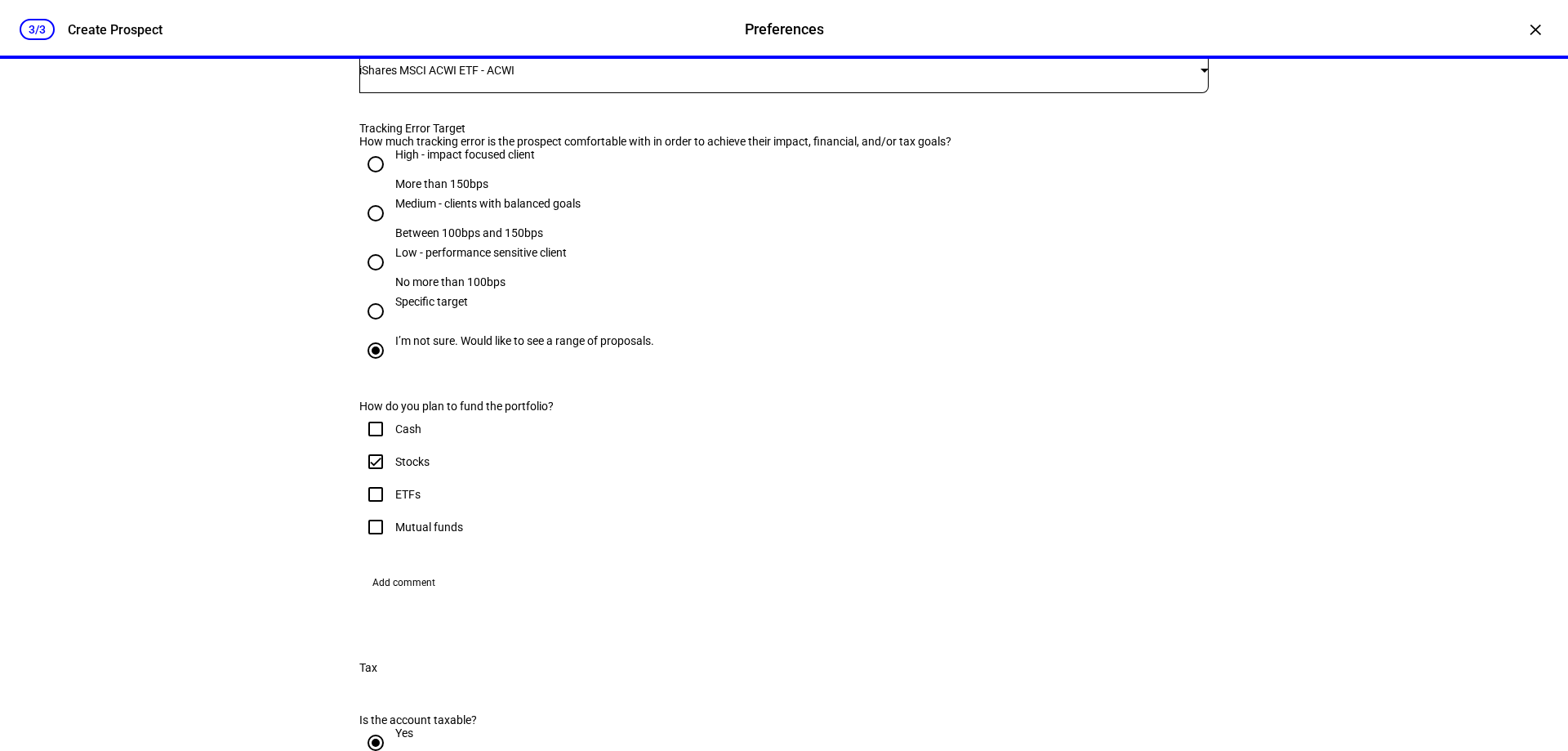
scroll to position [1223, 0]
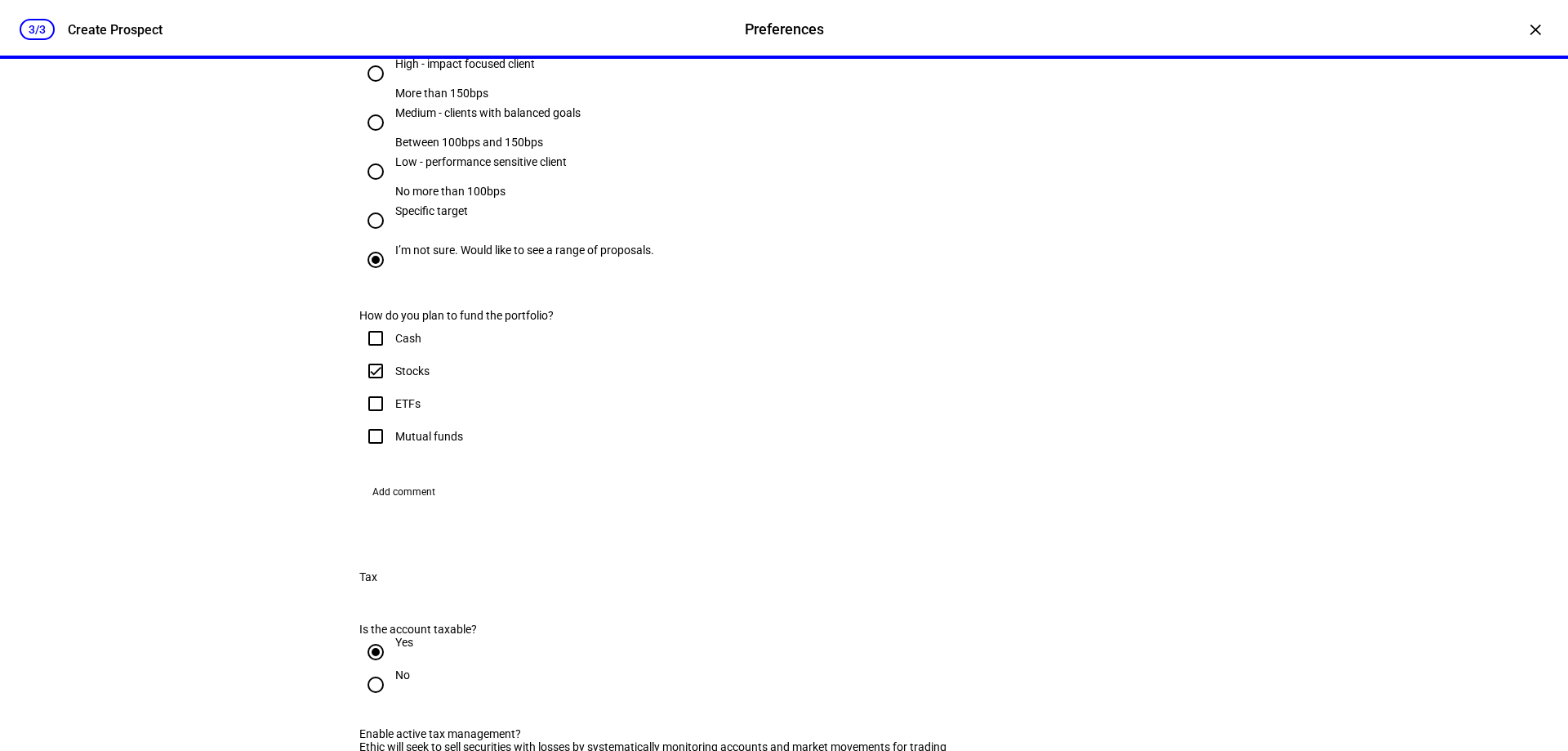
click at [131, 458] on div "3/3 Create Prospect Preferences Preferences Create Prospect × Customize your cl…" at bounding box center [784, 375] width 1568 height 751
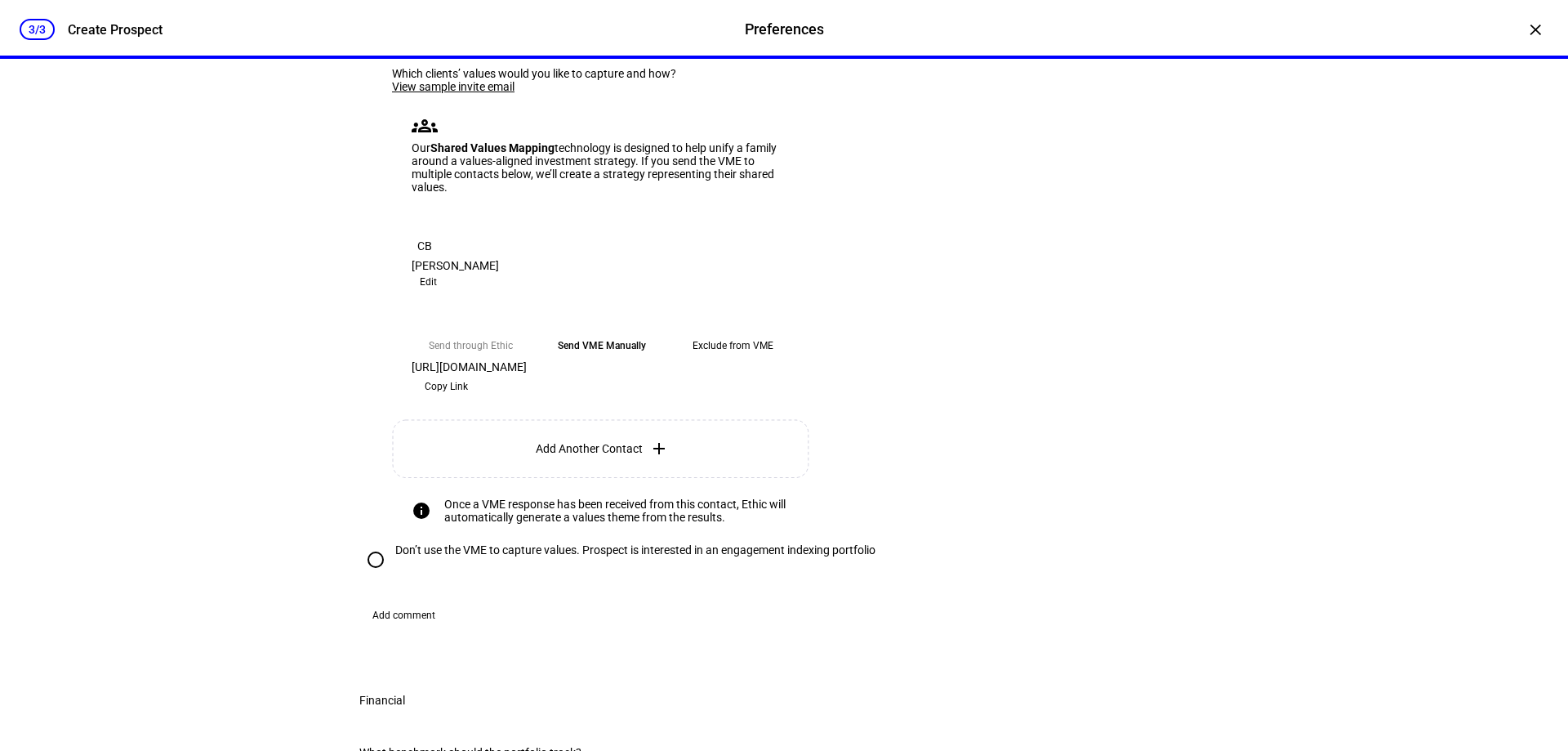
scroll to position [408, 0]
click at [597, 359] on eth-mega-radio-button "Send VME Manually" at bounding box center [602, 345] width 117 height 30
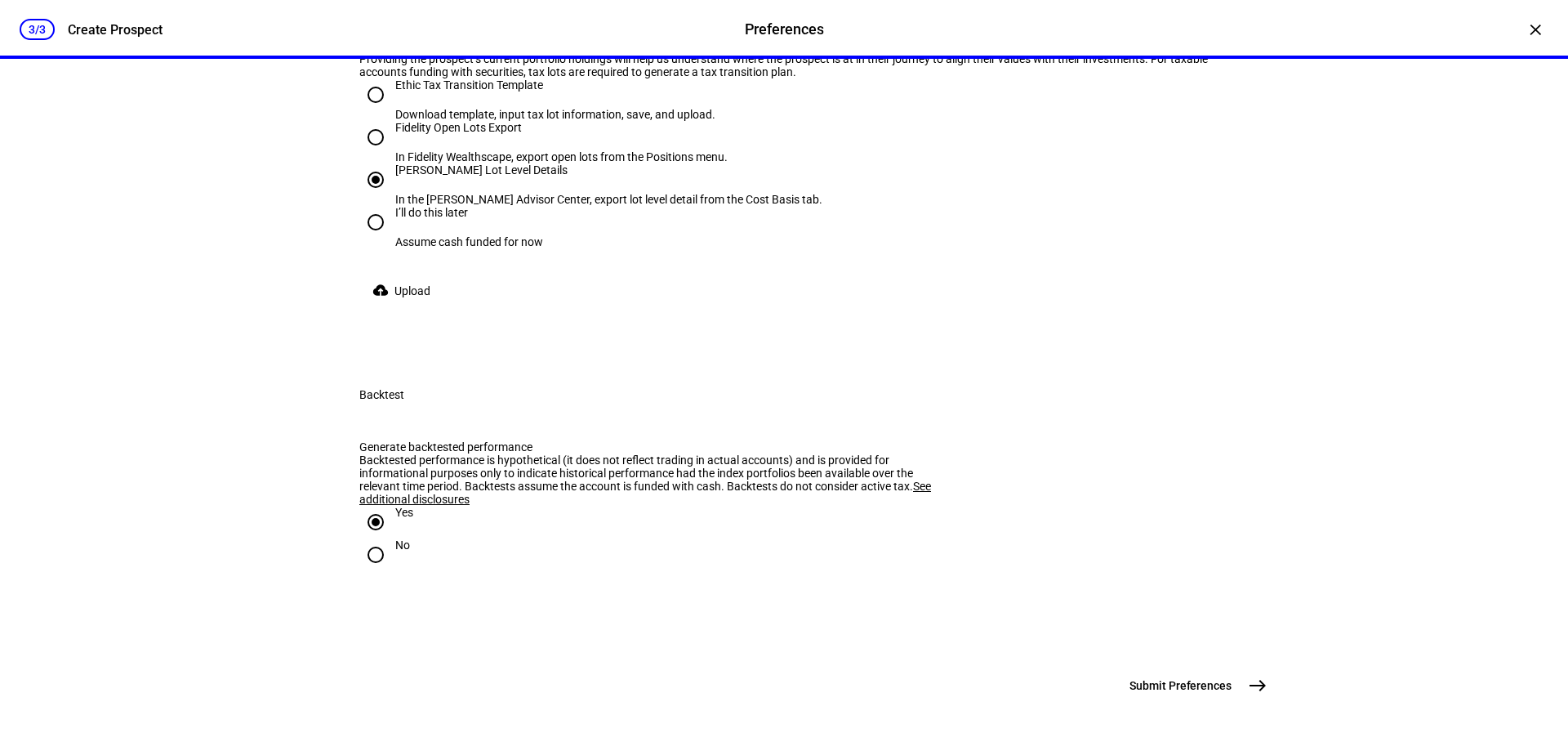
scroll to position [3912, 0]
